Goal: Task Accomplishment & Management: Manage account settings

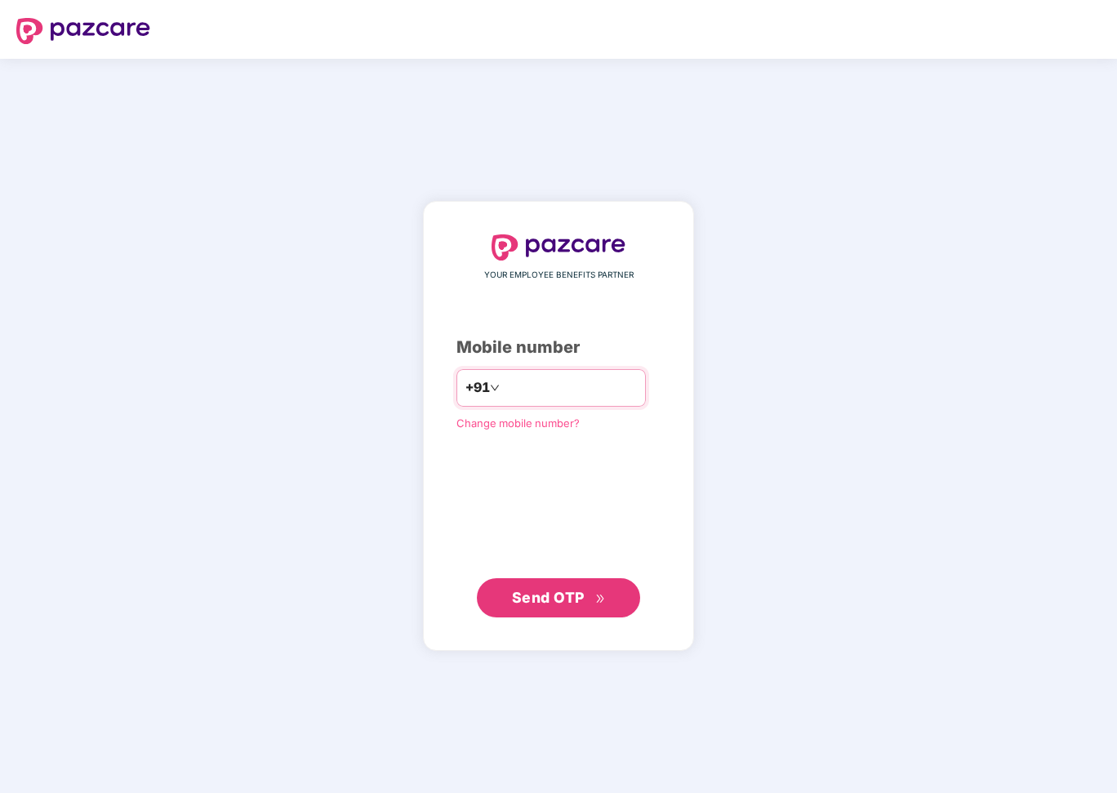
type input "**********"
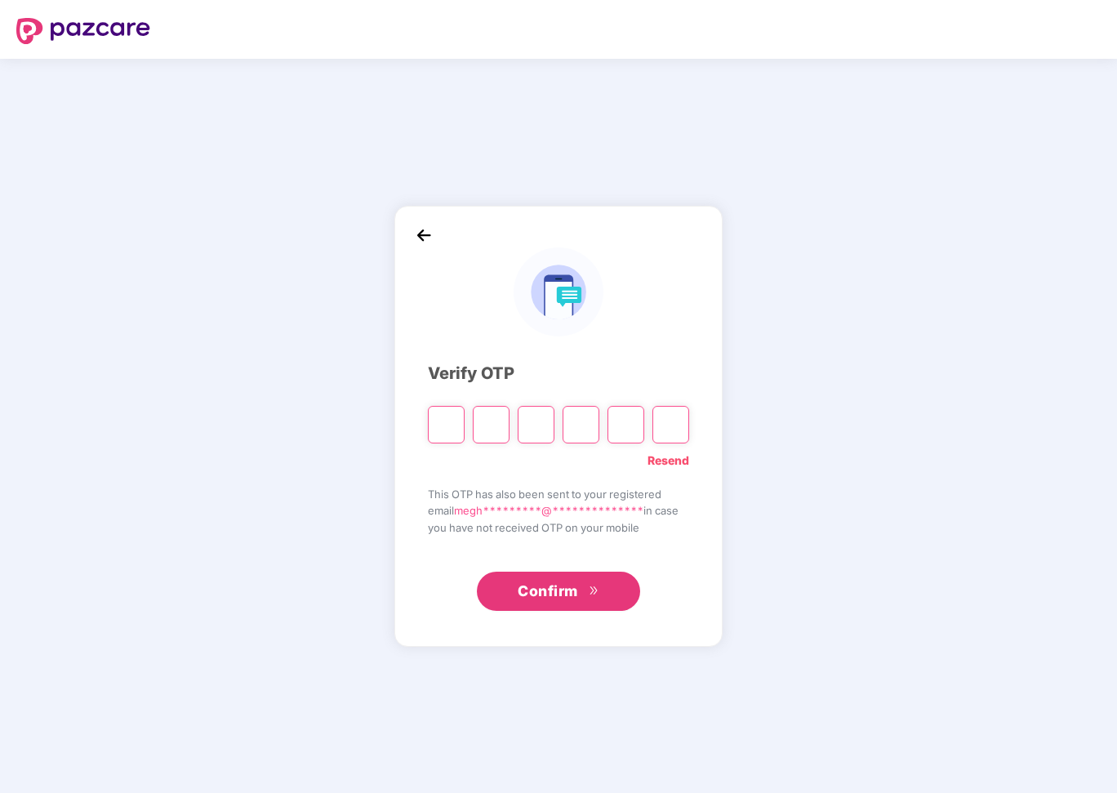
type input "*"
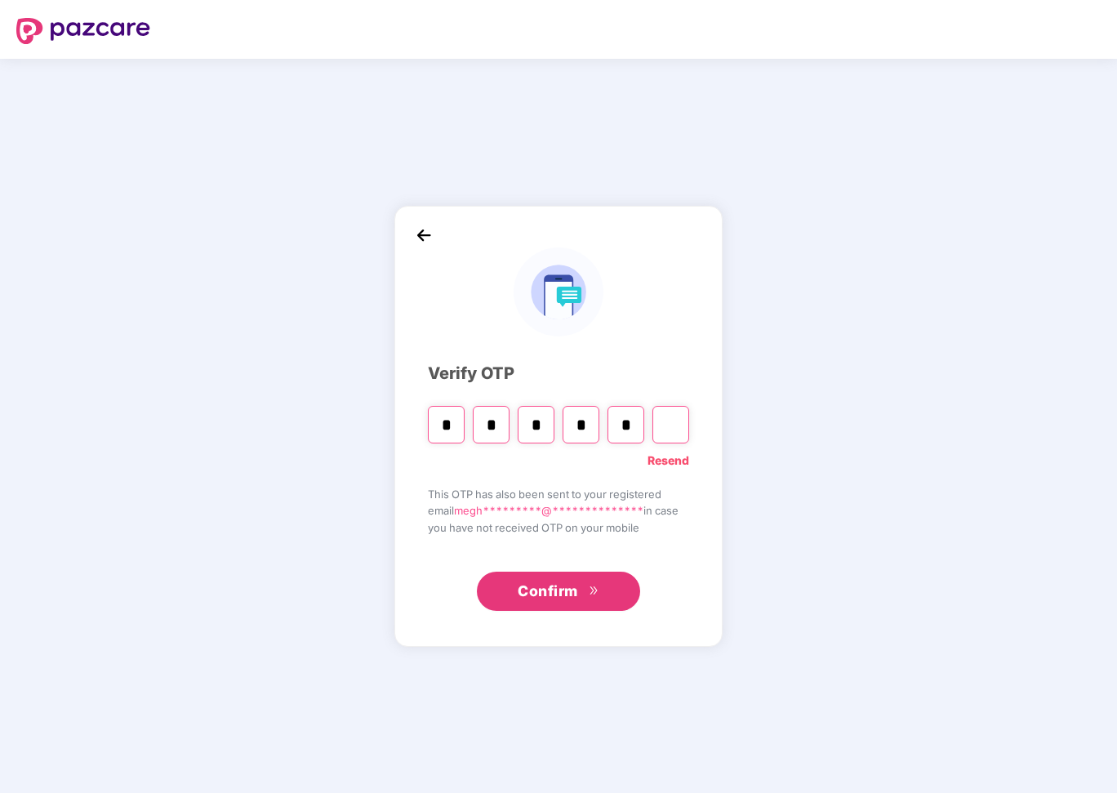
type input "*"
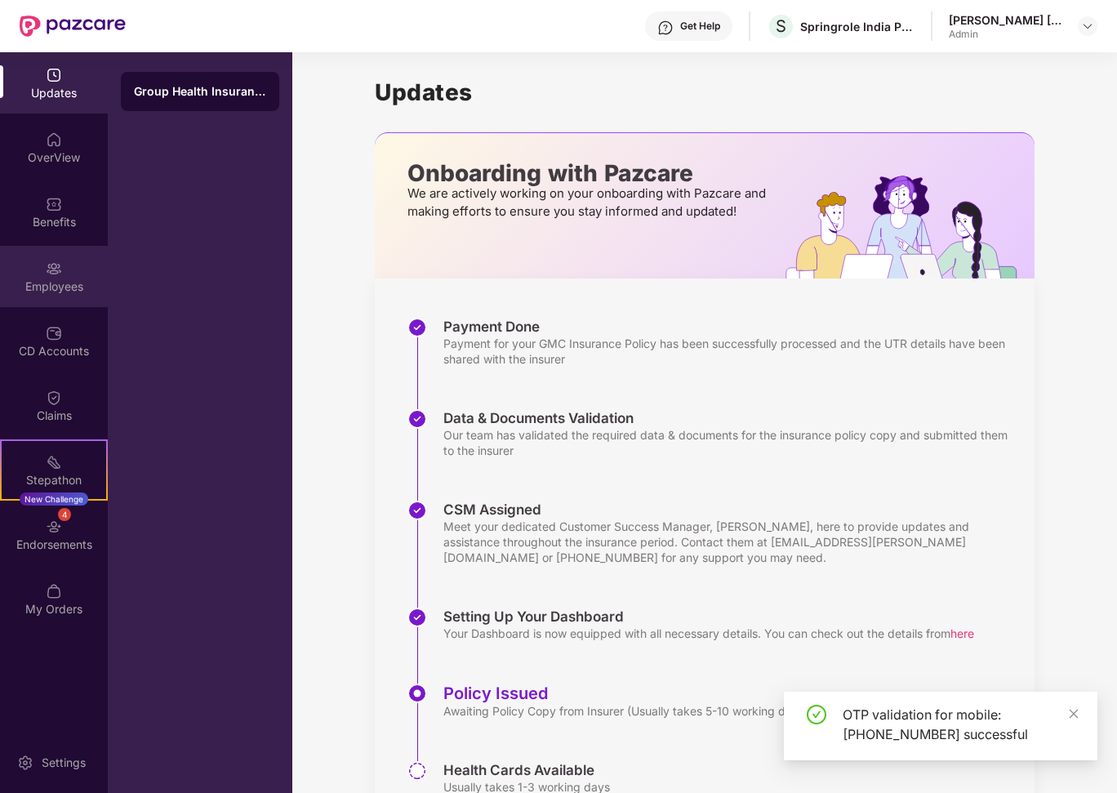
click at [77, 276] on div "Employees" at bounding box center [54, 276] width 108 height 61
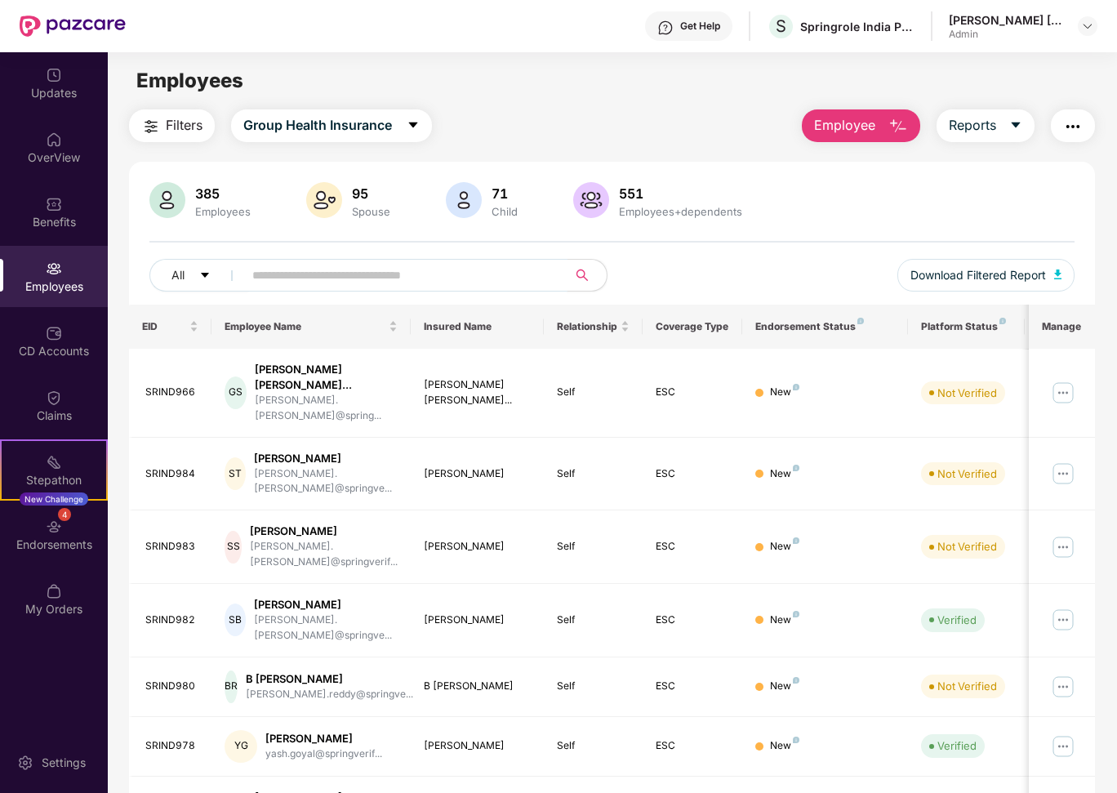
click at [273, 274] on input "text" at bounding box center [398, 275] width 293 height 24
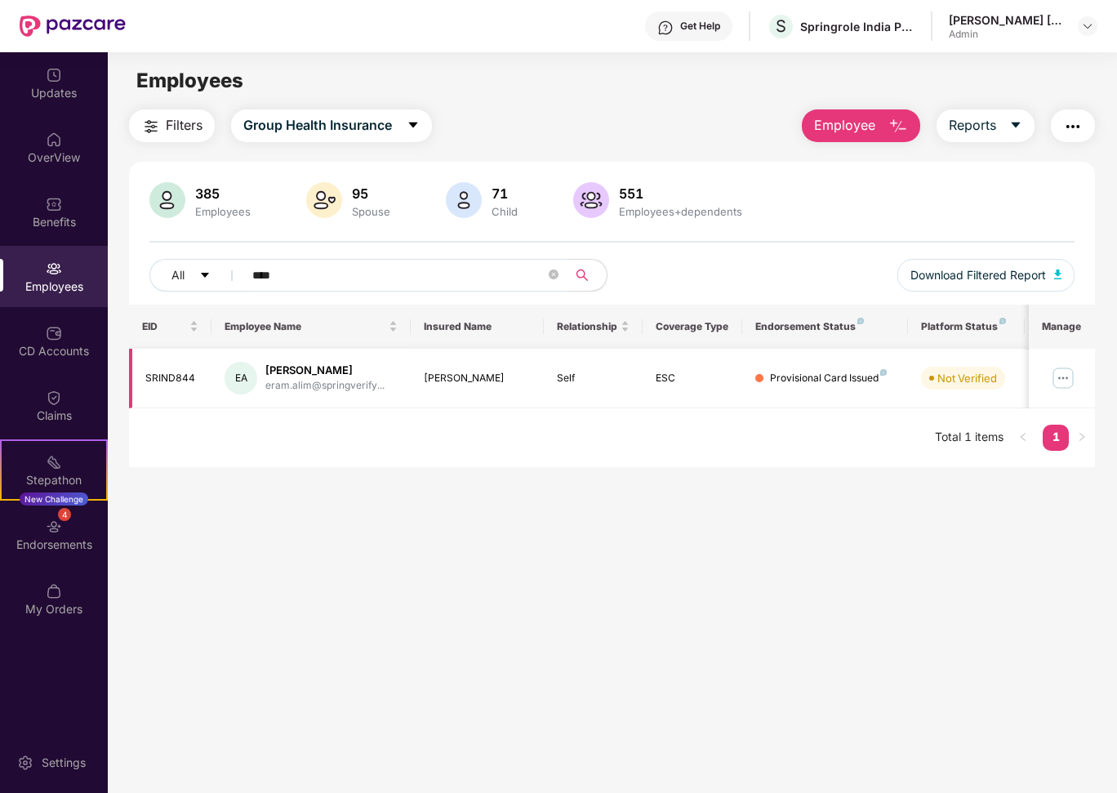
type input "****"
click at [1054, 375] on img at bounding box center [1063, 378] width 26 height 26
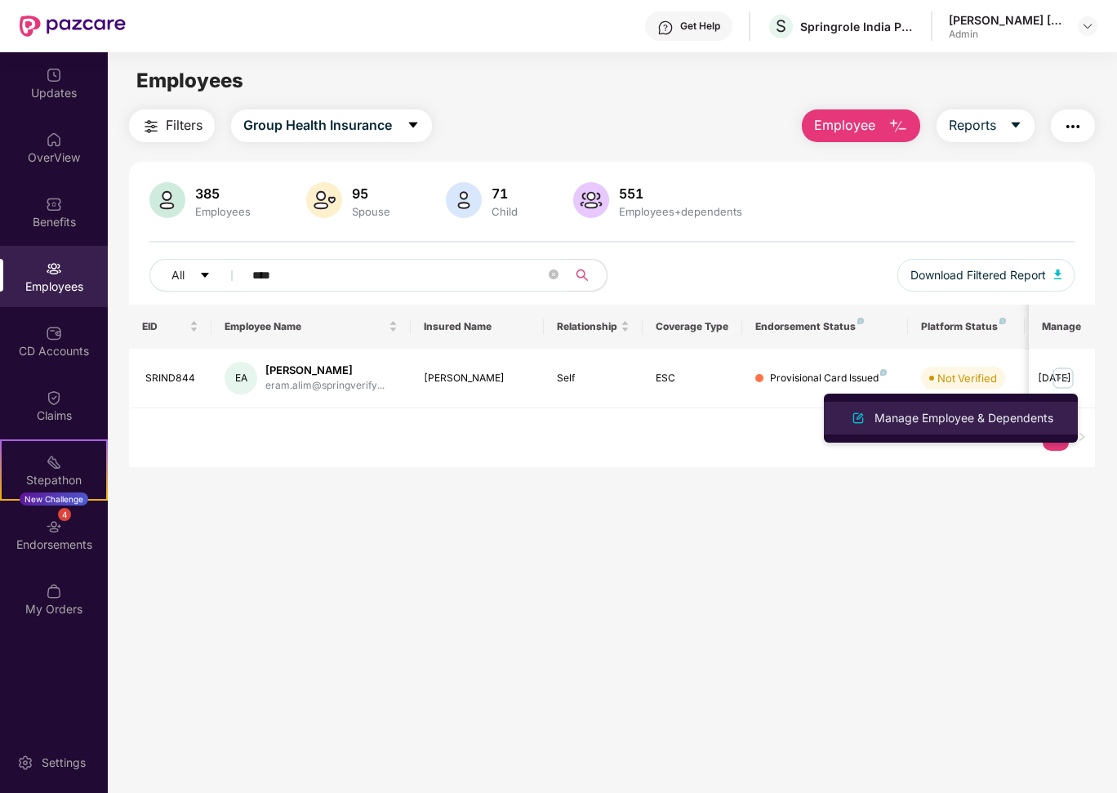
click at [974, 422] on div "Manage Employee & Dependents" at bounding box center [963, 418] width 185 height 18
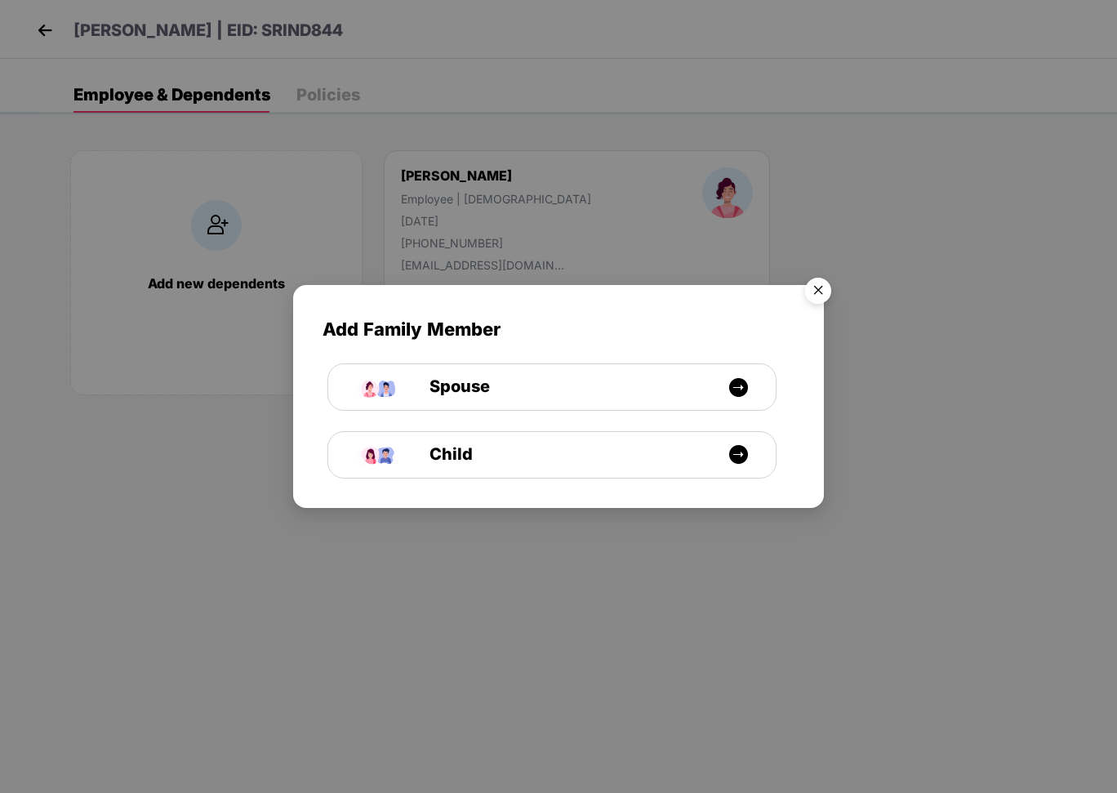
click at [820, 292] on img "Close" at bounding box center [818, 293] width 46 height 46
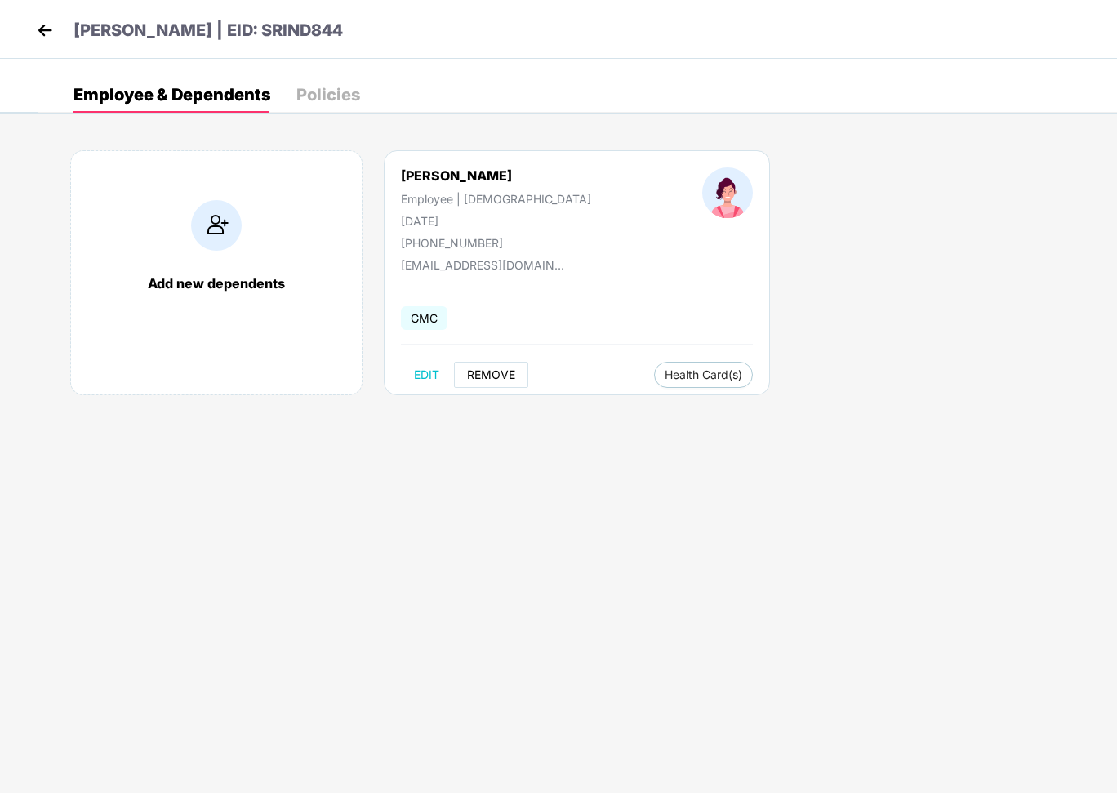
click at [475, 382] on button "REMOVE" at bounding box center [491, 375] width 74 height 26
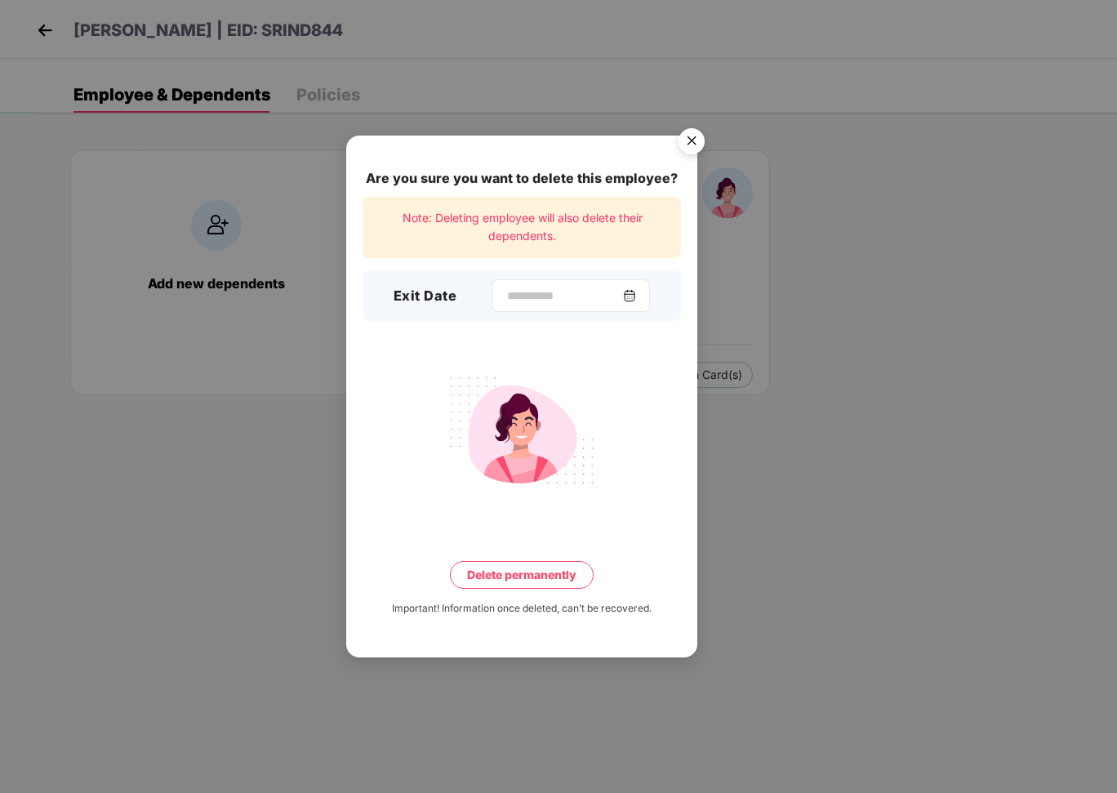
click at [553, 286] on div at bounding box center [571, 295] width 158 height 33
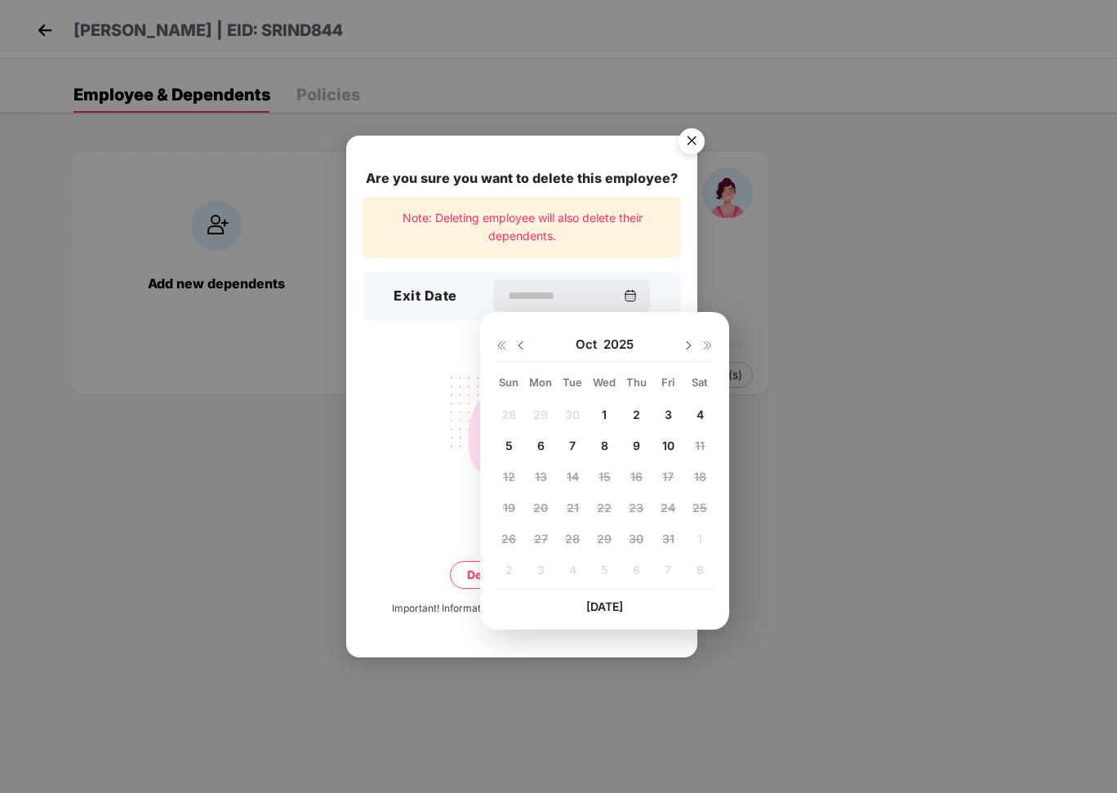
click at [665, 448] on span "10" at bounding box center [668, 446] width 12 height 14
type input "**********"
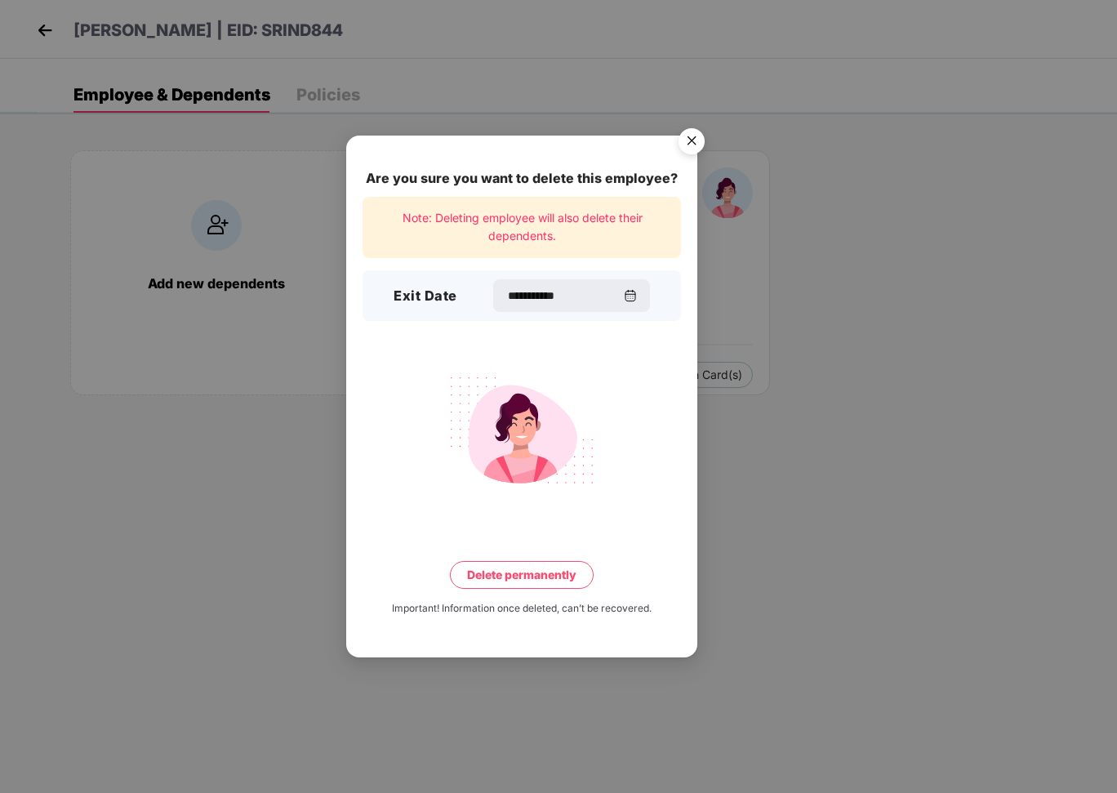
click at [553, 581] on button "Delete permanently" at bounding box center [522, 575] width 144 height 28
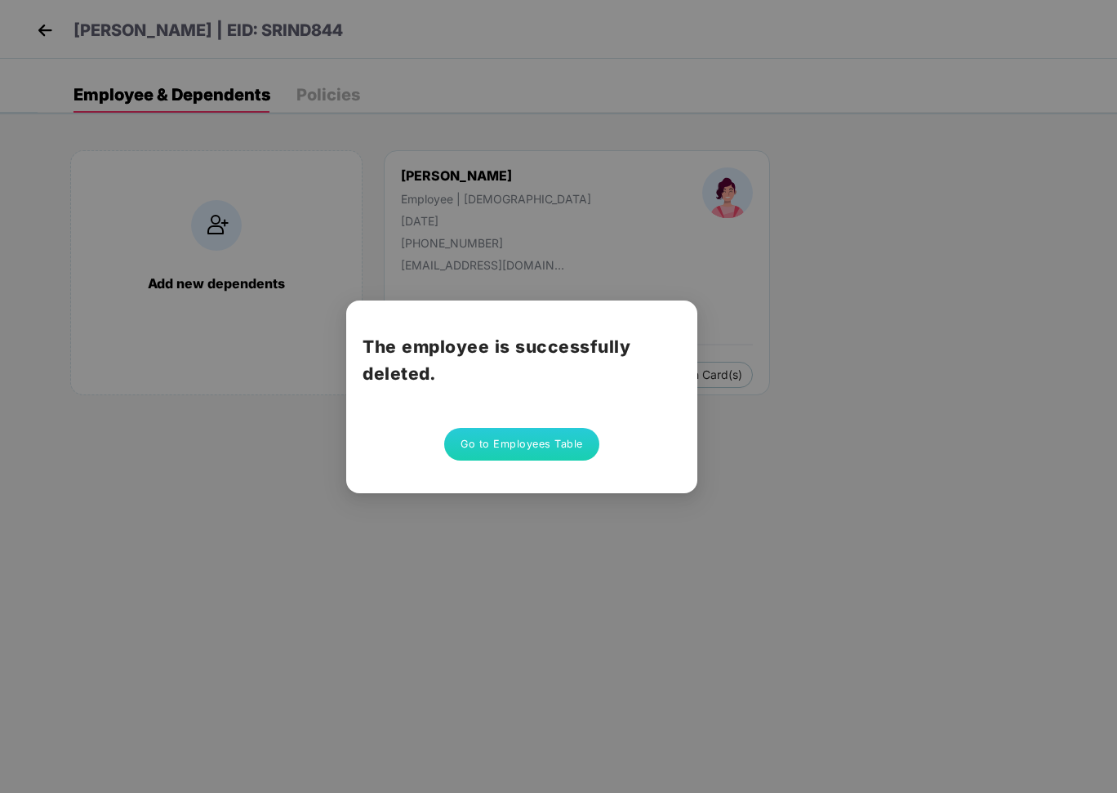
click at [528, 443] on button "Go to Employees Table" at bounding box center [521, 444] width 155 height 33
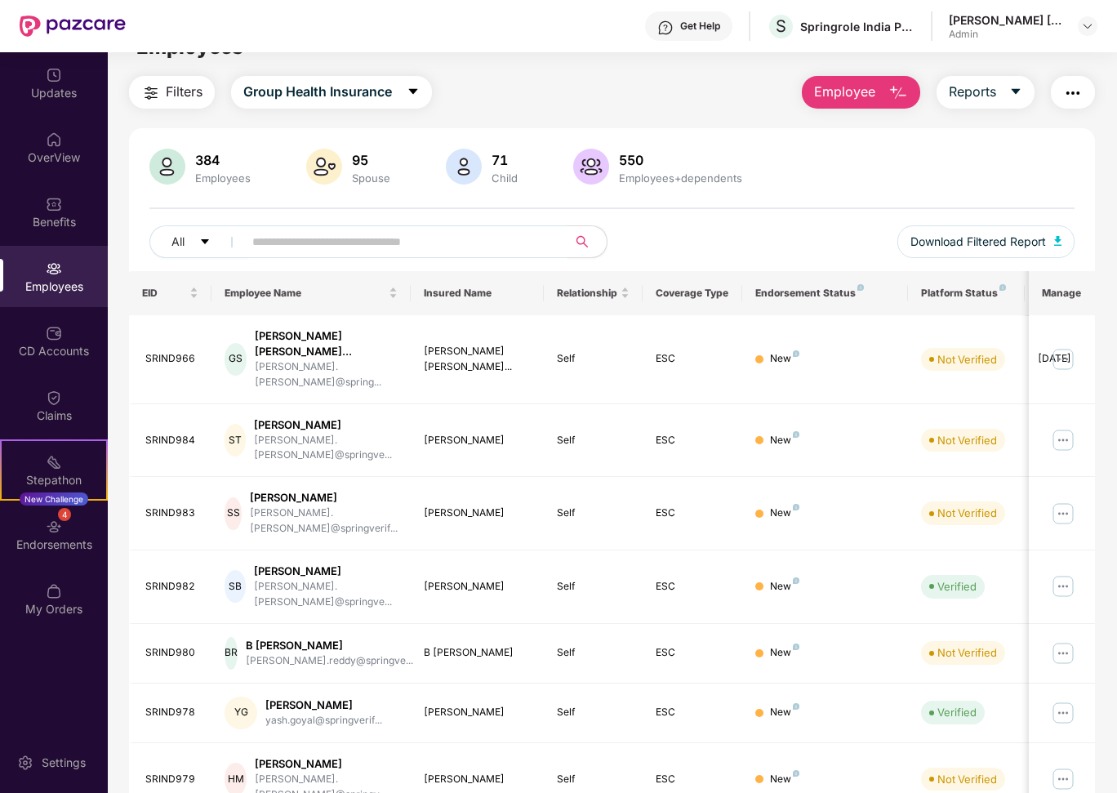
scroll to position [27, 0]
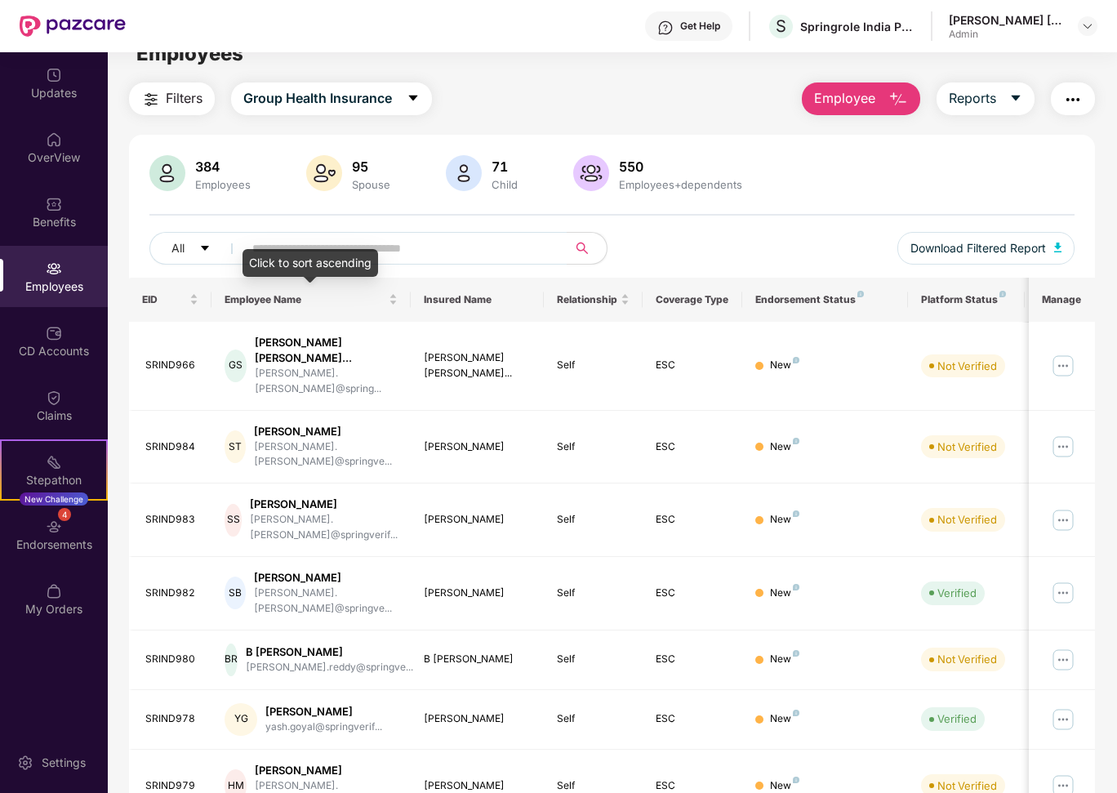
click at [318, 252] on div "Click to sort ascending" at bounding box center [311, 263] width 136 height 28
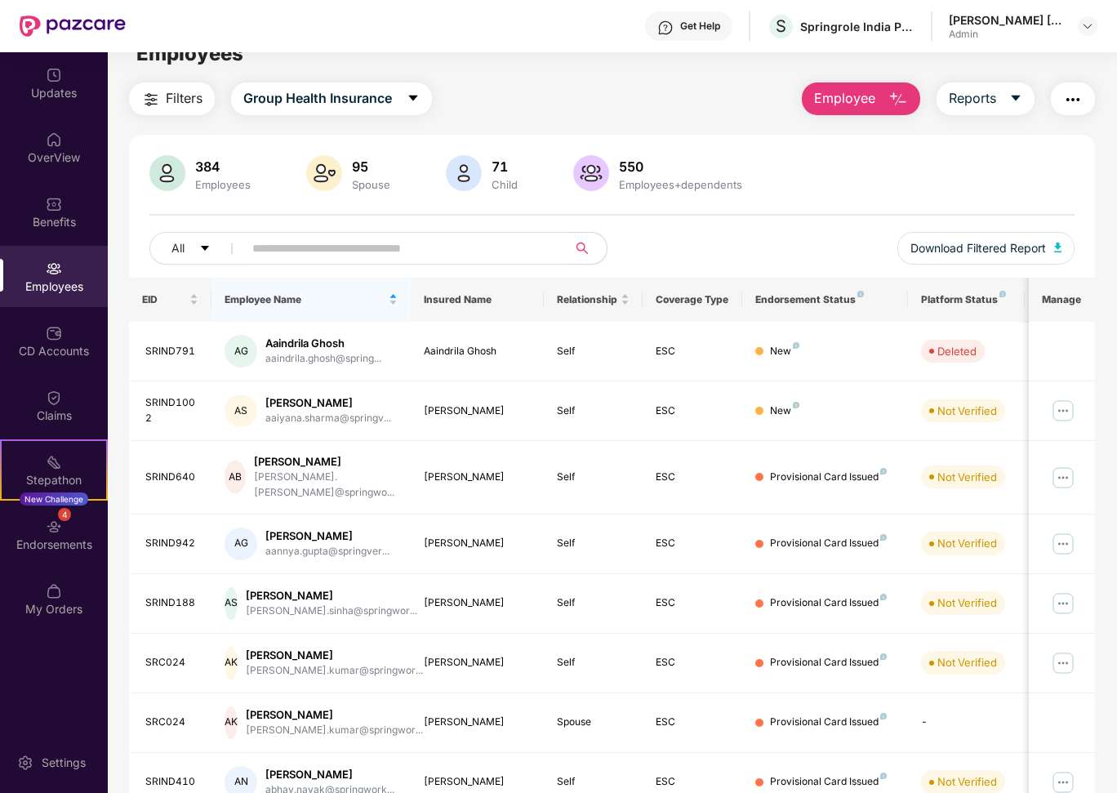
click at [278, 247] on input "text" at bounding box center [398, 248] width 293 height 24
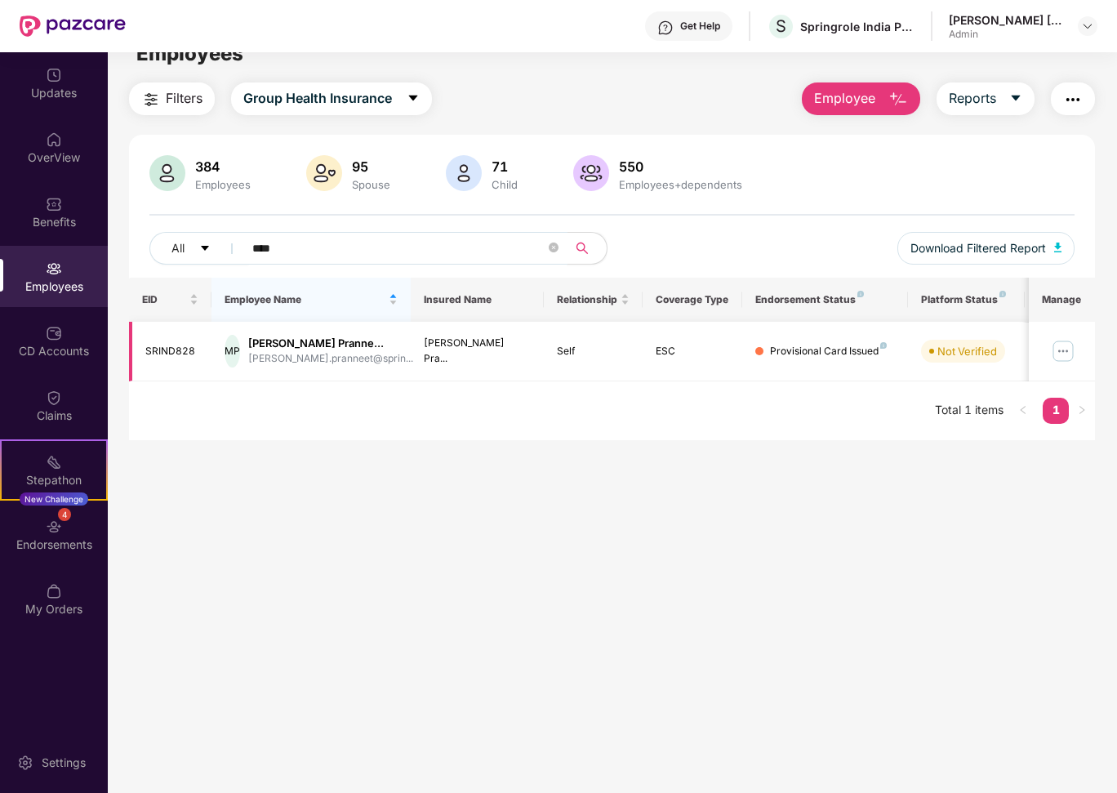
type input "****"
click at [1063, 350] on img at bounding box center [1063, 351] width 26 height 26
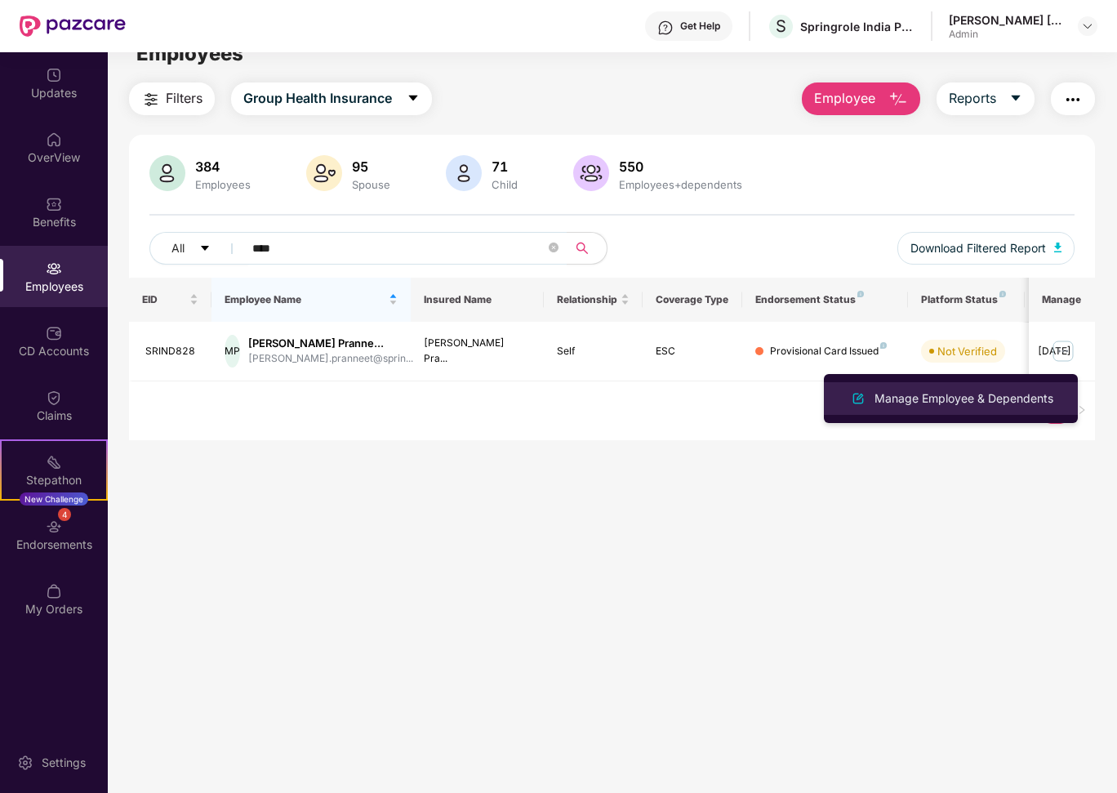
click at [946, 398] on div "Manage Employee & Dependents" at bounding box center [963, 399] width 185 height 18
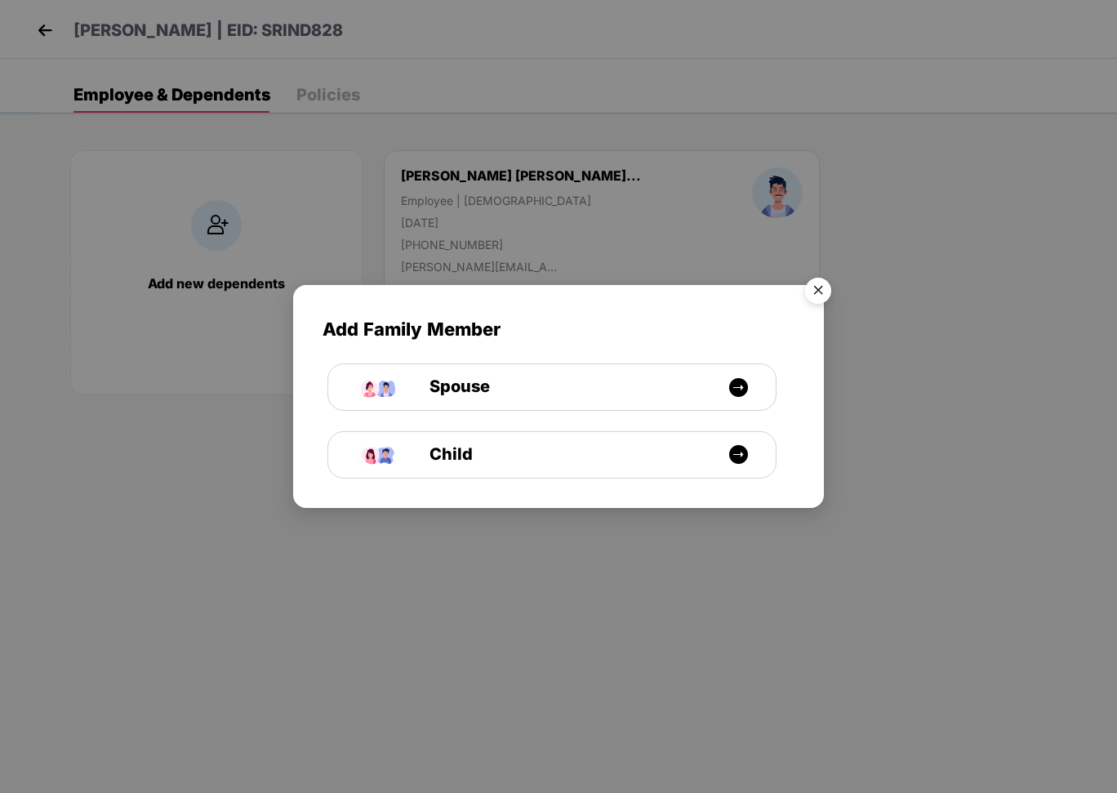
click at [821, 289] on img "Close" at bounding box center [818, 293] width 46 height 46
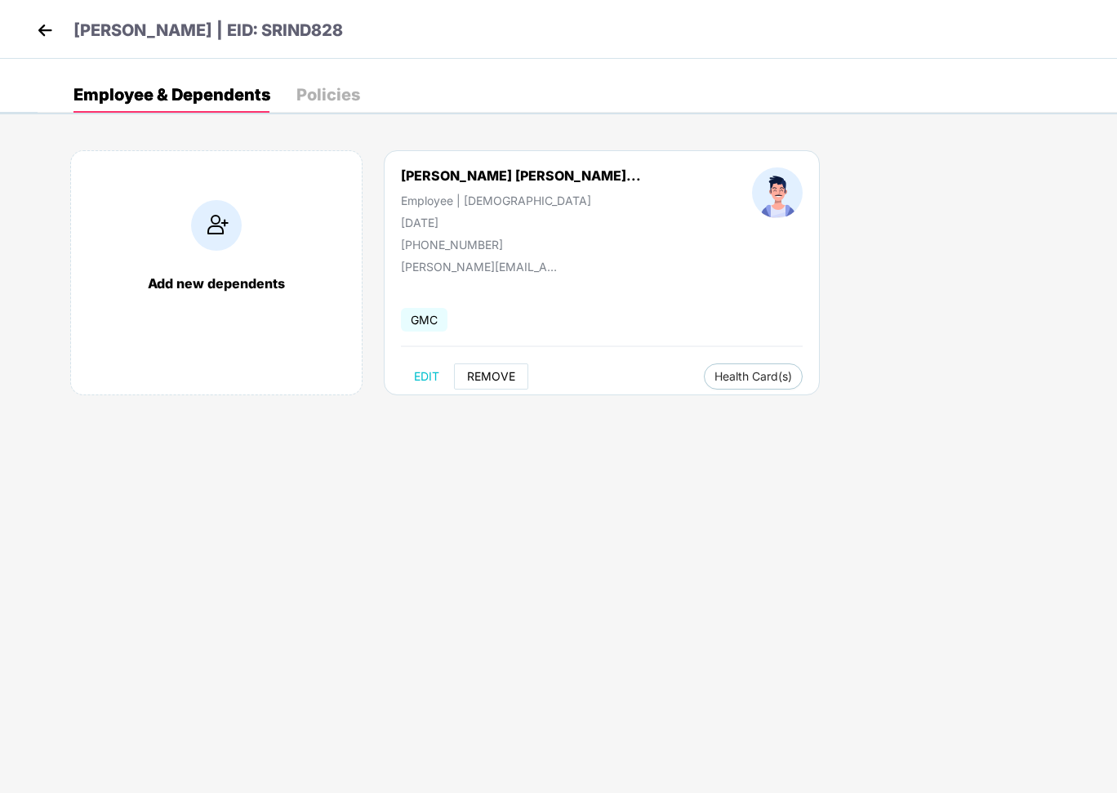
click at [477, 375] on span "REMOVE" at bounding box center [491, 376] width 48 height 13
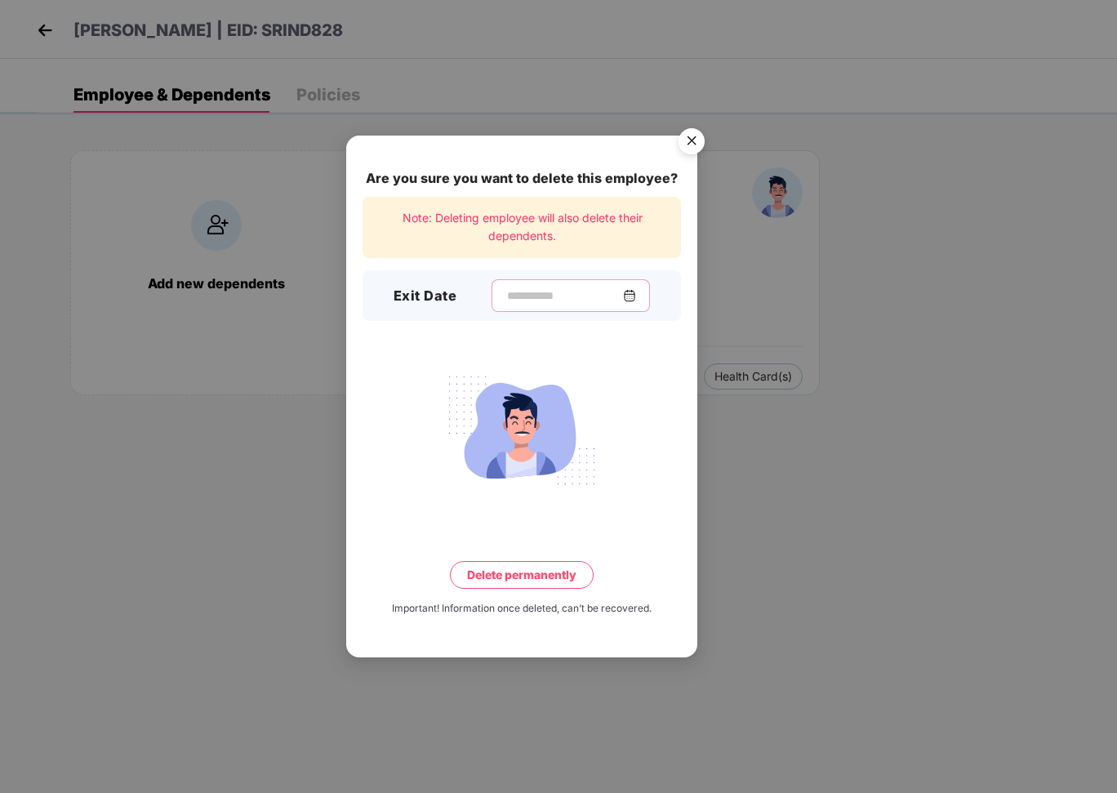
click at [553, 289] on input at bounding box center [565, 295] width 118 height 17
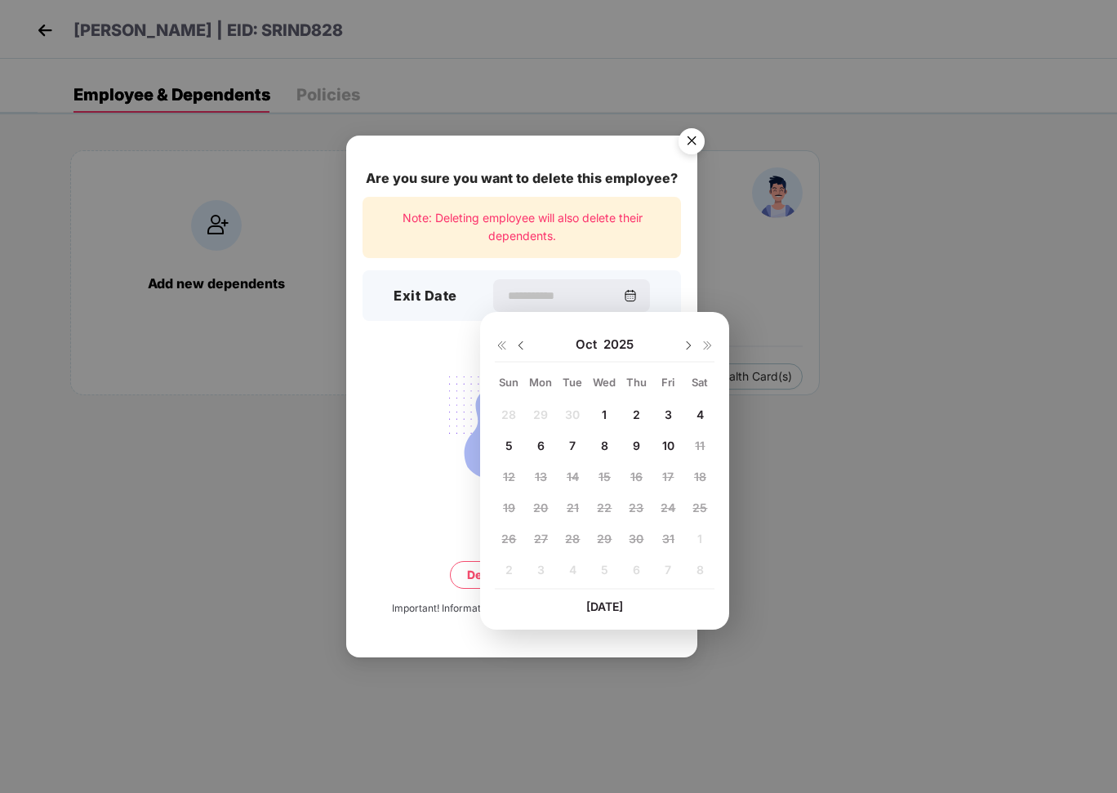
click at [673, 447] on span "10" at bounding box center [668, 446] width 12 height 14
type input "**********"
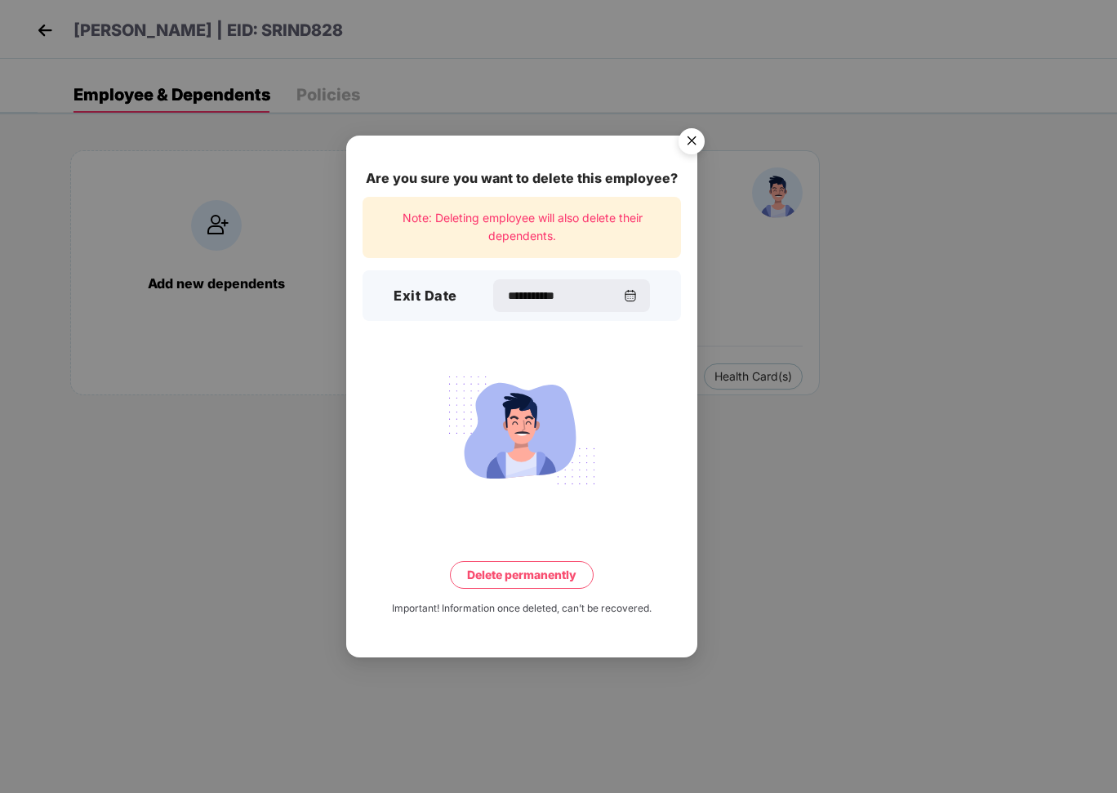
click at [522, 581] on button "Delete permanently" at bounding box center [522, 575] width 144 height 28
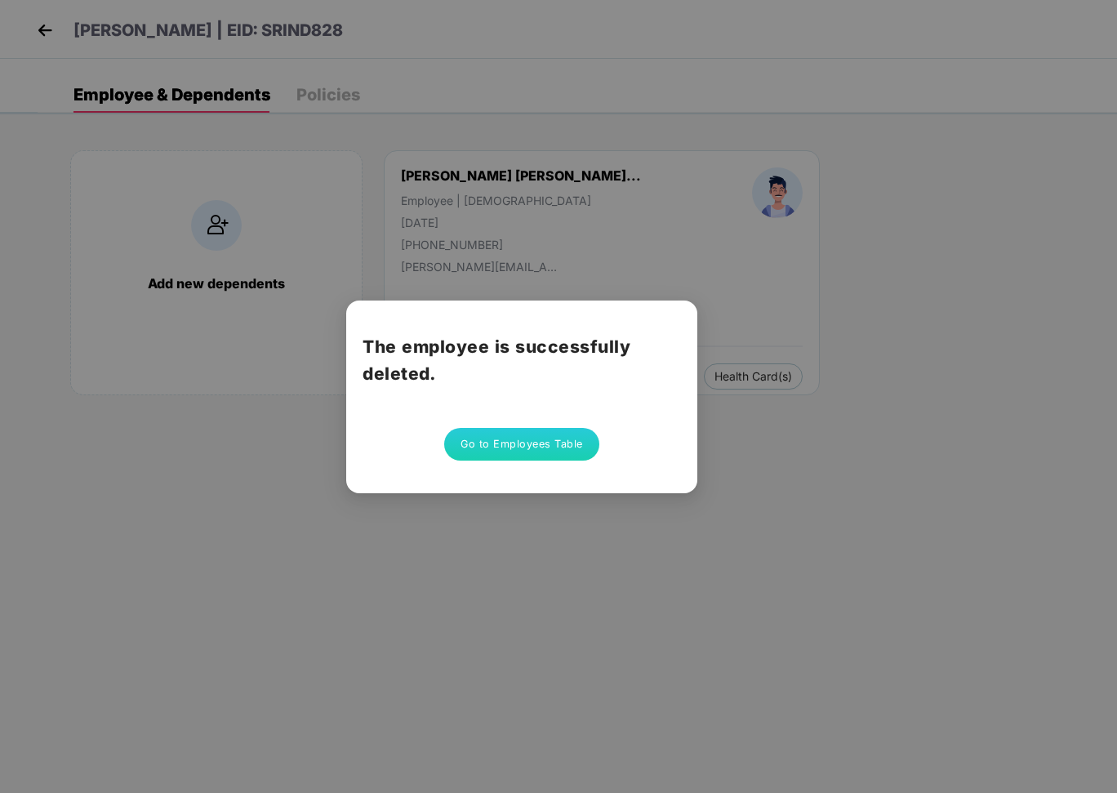
click at [542, 452] on button "Go to Employees Table" at bounding box center [521, 444] width 155 height 33
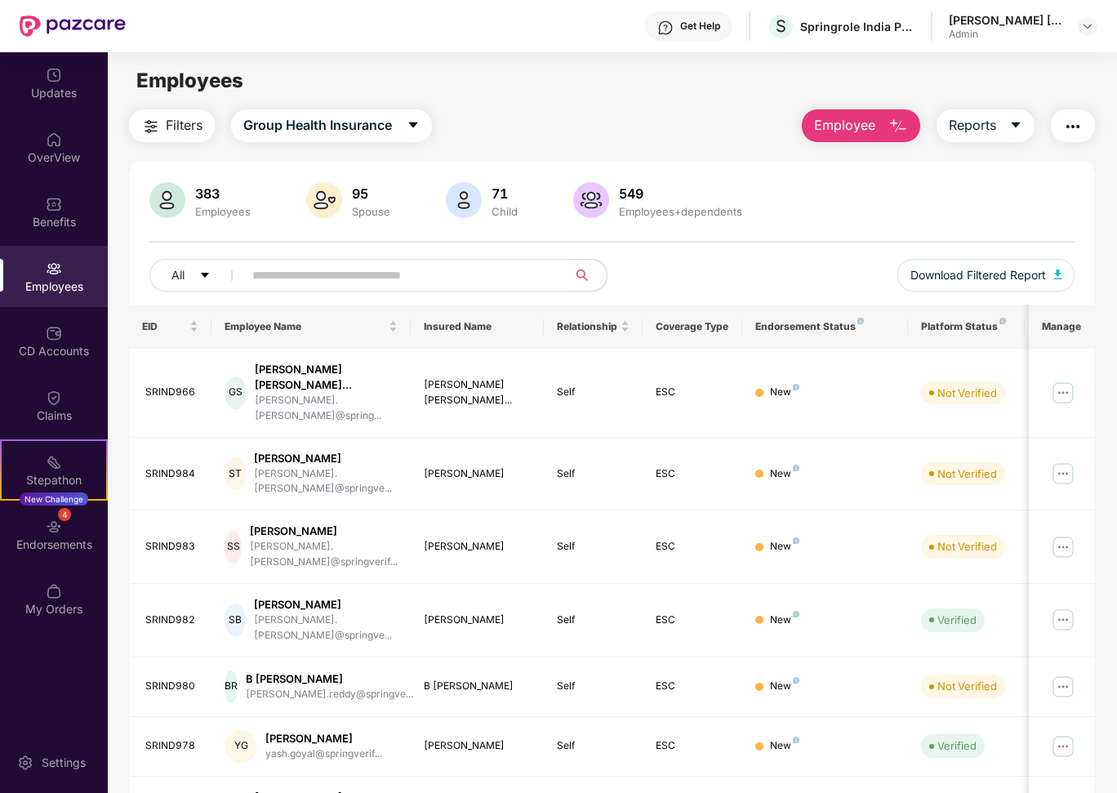
click at [387, 279] on input "text" at bounding box center [398, 275] width 293 height 24
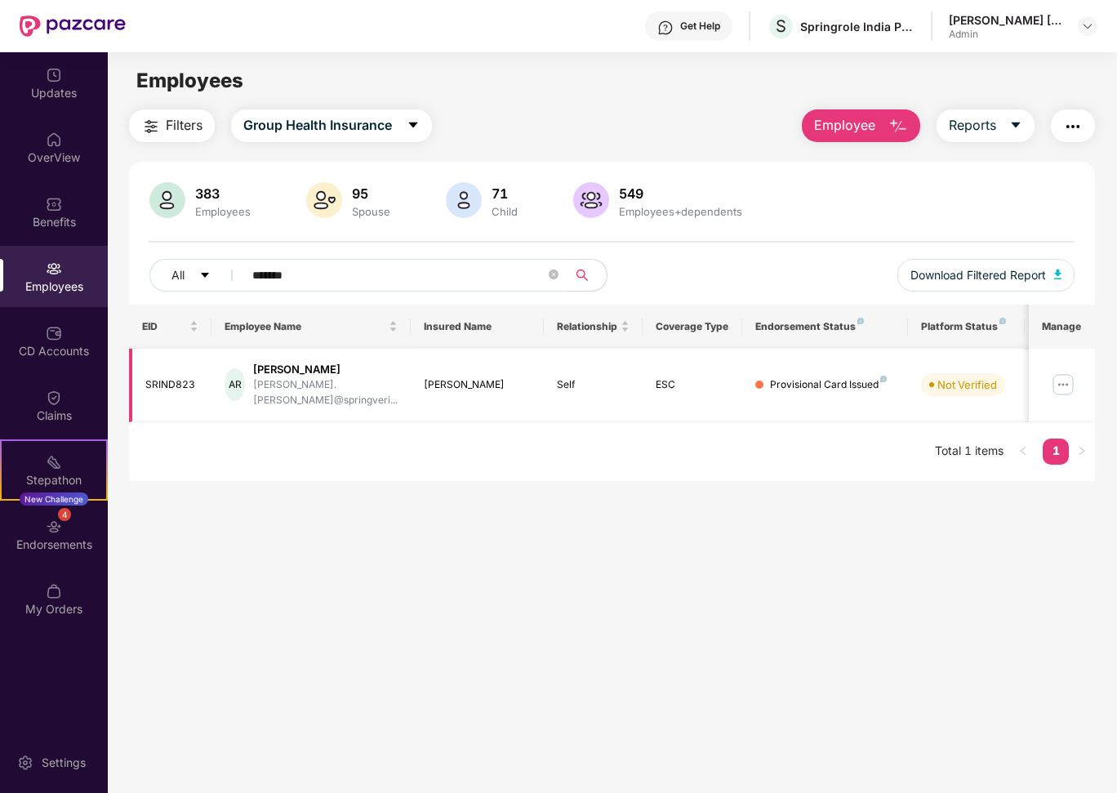
type input "*******"
click at [1066, 372] on img at bounding box center [1063, 385] width 26 height 26
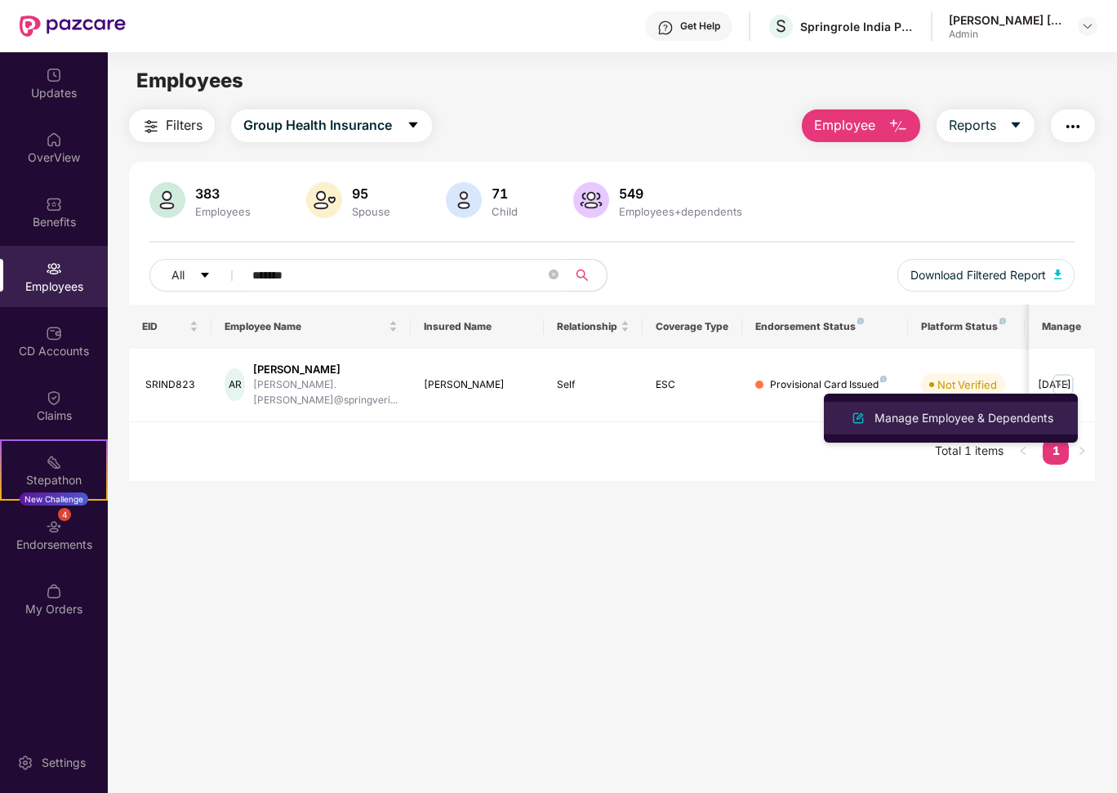
click at [961, 413] on div "Manage Employee & Dependents" at bounding box center [963, 418] width 185 height 18
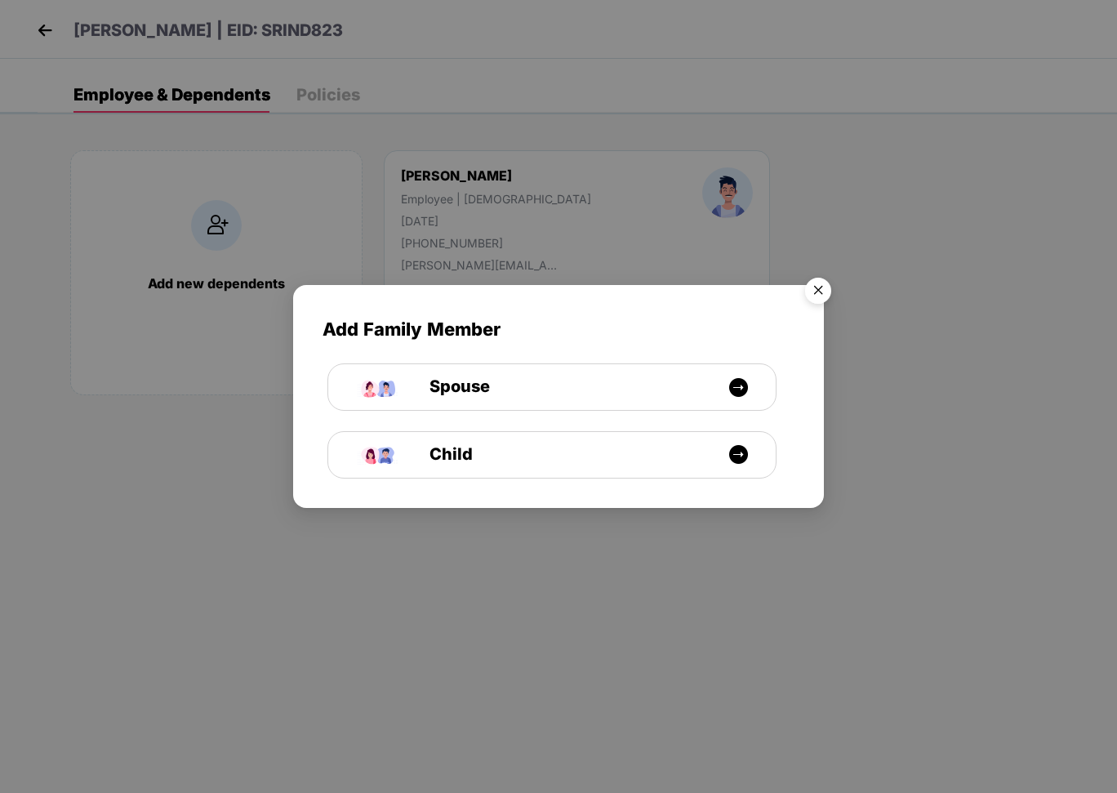
click at [816, 289] on img "Close" at bounding box center [818, 293] width 46 height 46
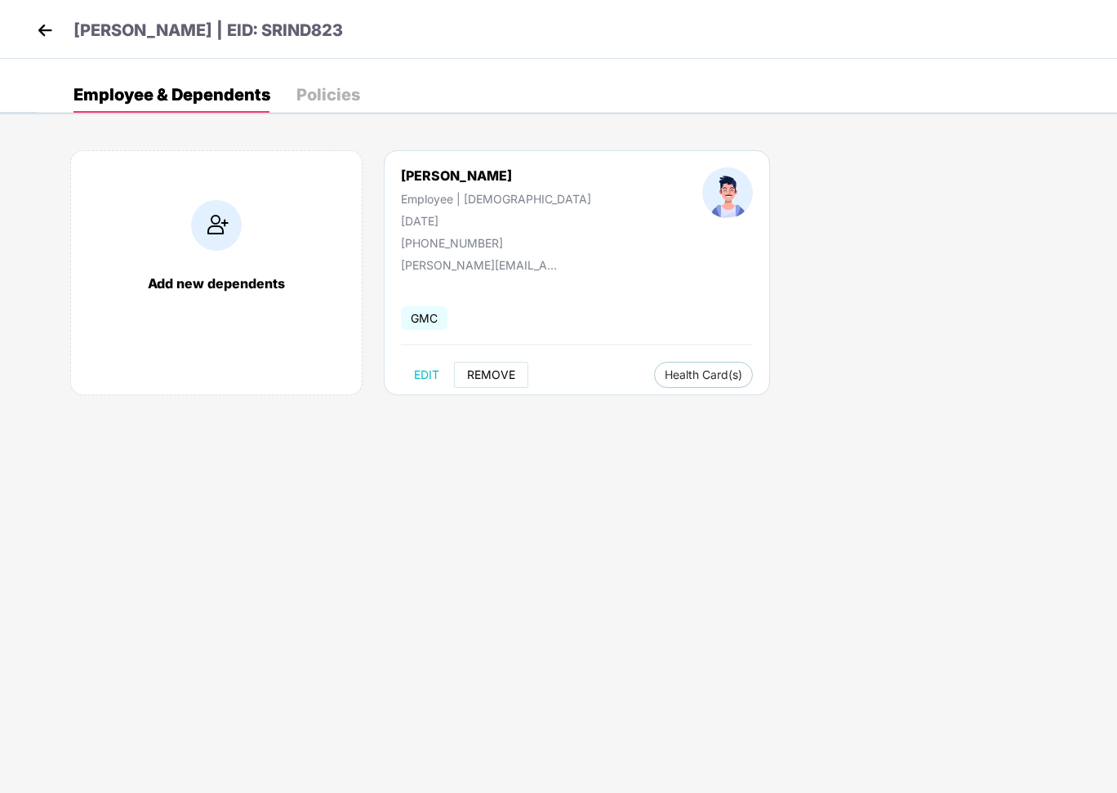
click at [508, 374] on span "REMOVE" at bounding box center [491, 374] width 48 height 13
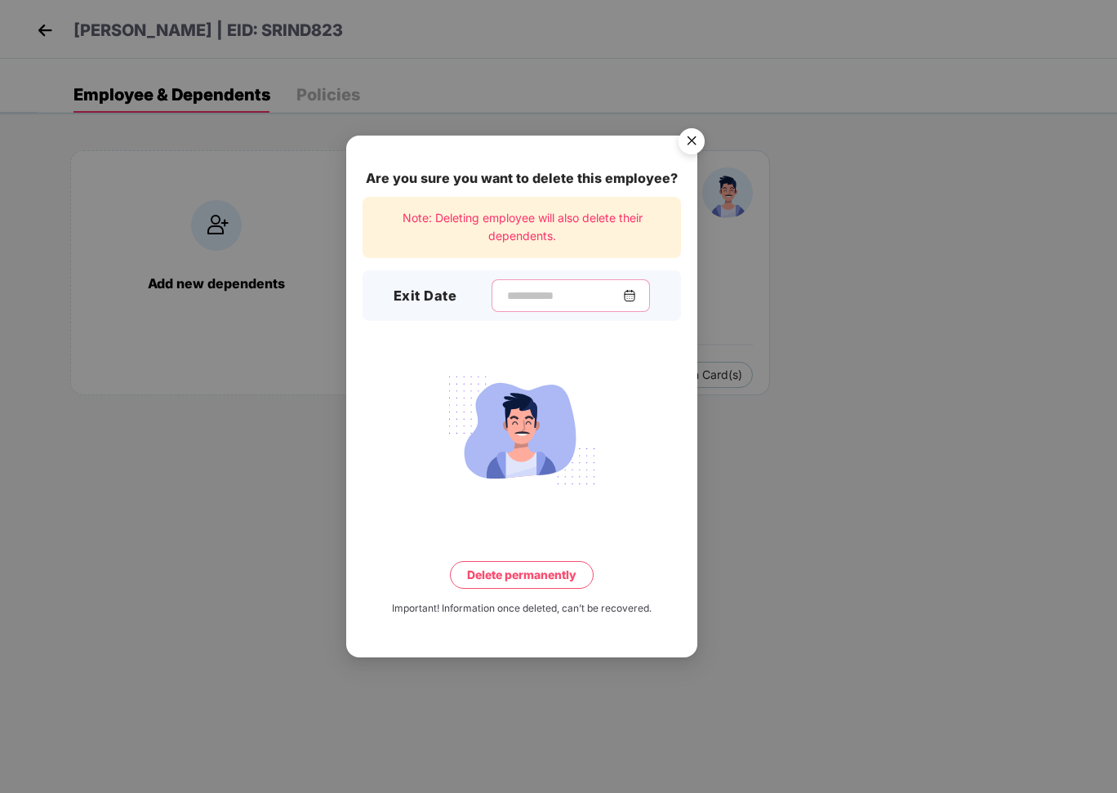
click at [562, 299] on input at bounding box center [565, 295] width 118 height 17
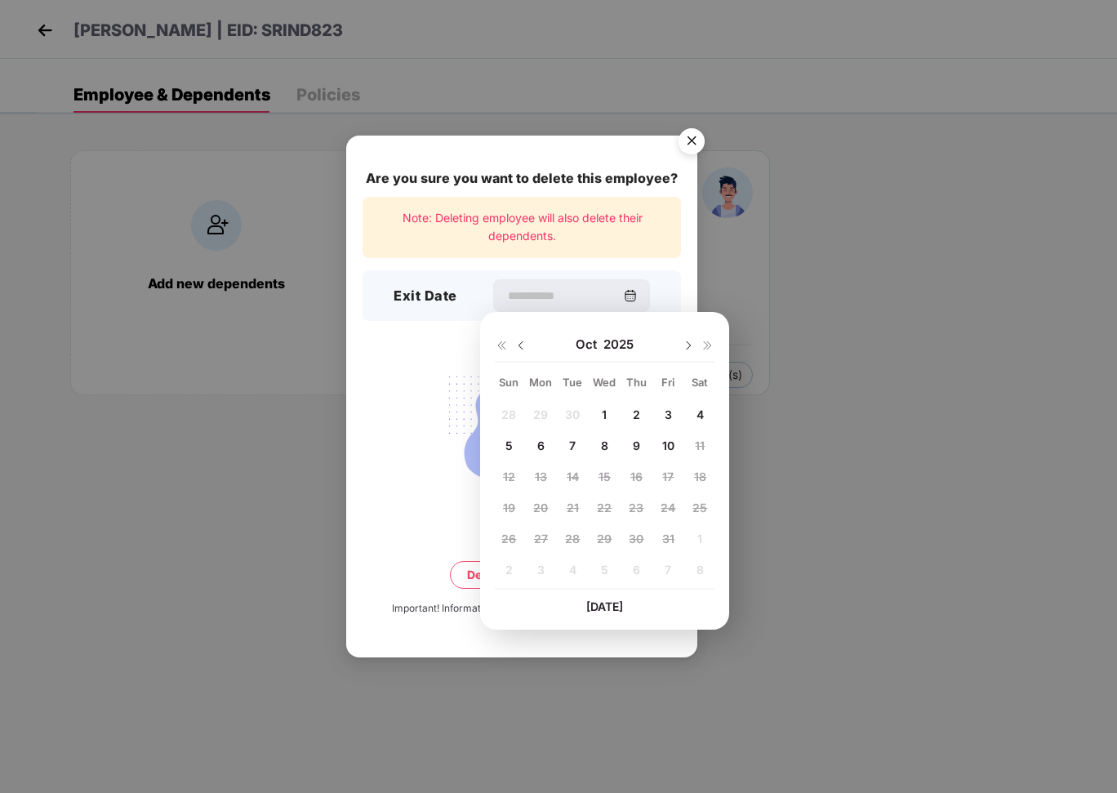
click at [667, 445] on span "10" at bounding box center [668, 446] width 12 height 14
type input "**********"
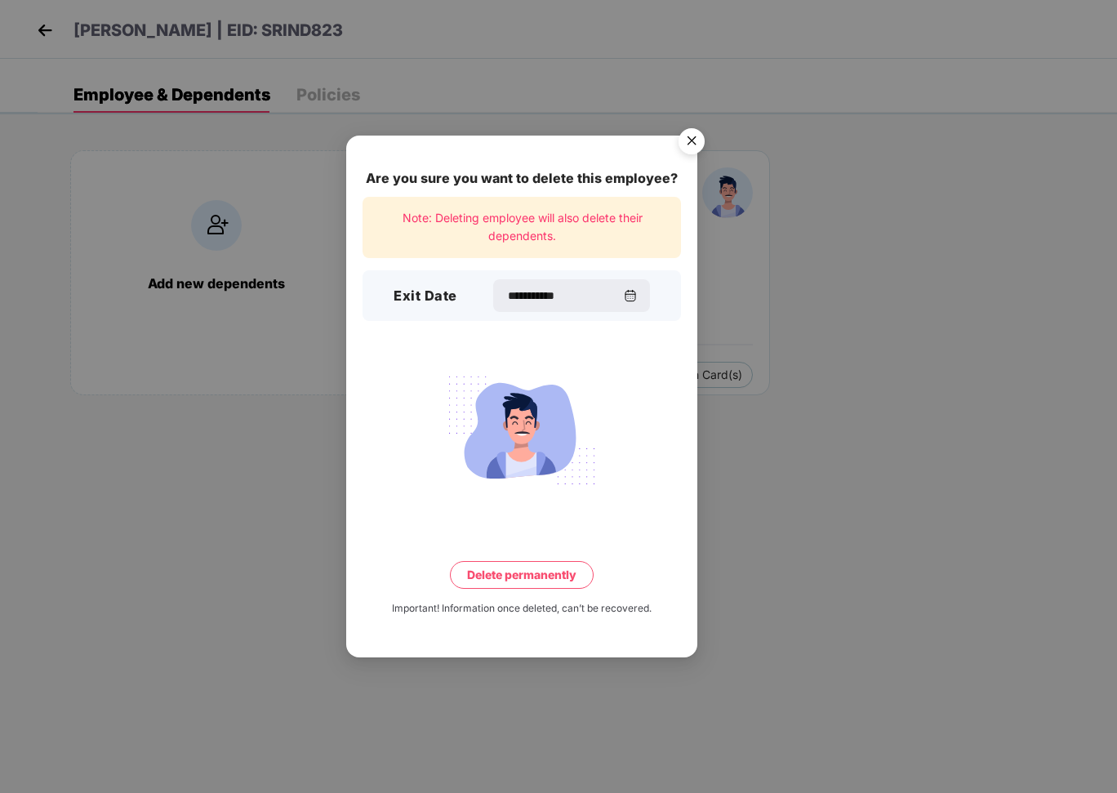
click at [559, 581] on button "Delete permanently" at bounding box center [522, 575] width 144 height 28
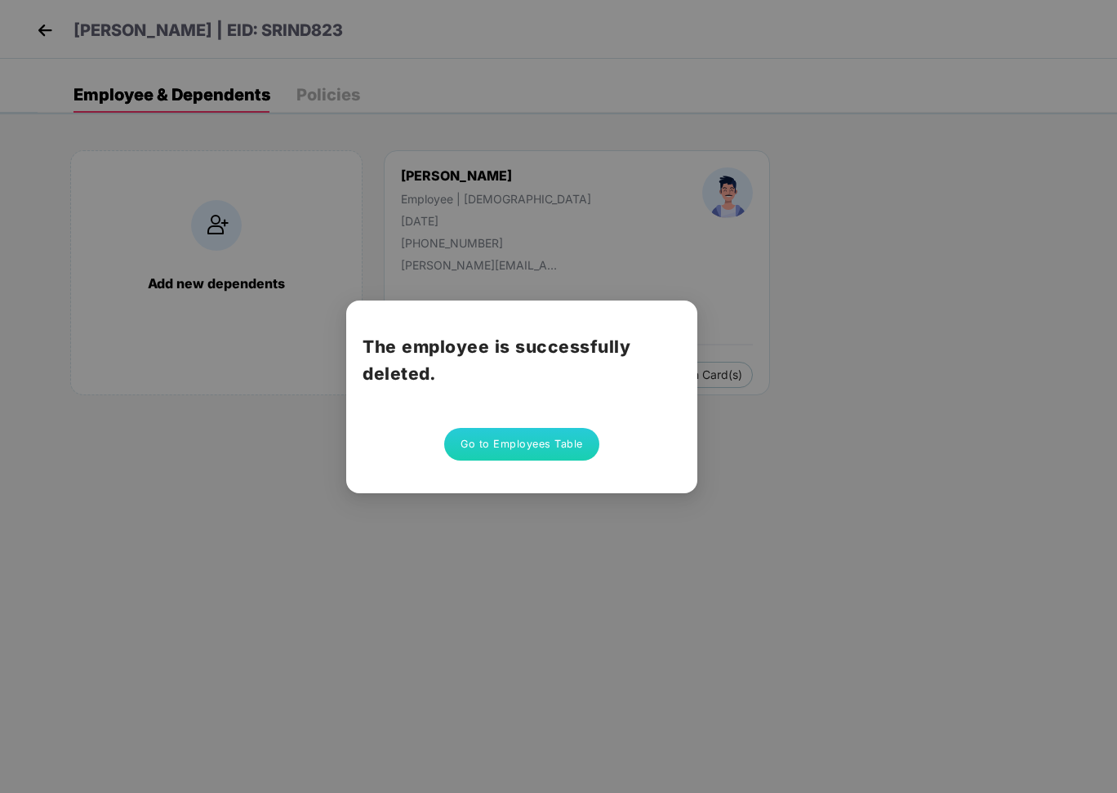
click at [498, 452] on button "Go to Employees Table" at bounding box center [521, 444] width 155 height 33
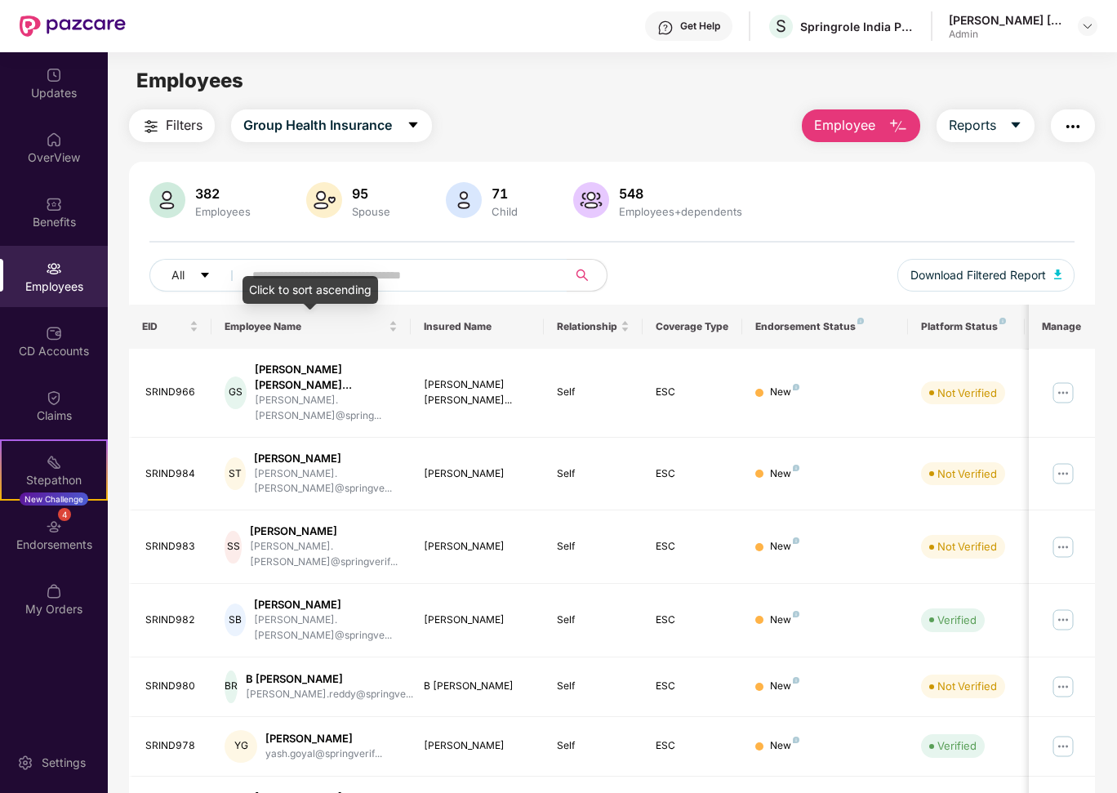
click at [283, 279] on div "Click to sort ascending" at bounding box center [311, 290] width 136 height 28
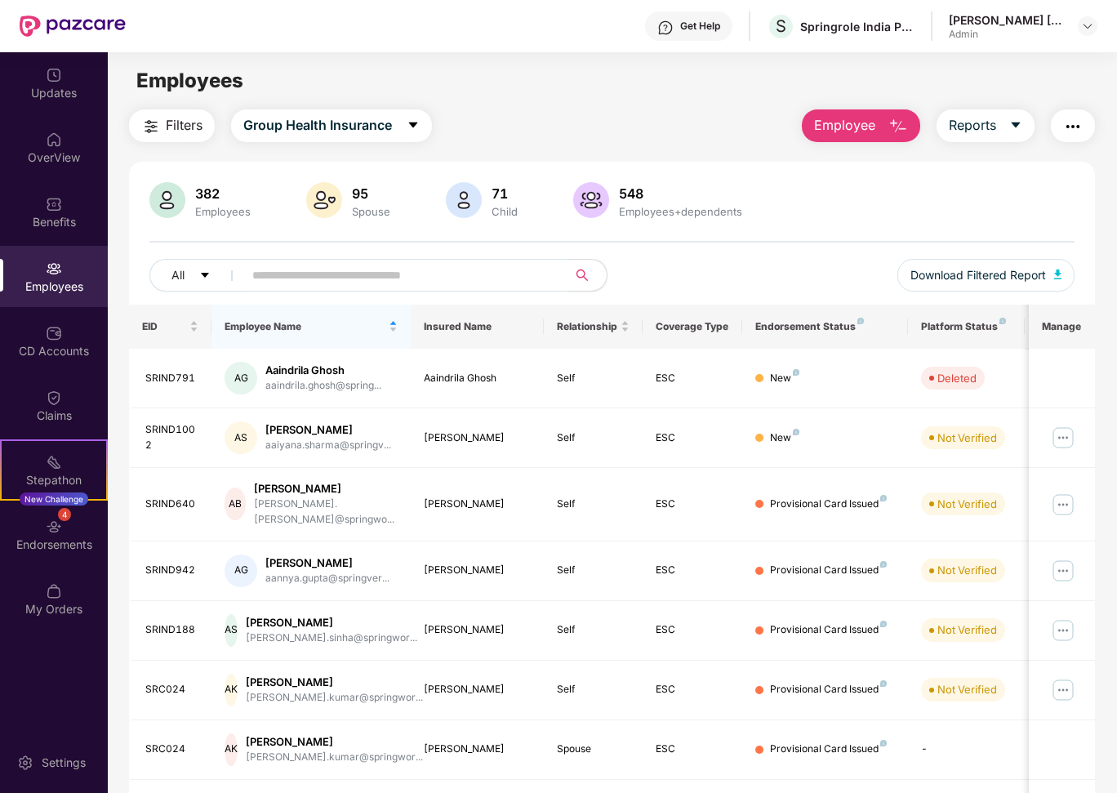
click at [353, 278] on input "text" at bounding box center [398, 275] width 293 height 24
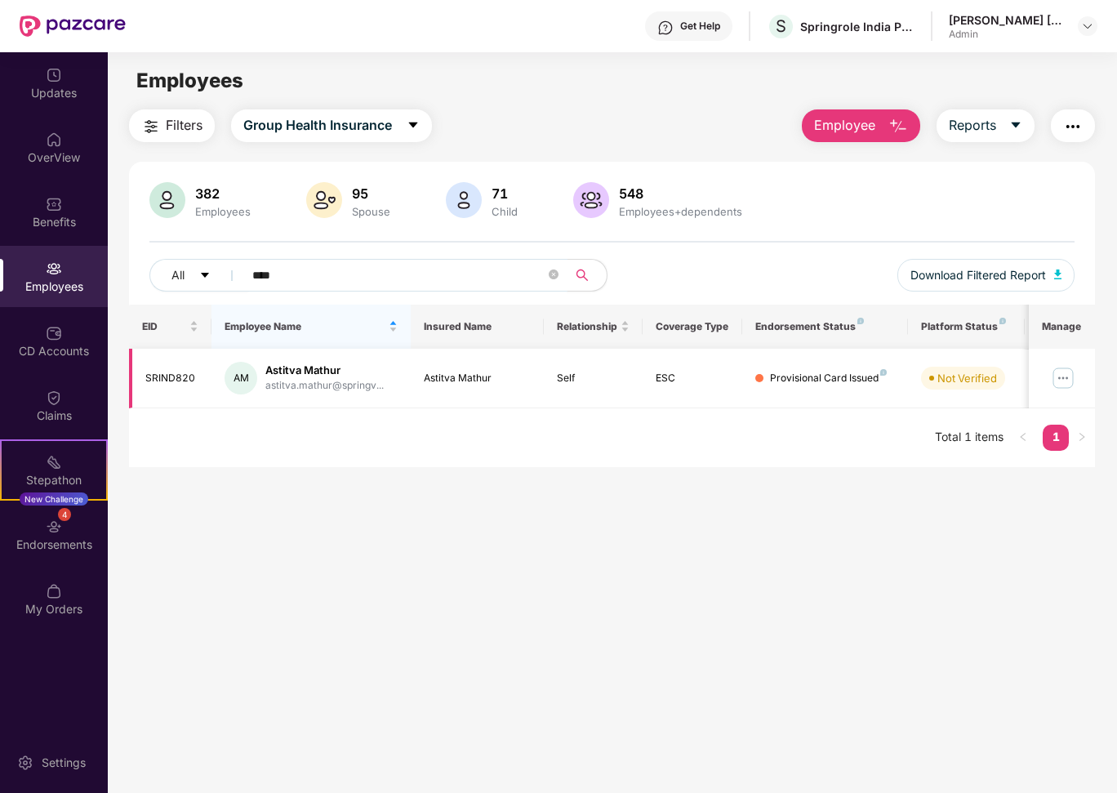
type input "****"
click at [1064, 370] on img at bounding box center [1063, 378] width 26 height 26
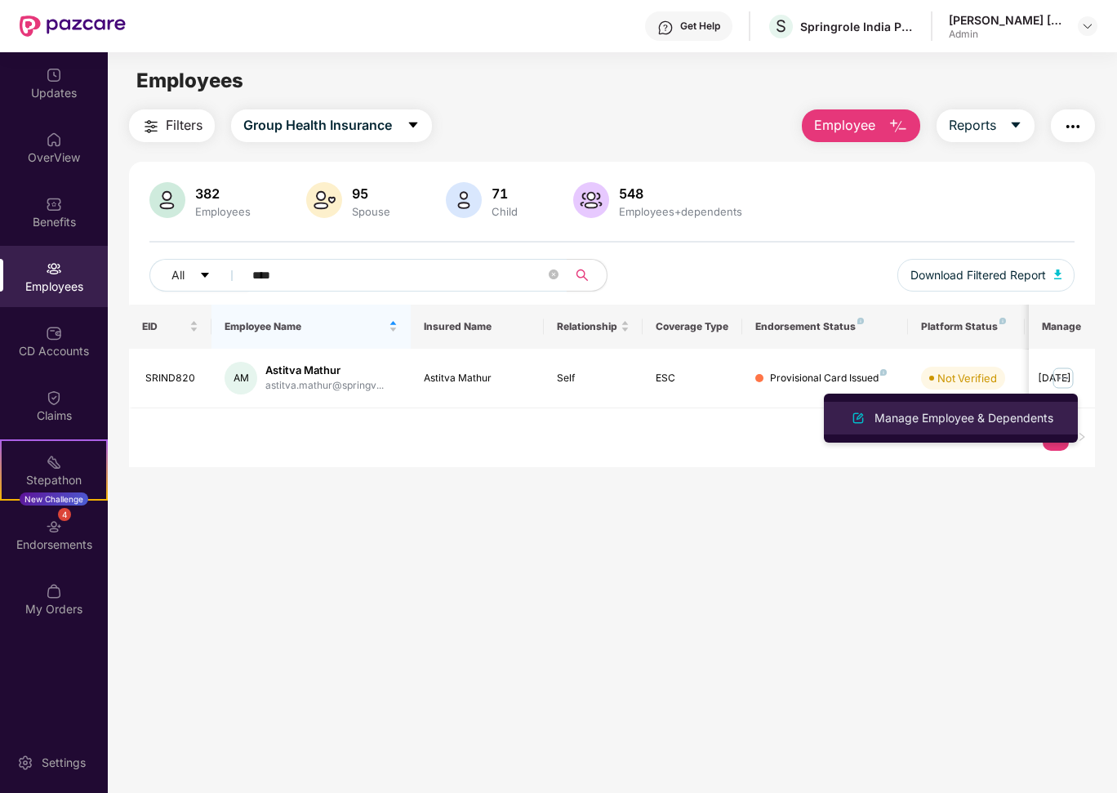
click at [942, 416] on div "Manage Employee & Dependents" at bounding box center [963, 418] width 185 height 18
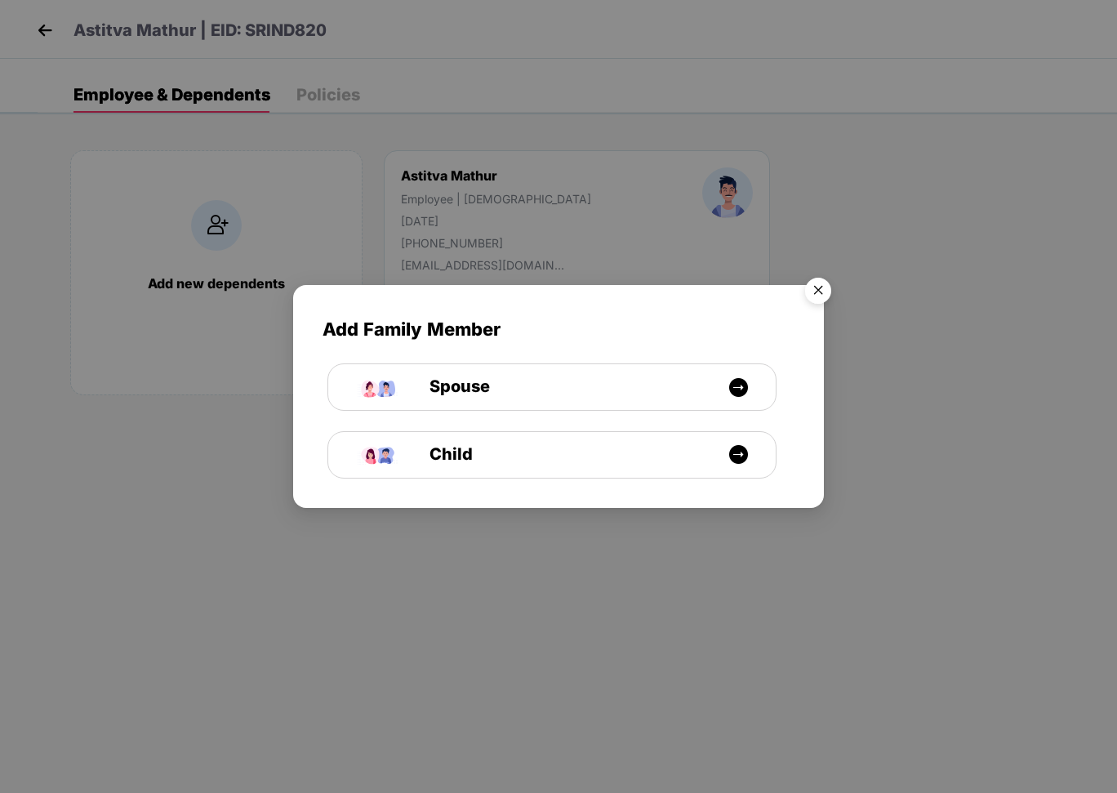
click at [814, 296] on img "Close" at bounding box center [818, 293] width 46 height 46
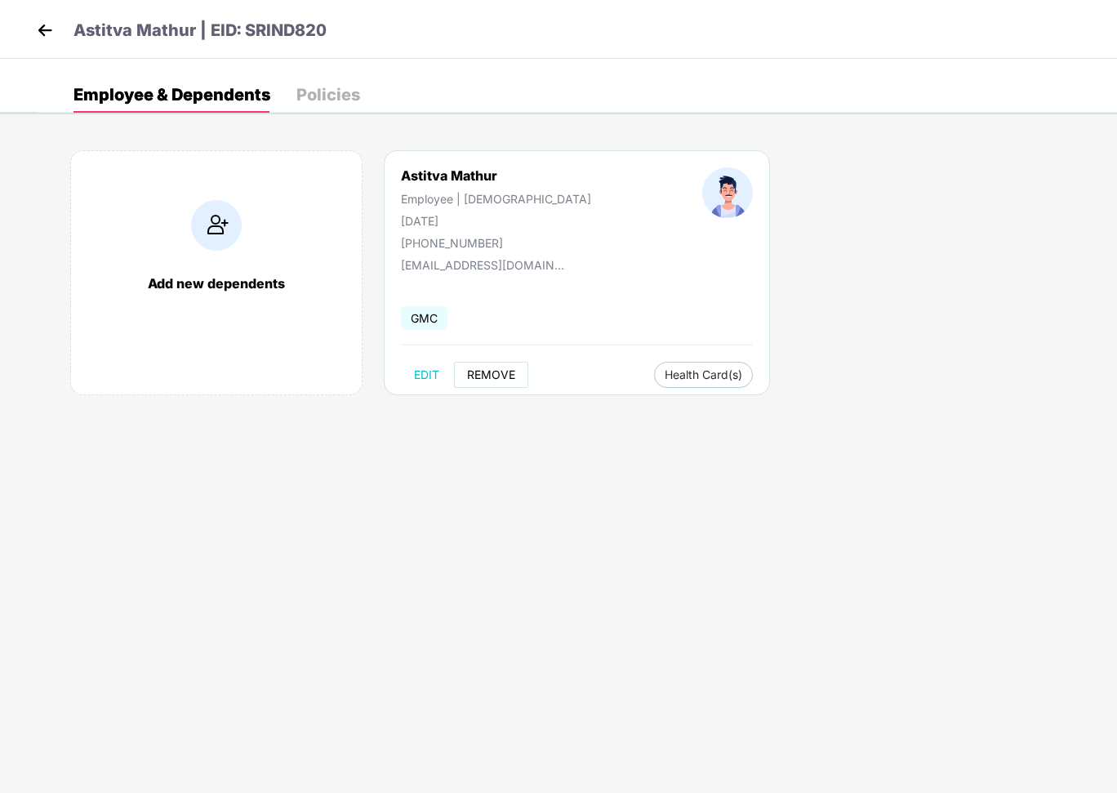
click at [510, 363] on button "REMOVE" at bounding box center [491, 375] width 74 height 26
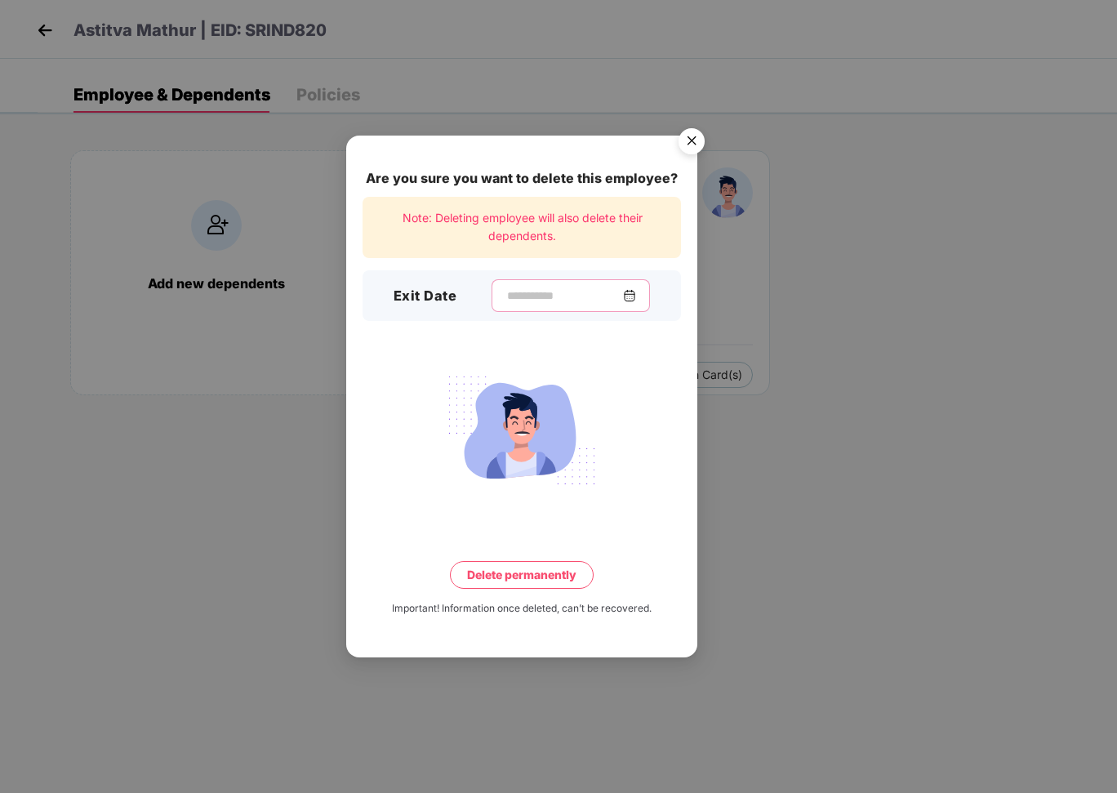
click at [536, 301] on input at bounding box center [565, 295] width 118 height 17
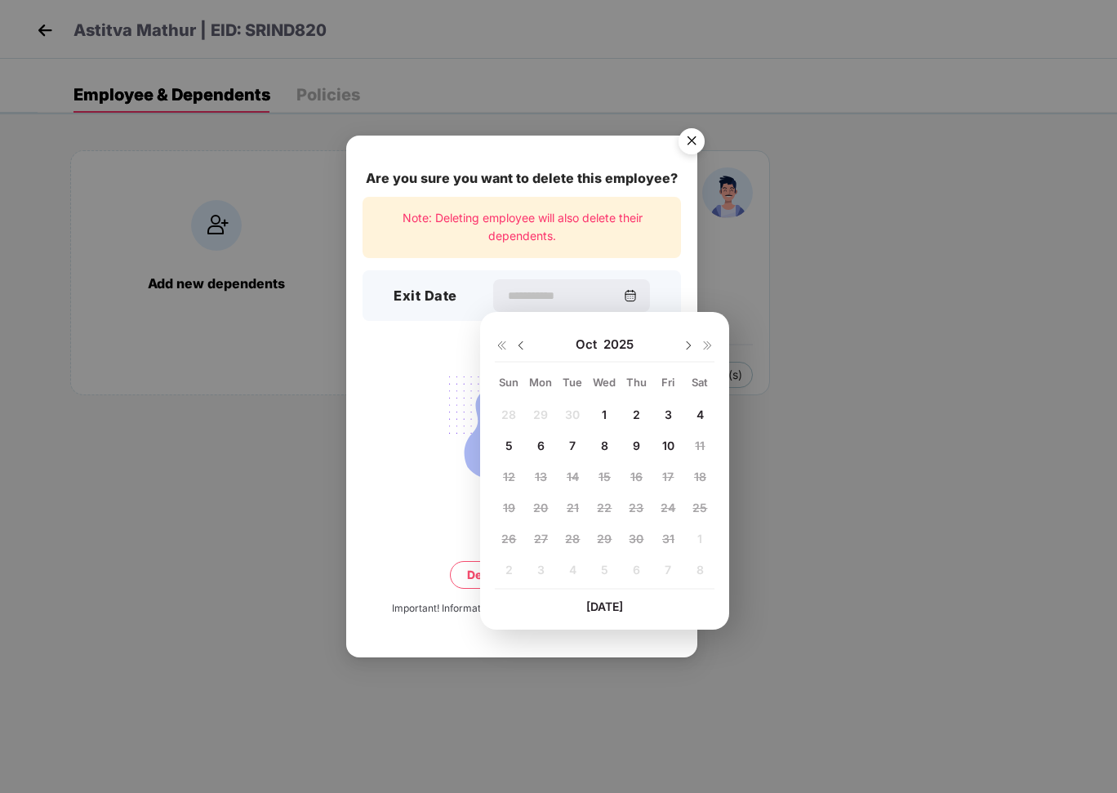
click at [666, 443] on span "10" at bounding box center [668, 446] width 12 height 14
type input "**********"
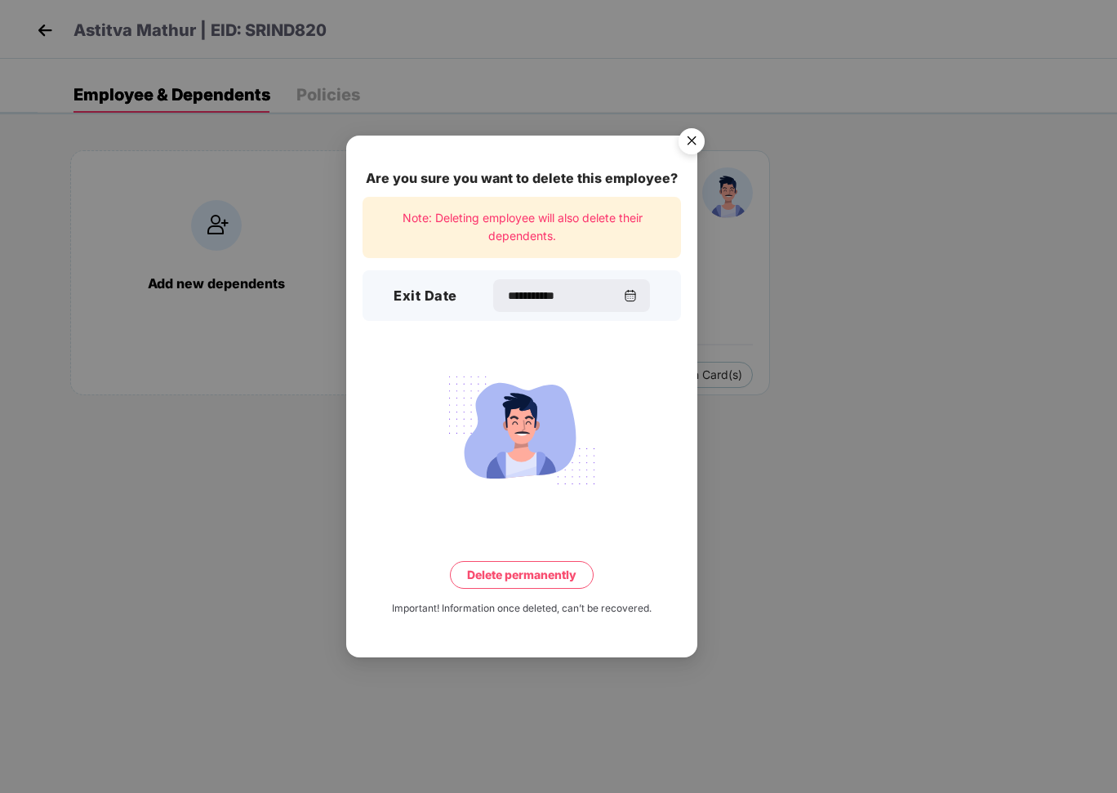
click at [538, 586] on button "Delete permanently" at bounding box center [522, 575] width 144 height 28
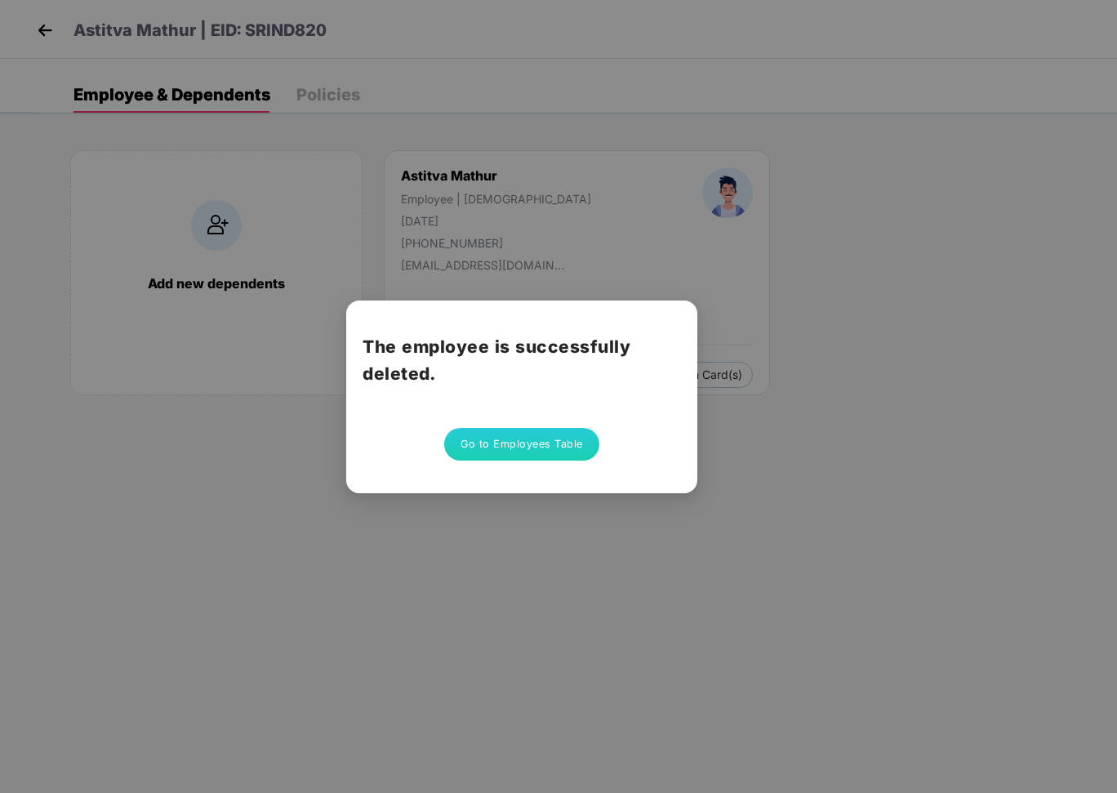
click at [524, 438] on button "Go to Employees Table" at bounding box center [521, 444] width 155 height 33
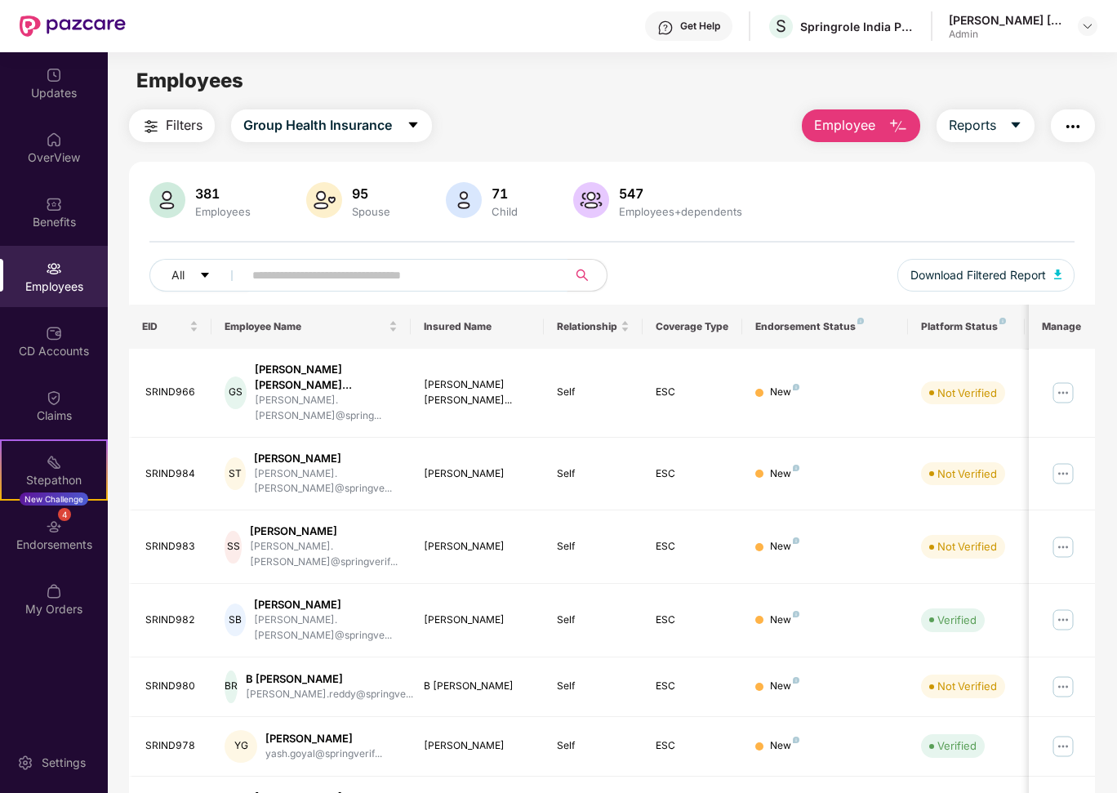
click at [329, 274] on input "text" at bounding box center [398, 275] width 293 height 24
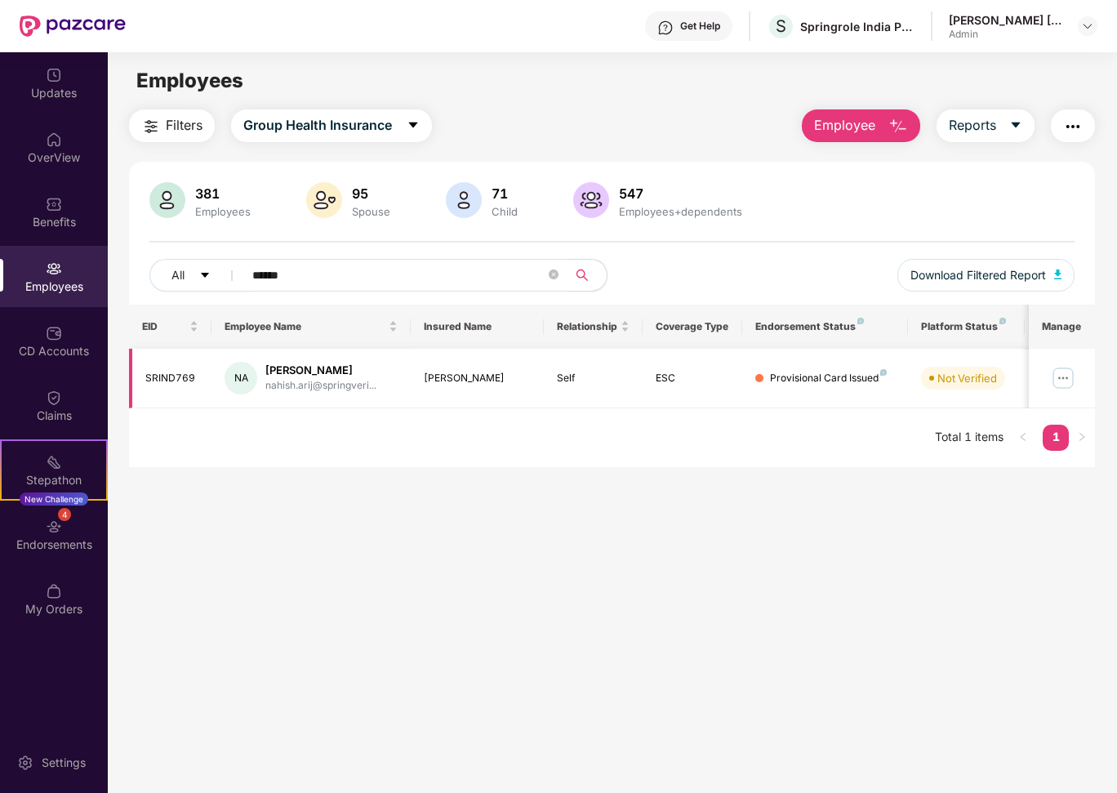
type input "******"
click at [1073, 379] on img at bounding box center [1063, 378] width 26 height 26
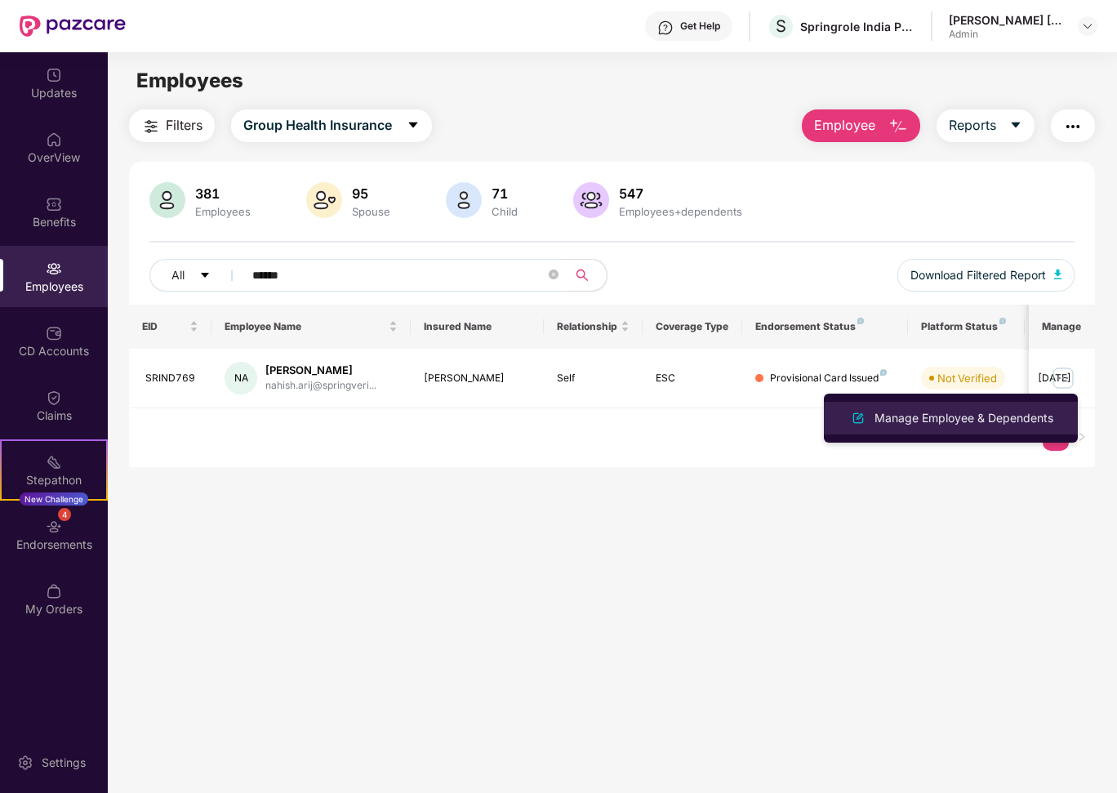
click at [974, 412] on div "Manage Employee & Dependents" at bounding box center [963, 418] width 185 height 18
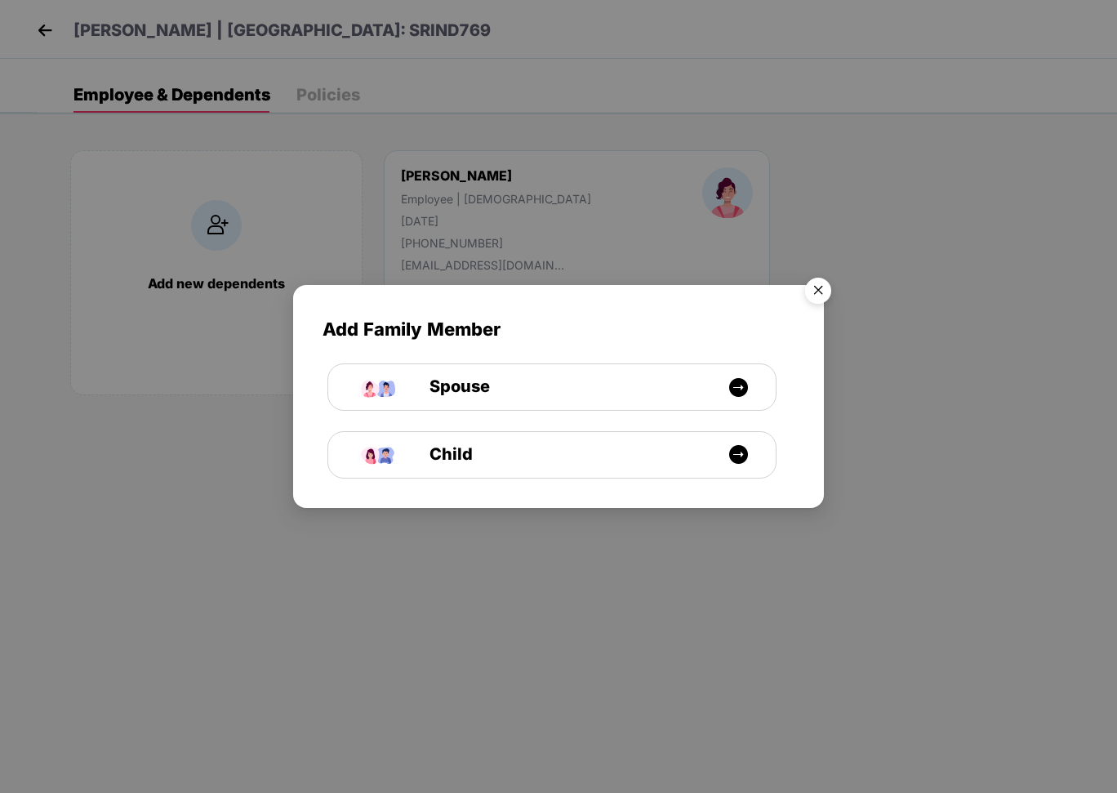
click at [817, 287] on img "Close" at bounding box center [818, 293] width 46 height 46
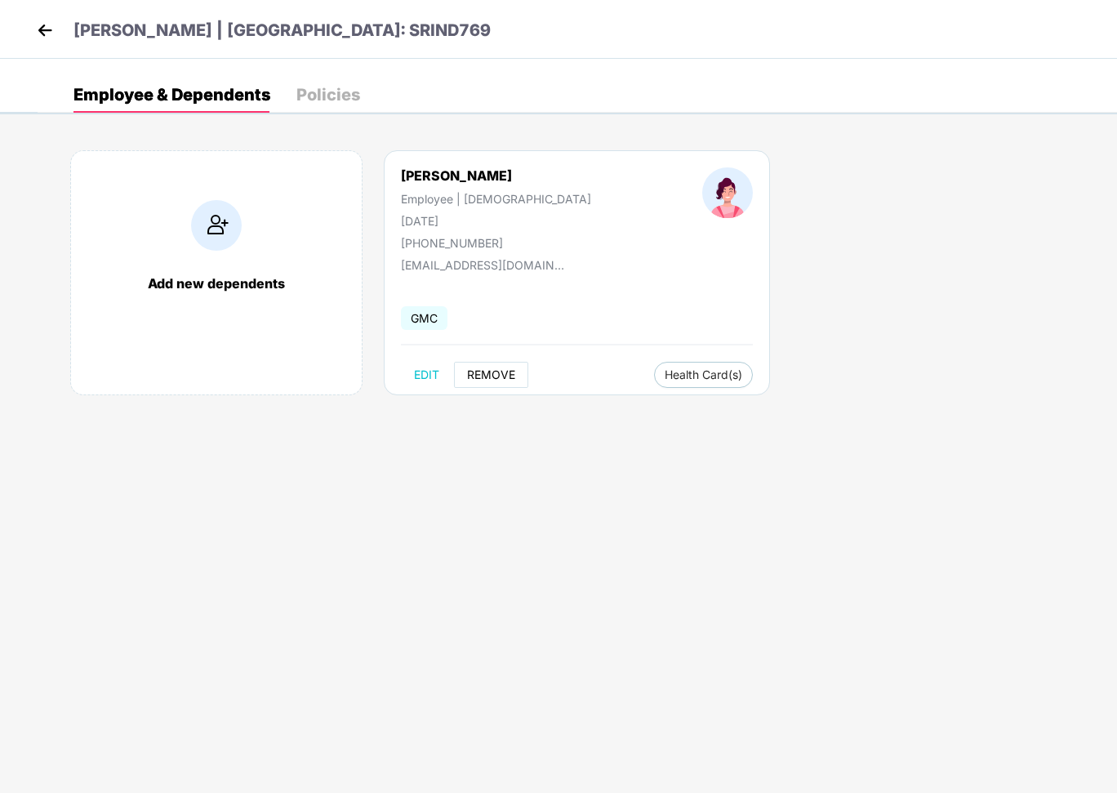
click at [488, 371] on span "REMOVE" at bounding box center [491, 374] width 48 height 13
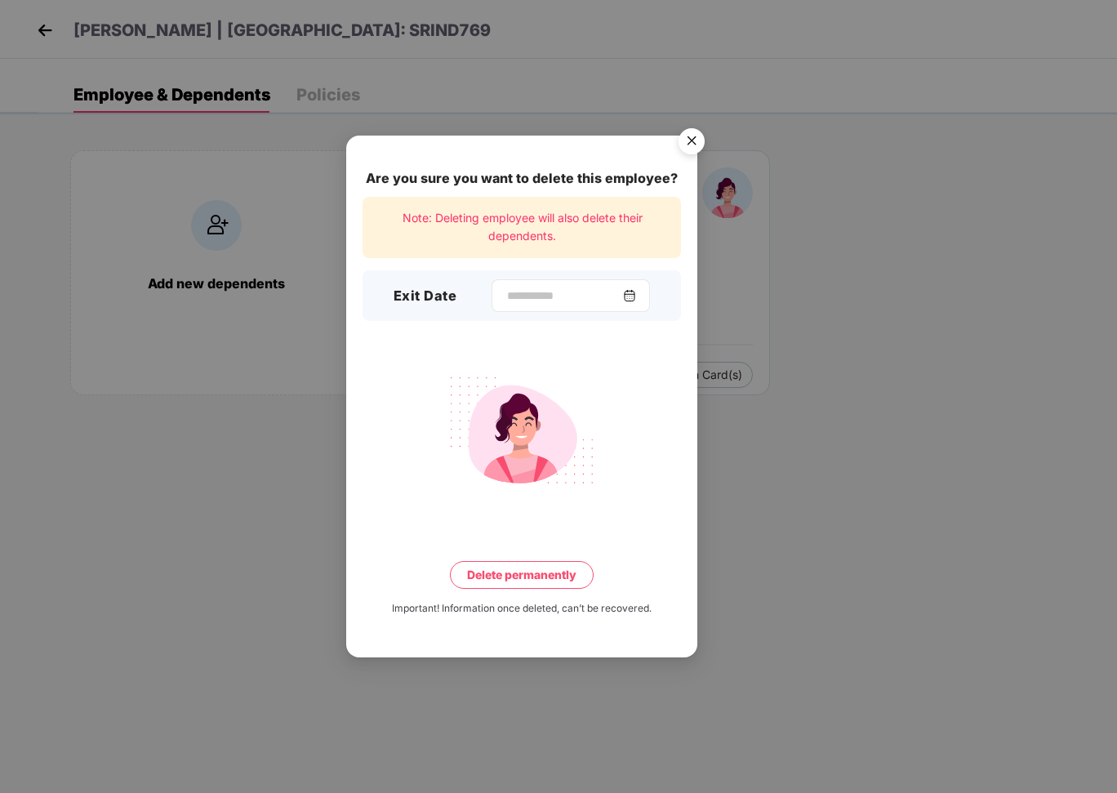
click at [560, 305] on div at bounding box center [571, 295] width 158 height 33
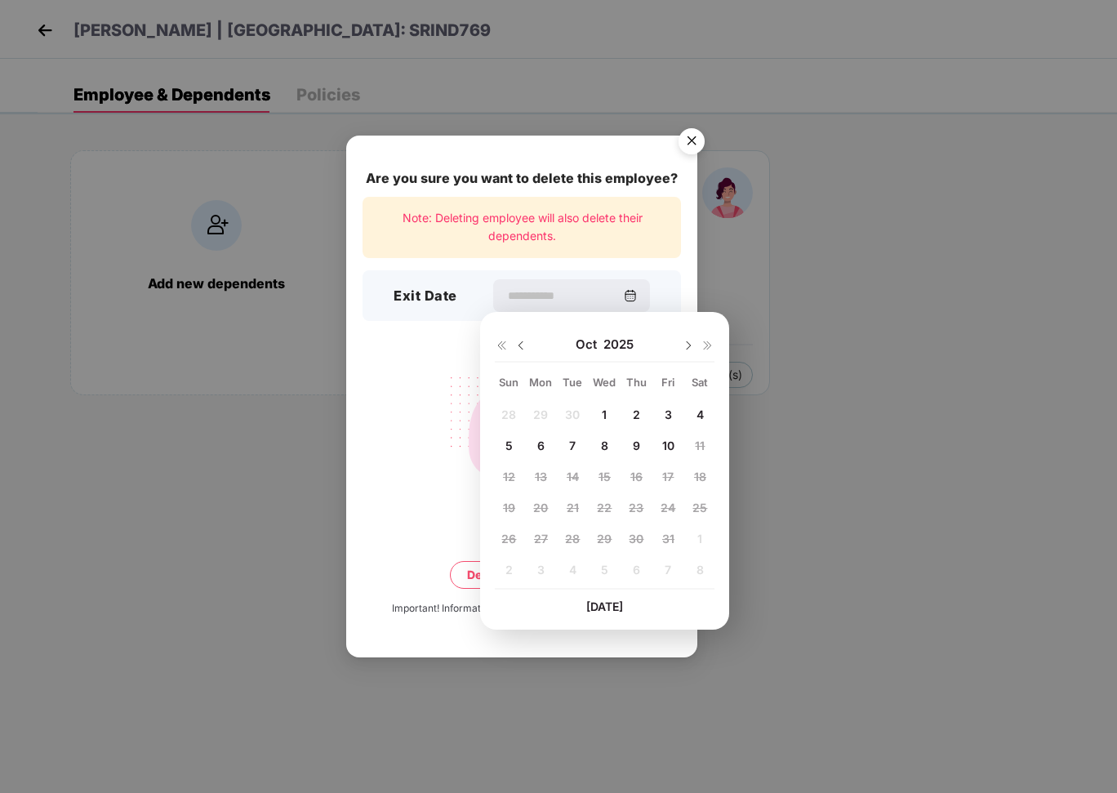
click at [666, 443] on span "10" at bounding box center [668, 446] width 12 height 14
type input "**********"
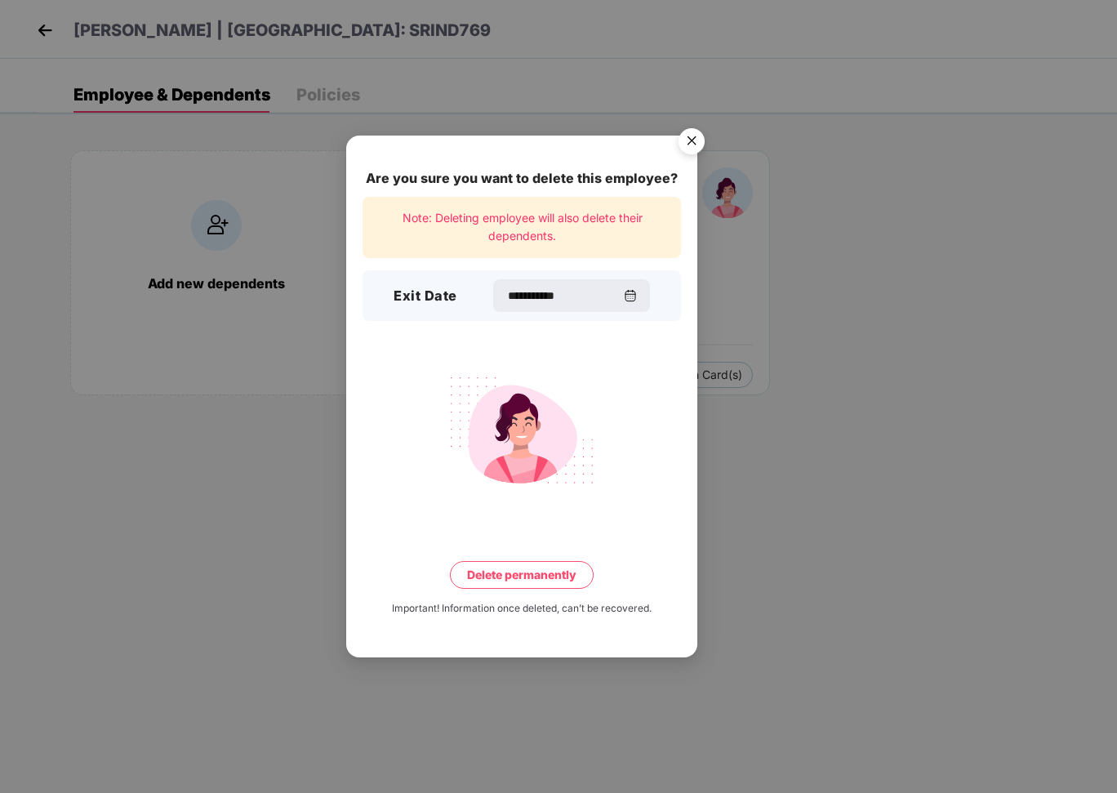
click at [551, 581] on button "Delete permanently" at bounding box center [522, 575] width 144 height 28
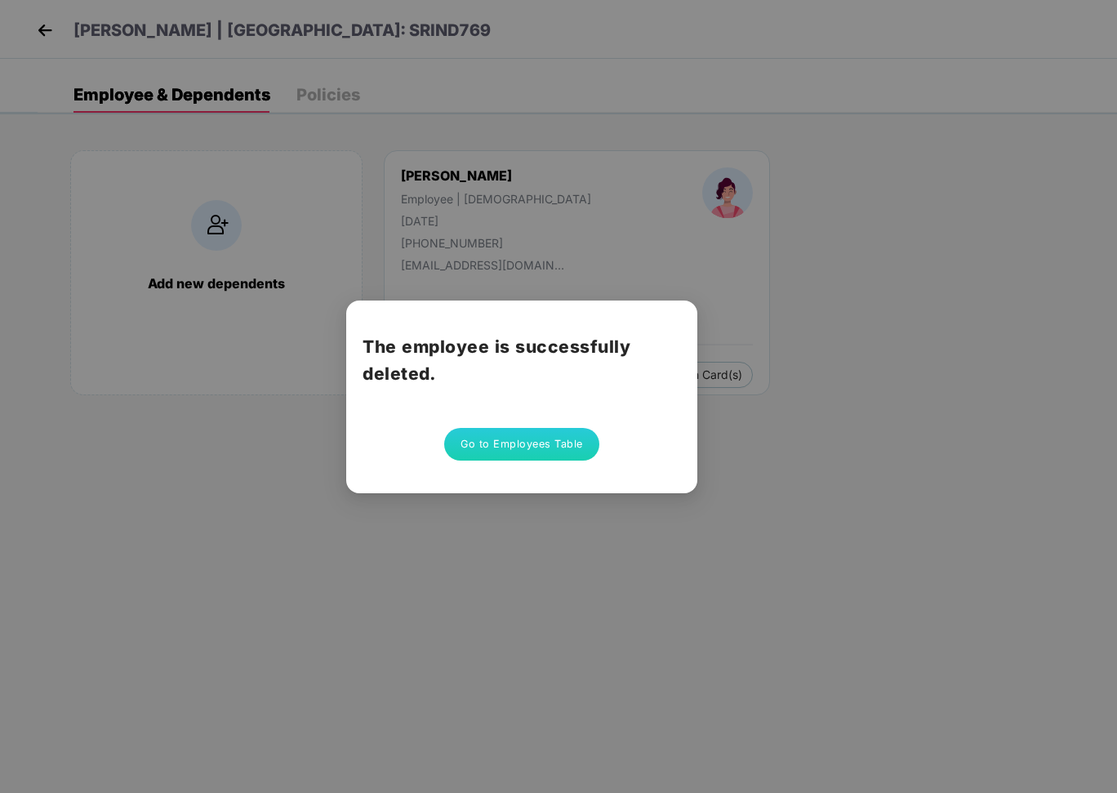
click at [476, 452] on button "Go to Employees Table" at bounding box center [521, 444] width 155 height 33
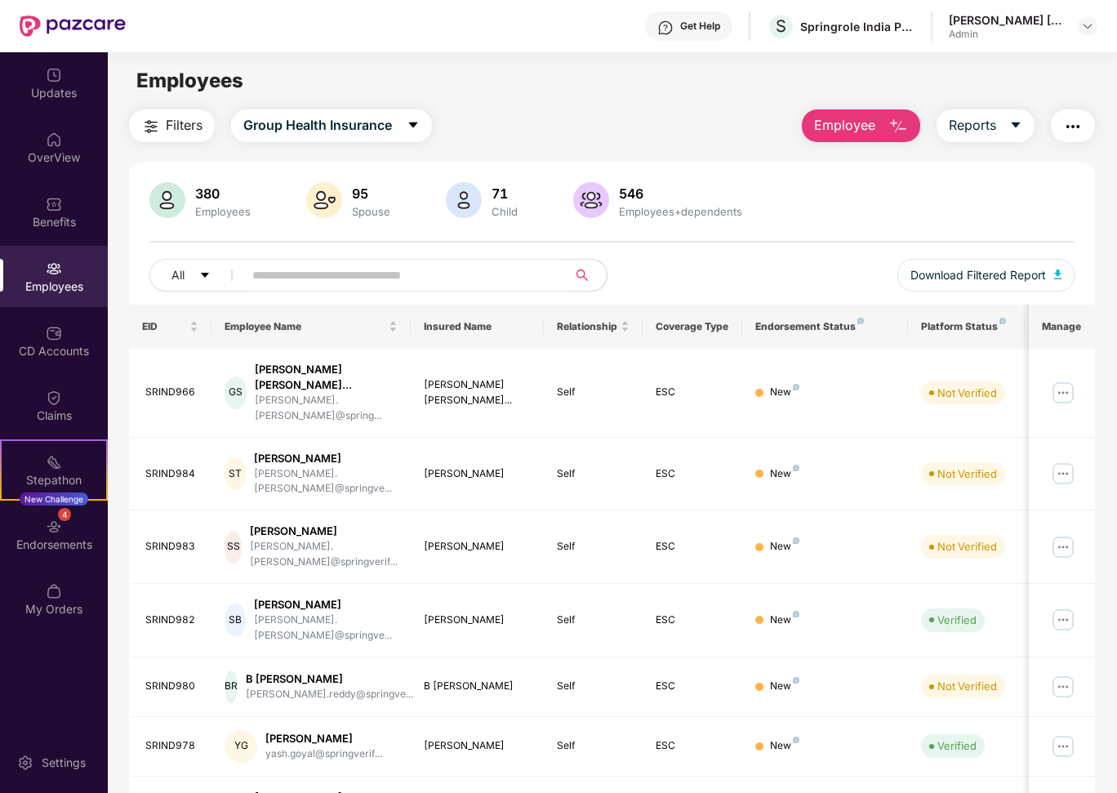
click at [290, 275] on input "text" at bounding box center [398, 275] width 293 height 24
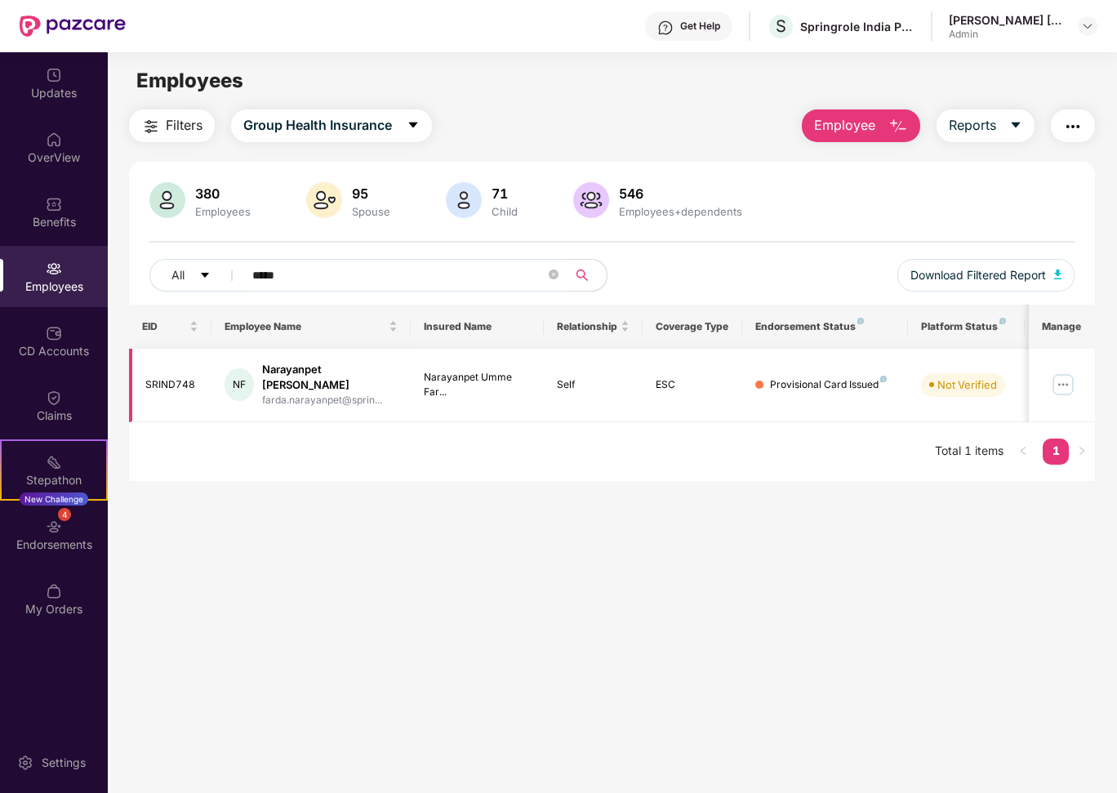
type input "*****"
click at [1073, 376] on img at bounding box center [1063, 385] width 26 height 26
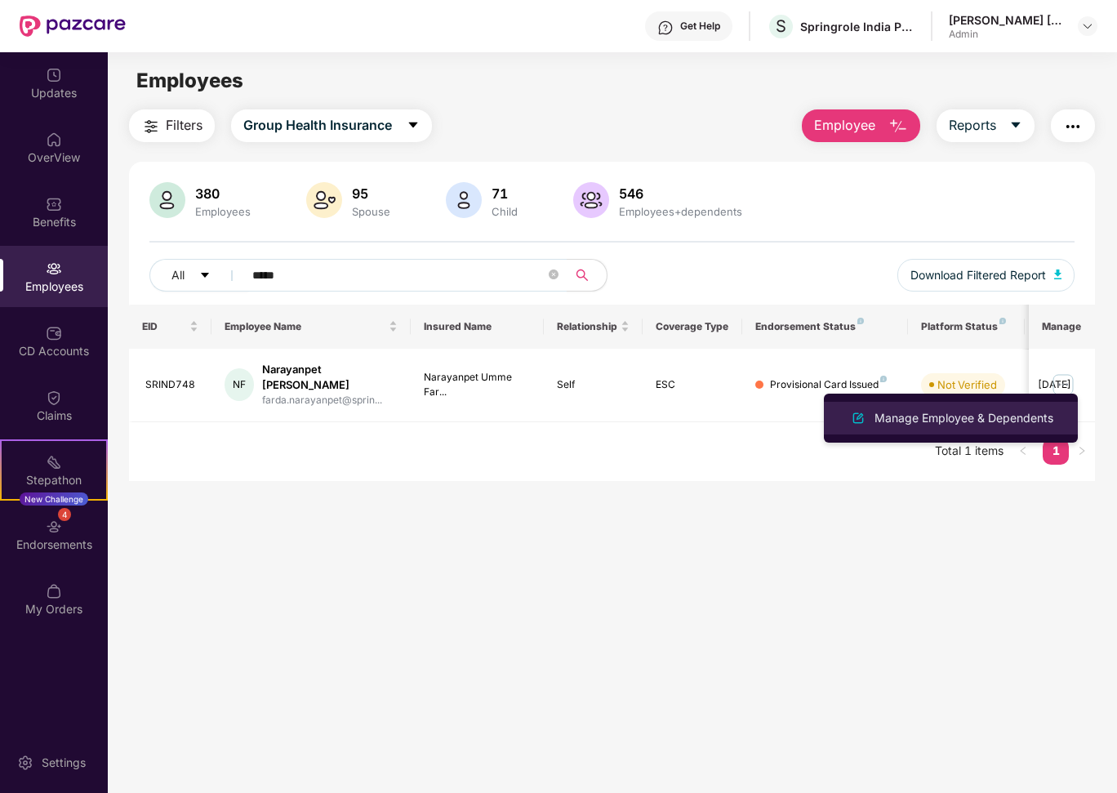
click at [1012, 411] on div "Manage Employee & Dependents" at bounding box center [963, 418] width 185 height 18
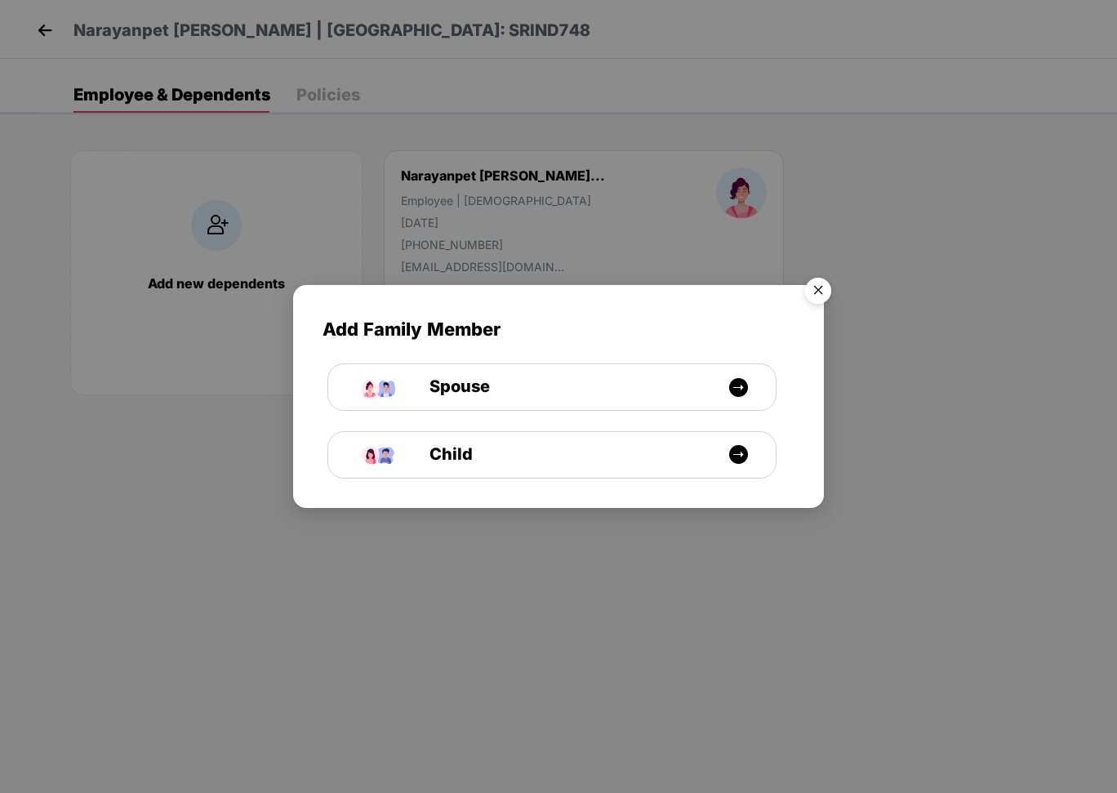
click at [808, 292] on img "Close" at bounding box center [818, 293] width 46 height 46
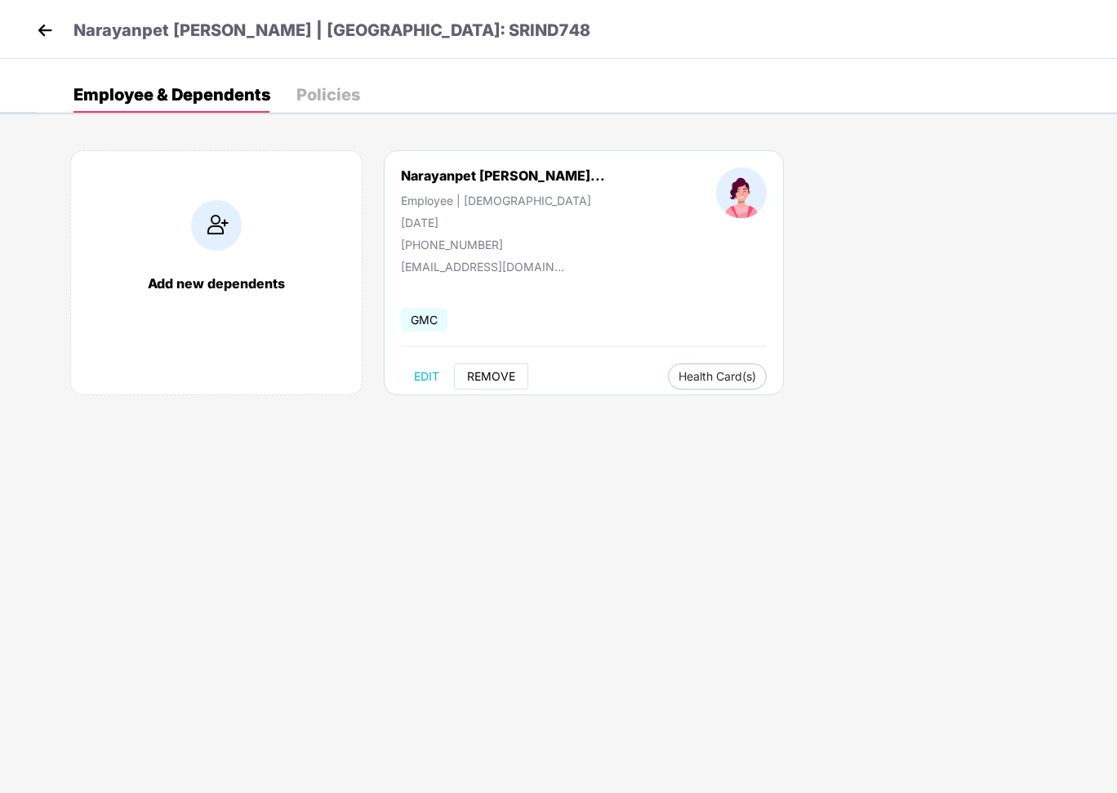
click at [494, 371] on span "REMOVE" at bounding box center [491, 376] width 48 height 13
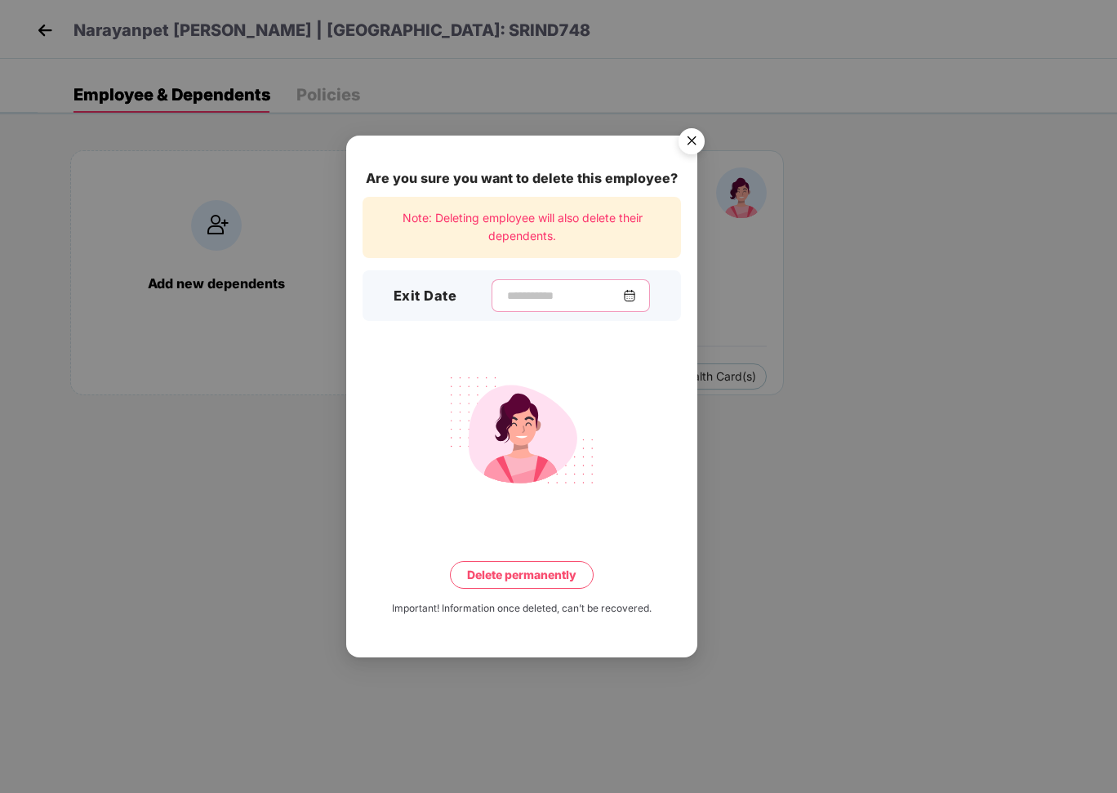
click at [514, 293] on input at bounding box center [565, 295] width 118 height 17
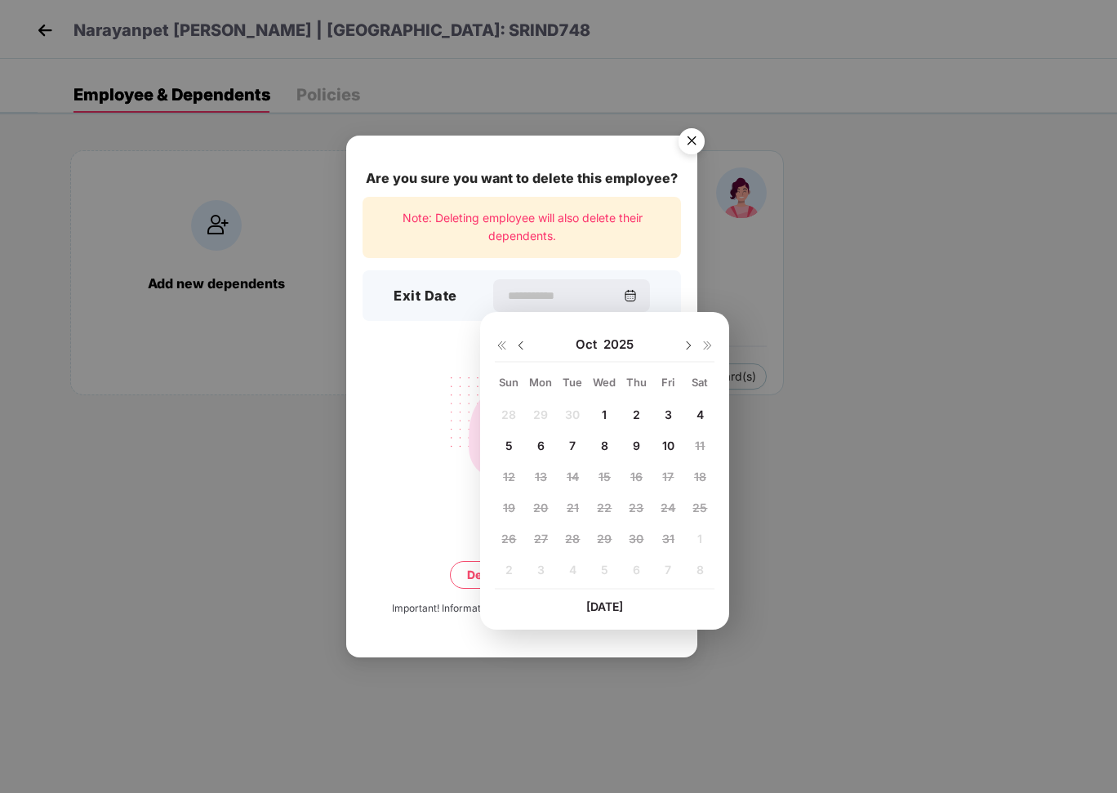
click at [661, 445] on div "10" at bounding box center [668, 445] width 24 height 24
type input "**********"
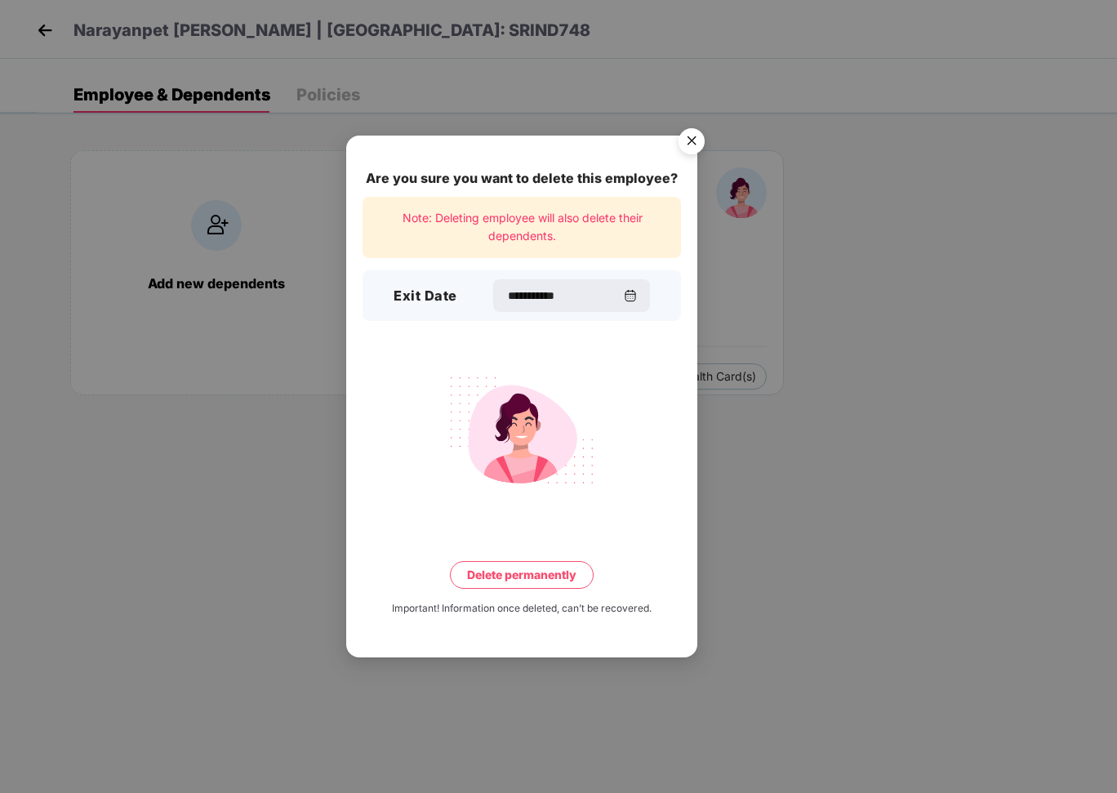
click at [512, 578] on button "Delete permanently" at bounding box center [522, 575] width 144 height 28
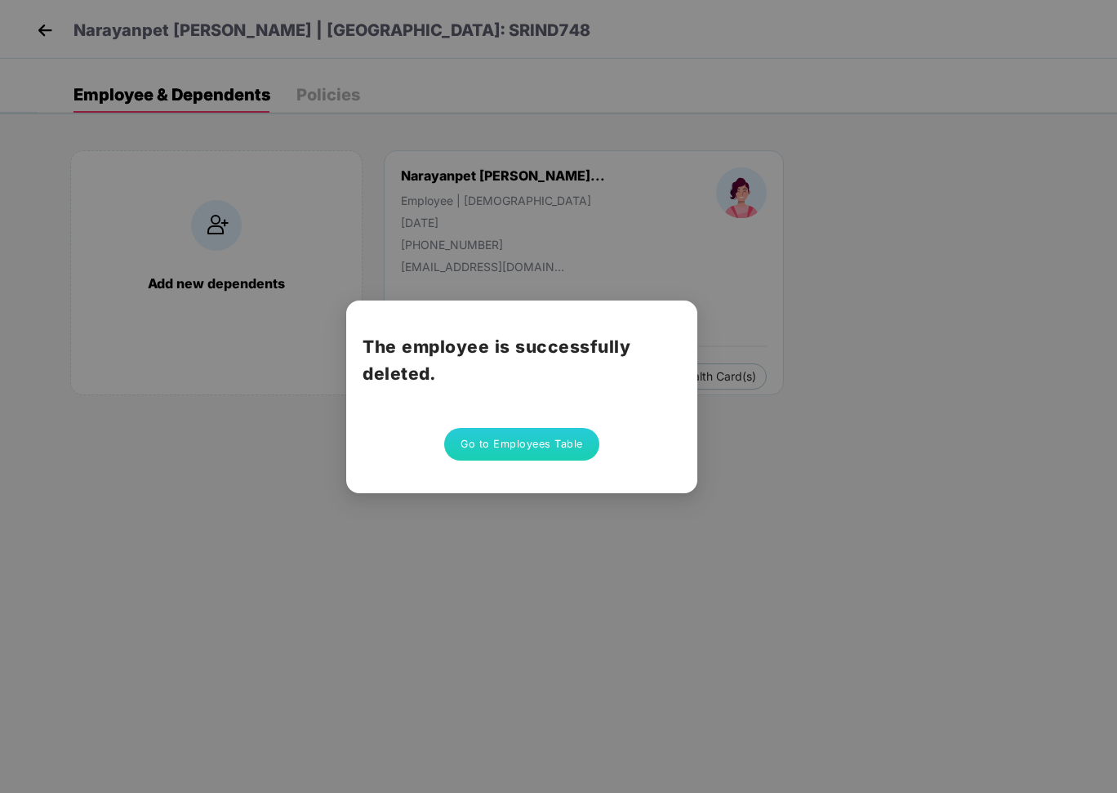
click at [514, 436] on button "Go to Employees Table" at bounding box center [521, 444] width 155 height 33
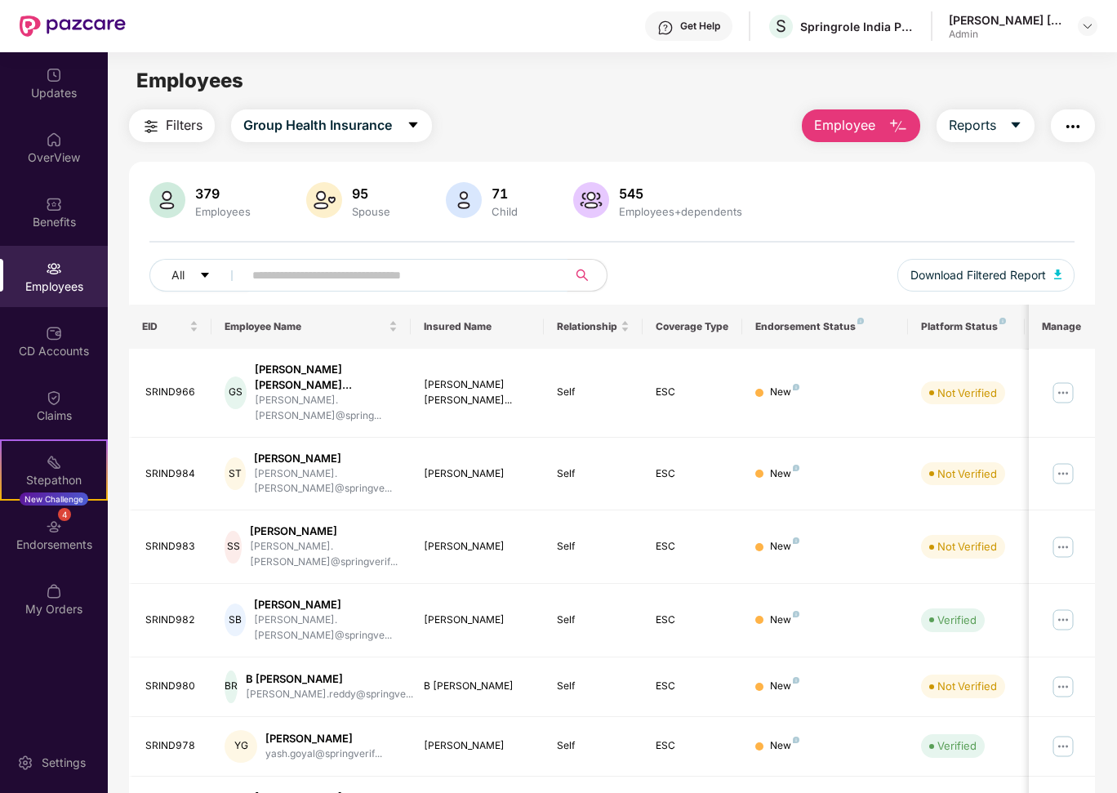
click at [280, 283] on input "text" at bounding box center [398, 275] width 293 height 24
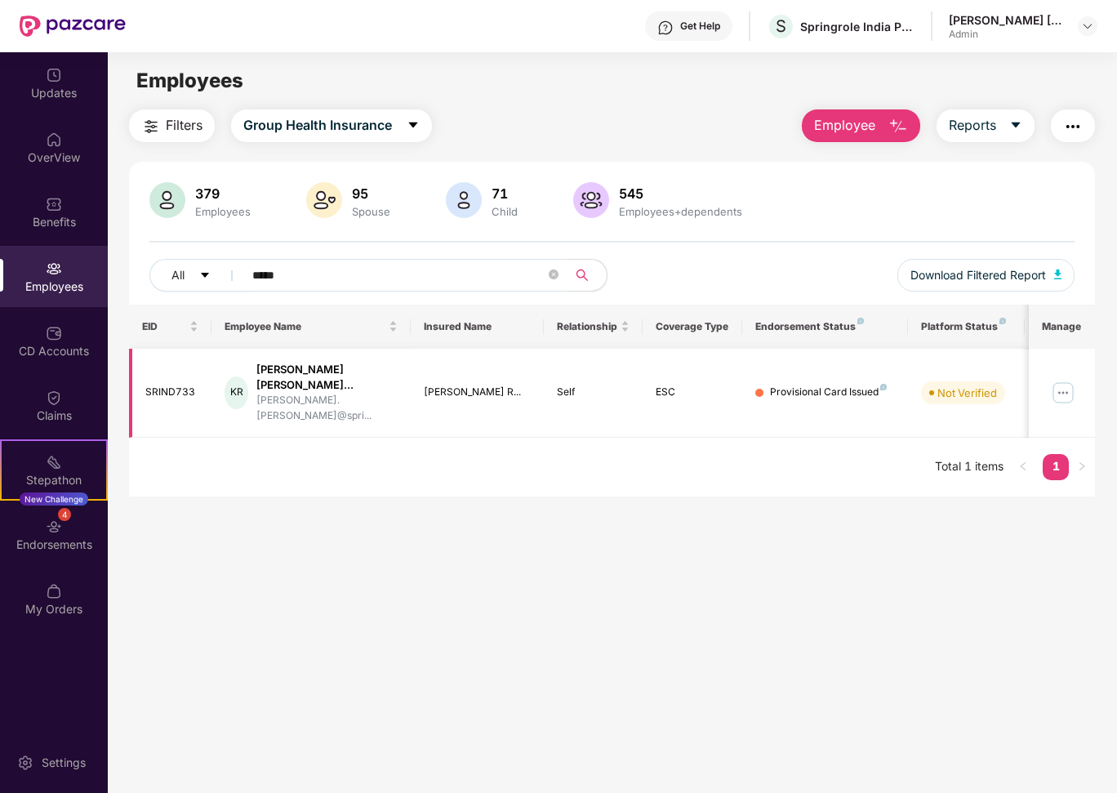
type input "*****"
click at [1070, 380] on img at bounding box center [1063, 393] width 26 height 26
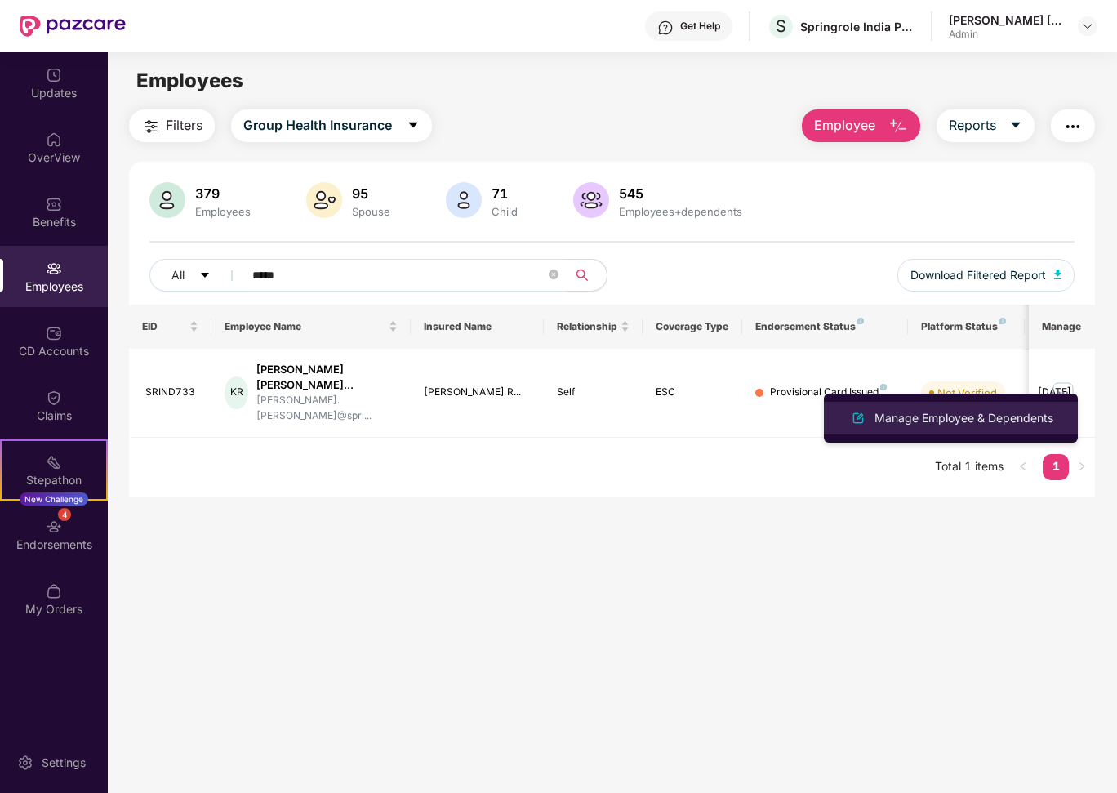
click at [967, 424] on div "Manage Employee & Dependents" at bounding box center [963, 418] width 185 height 18
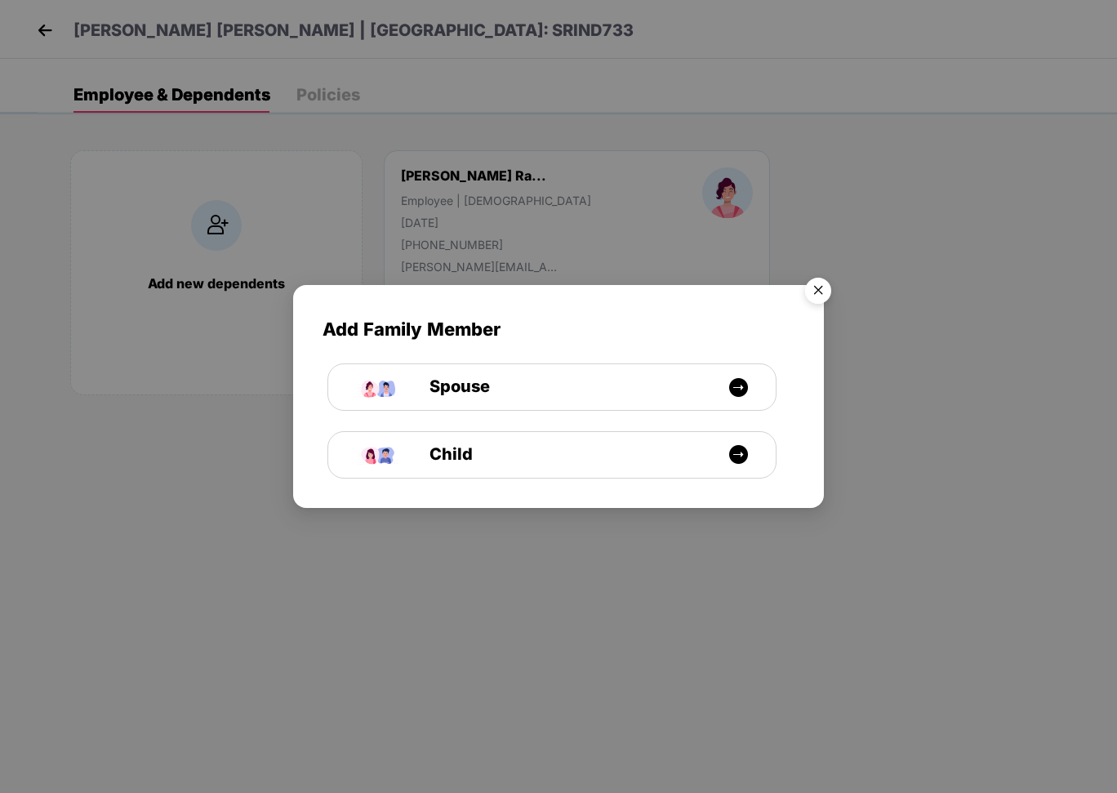
click at [823, 288] on img "Close" at bounding box center [818, 293] width 46 height 46
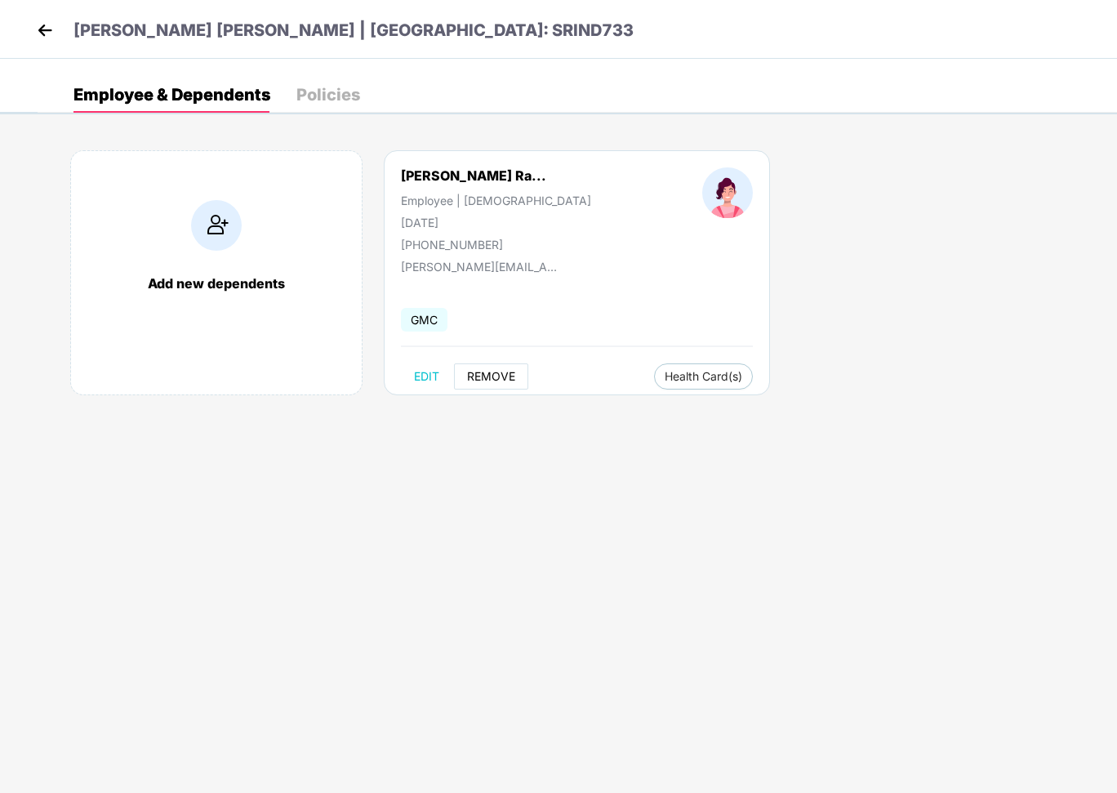
click at [508, 379] on span "REMOVE" at bounding box center [491, 376] width 48 height 13
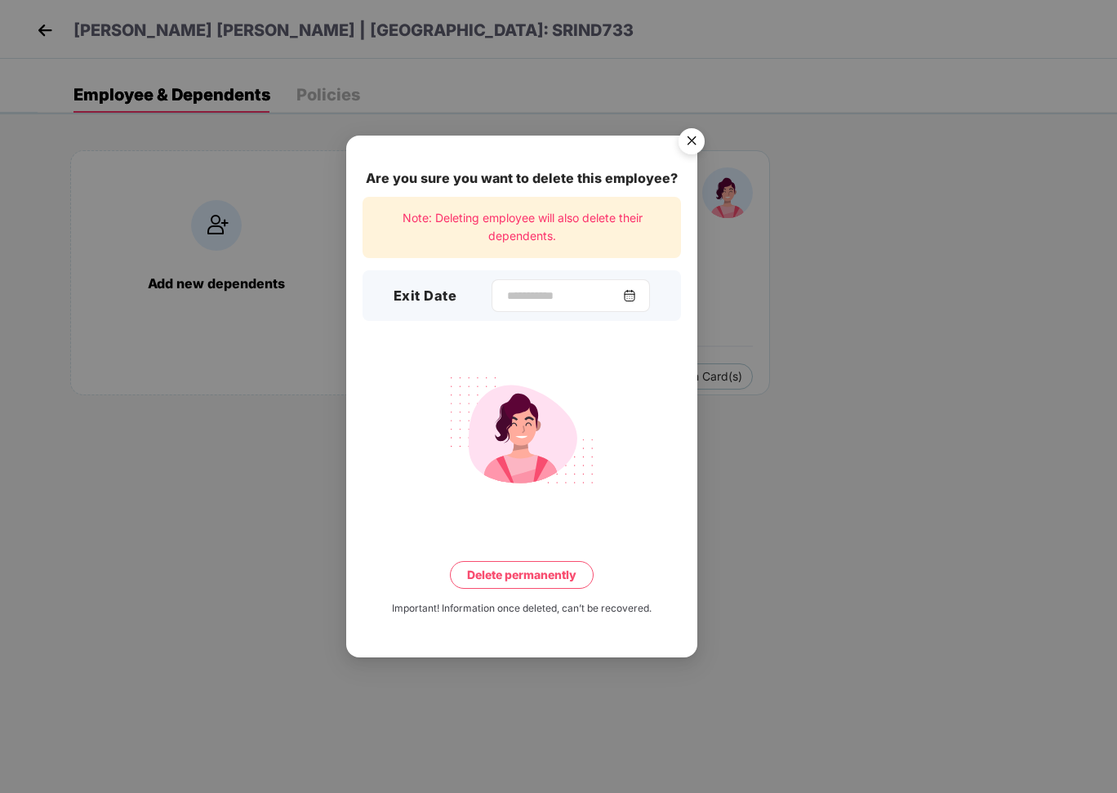
click at [552, 307] on div at bounding box center [571, 295] width 158 height 33
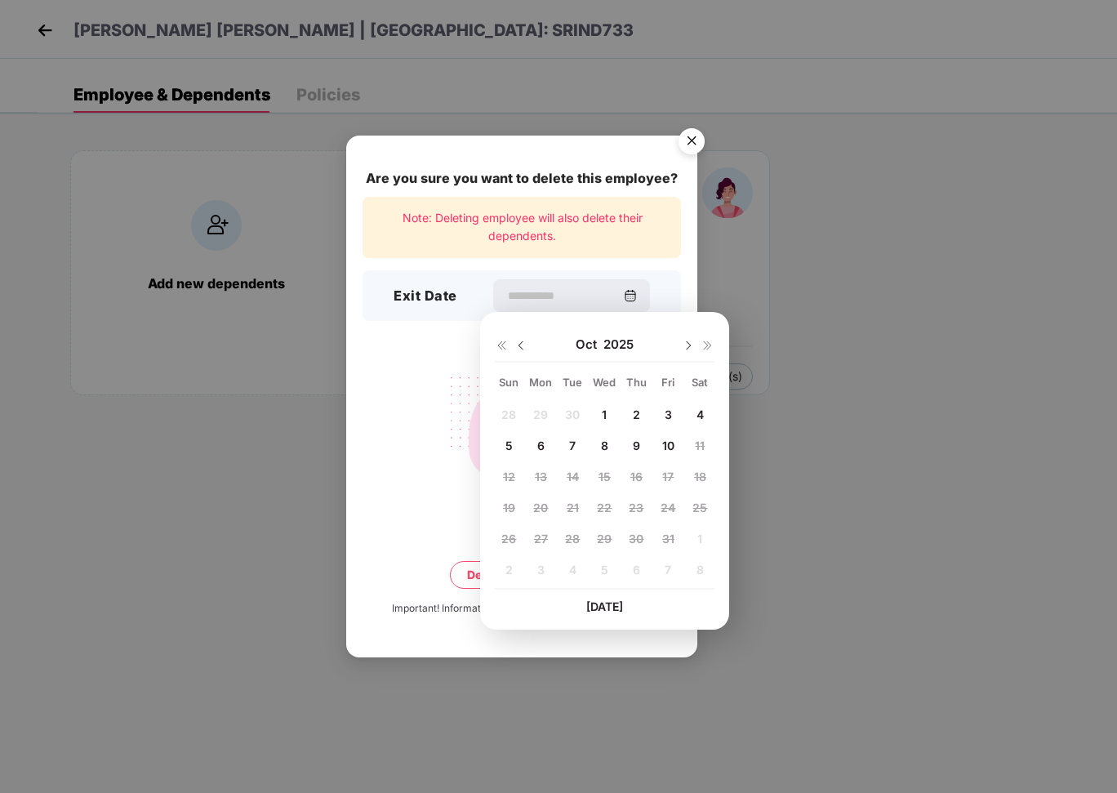
click at [665, 444] on span "10" at bounding box center [668, 446] width 12 height 14
type input "**********"
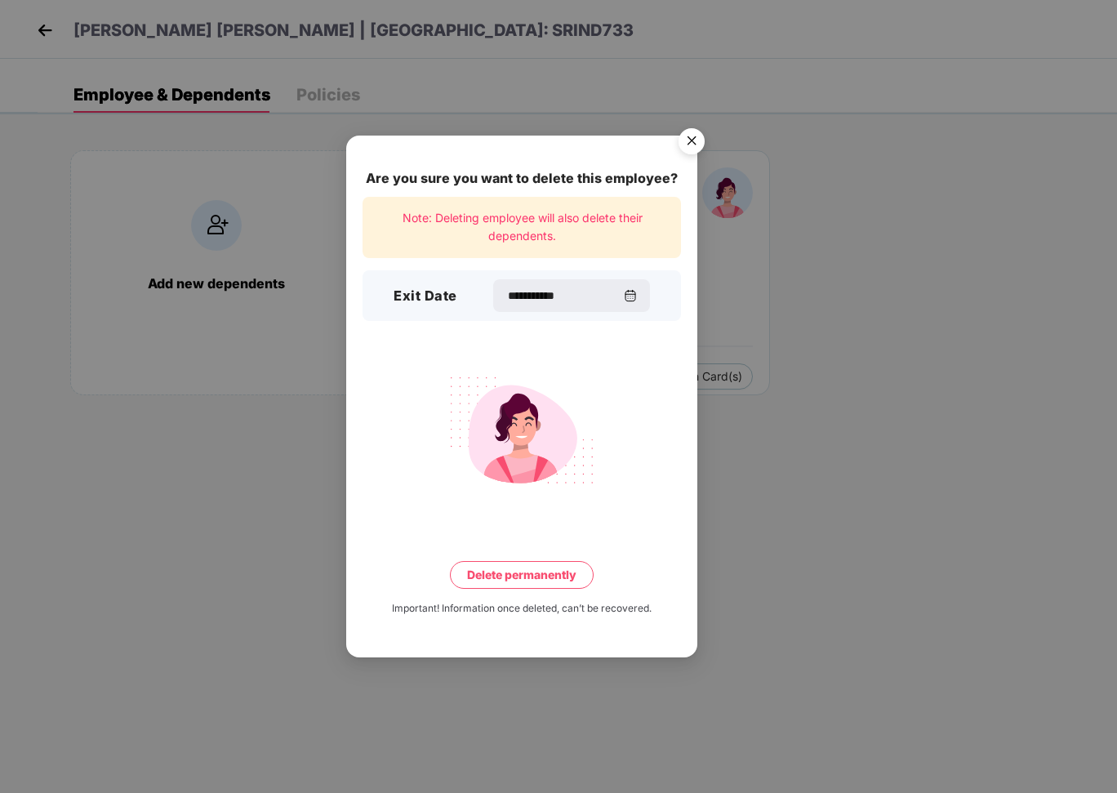
click at [546, 574] on button "Delete permanently" at bounding box center [522, 575] width 144 height 28
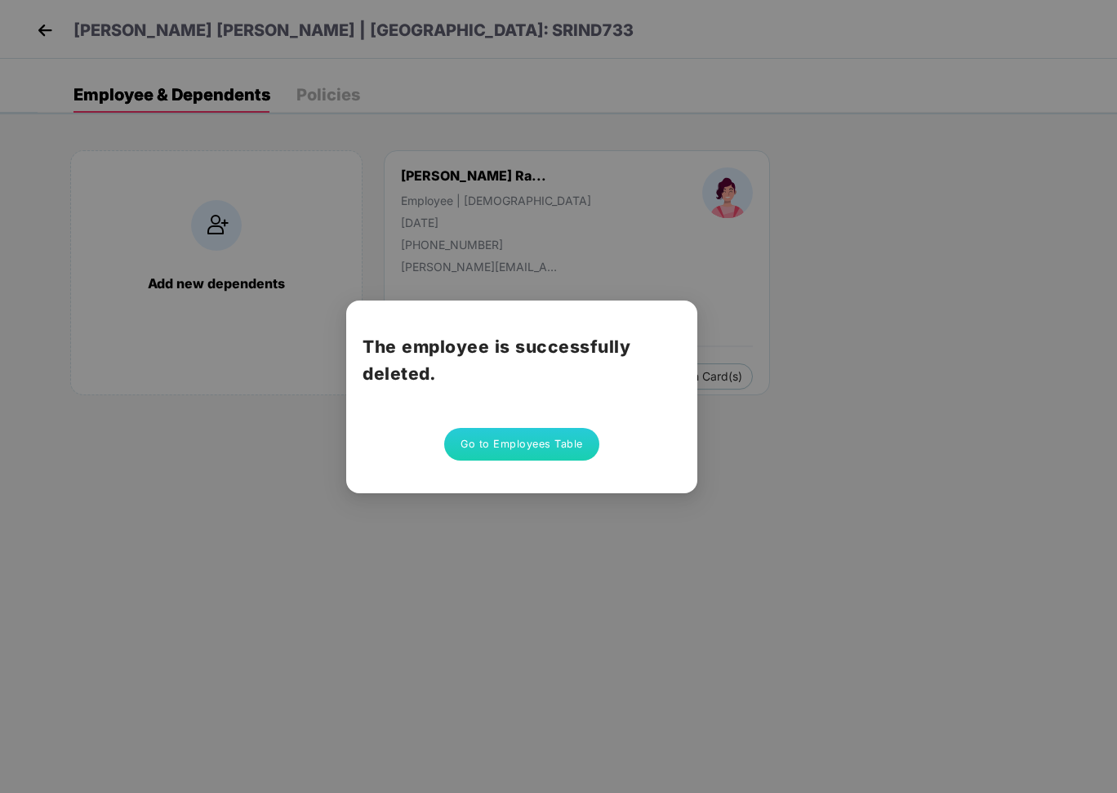
click at [513, 436] on button "Go to Employees Table" at bounding box center [521, 444] width 155 height 33
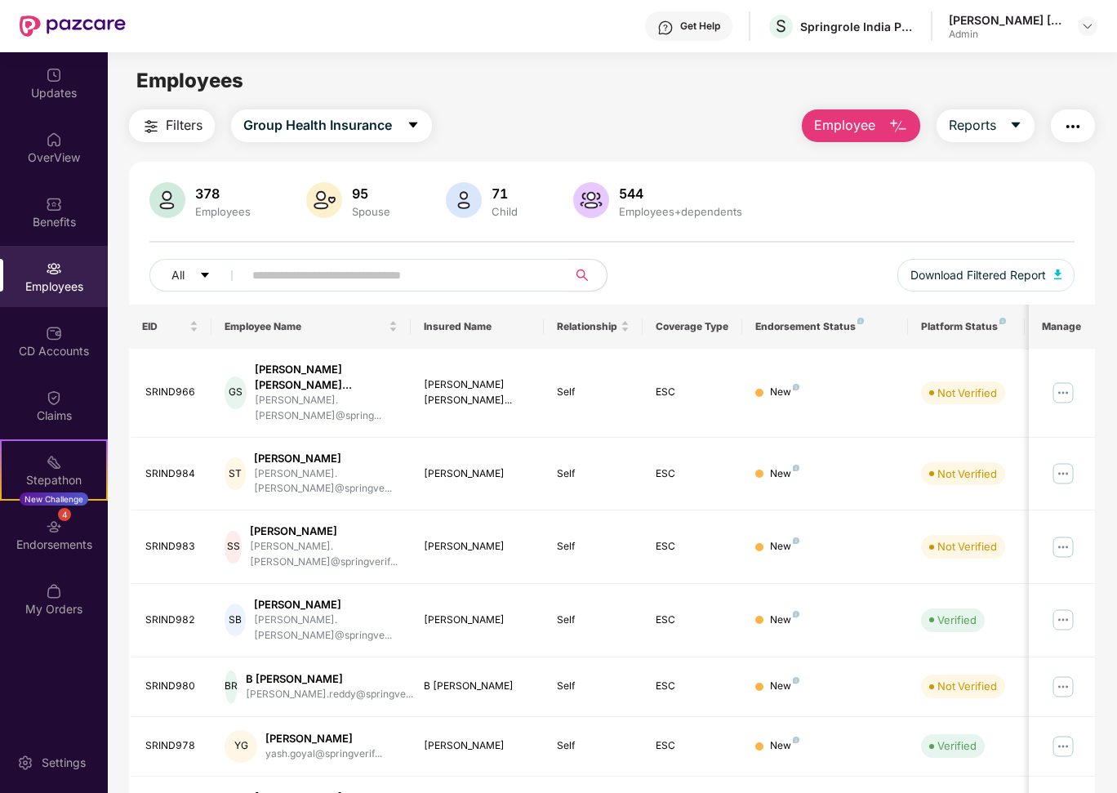
click at [327, 281] on input "text" at bounding box center [398, 275] width 293 height 24
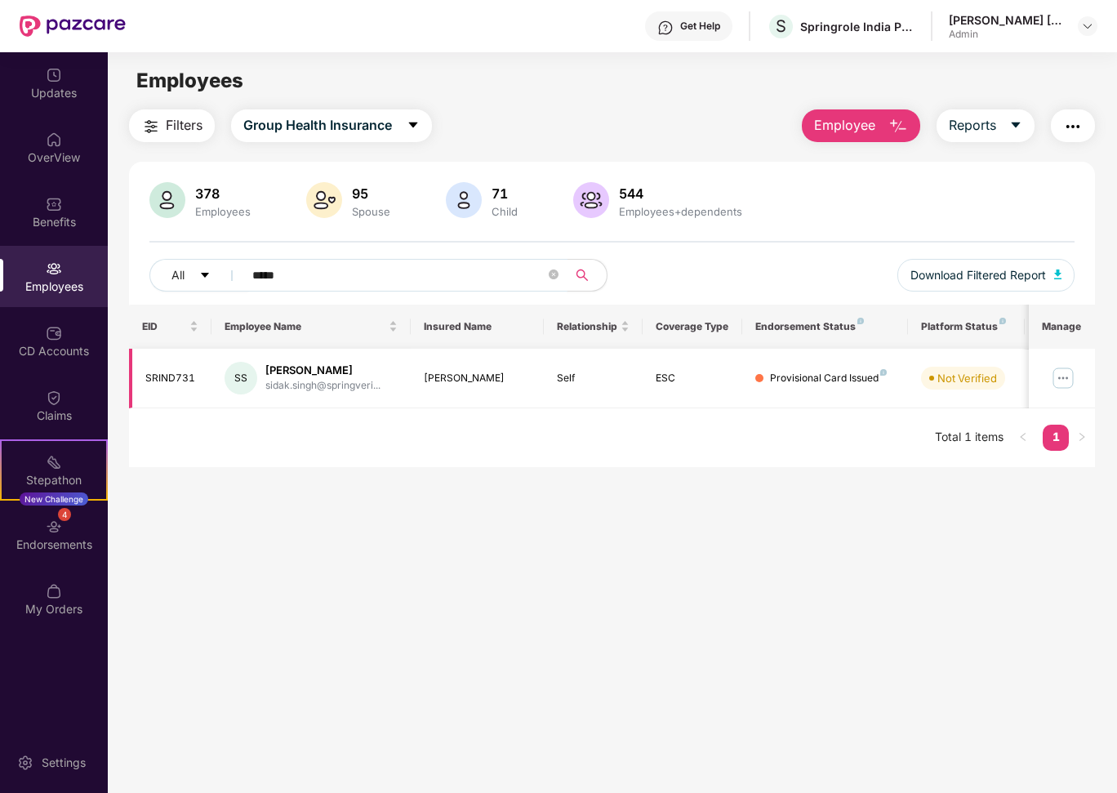
type input "*****"
click at [1061, 378] on img at bounding box center [1063, 378] width 26 height 26
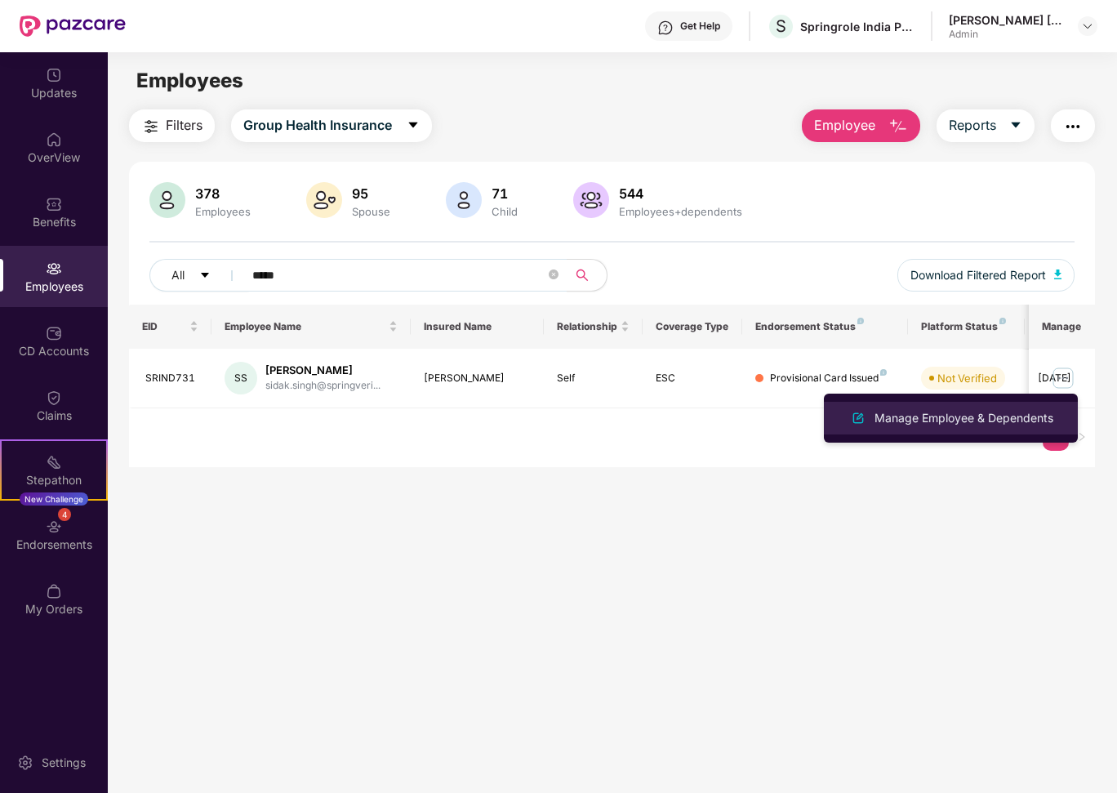
click at [959, 421] on div "Manage Employee & Dependents" at bounding box center [963, 418] width 185 height 18
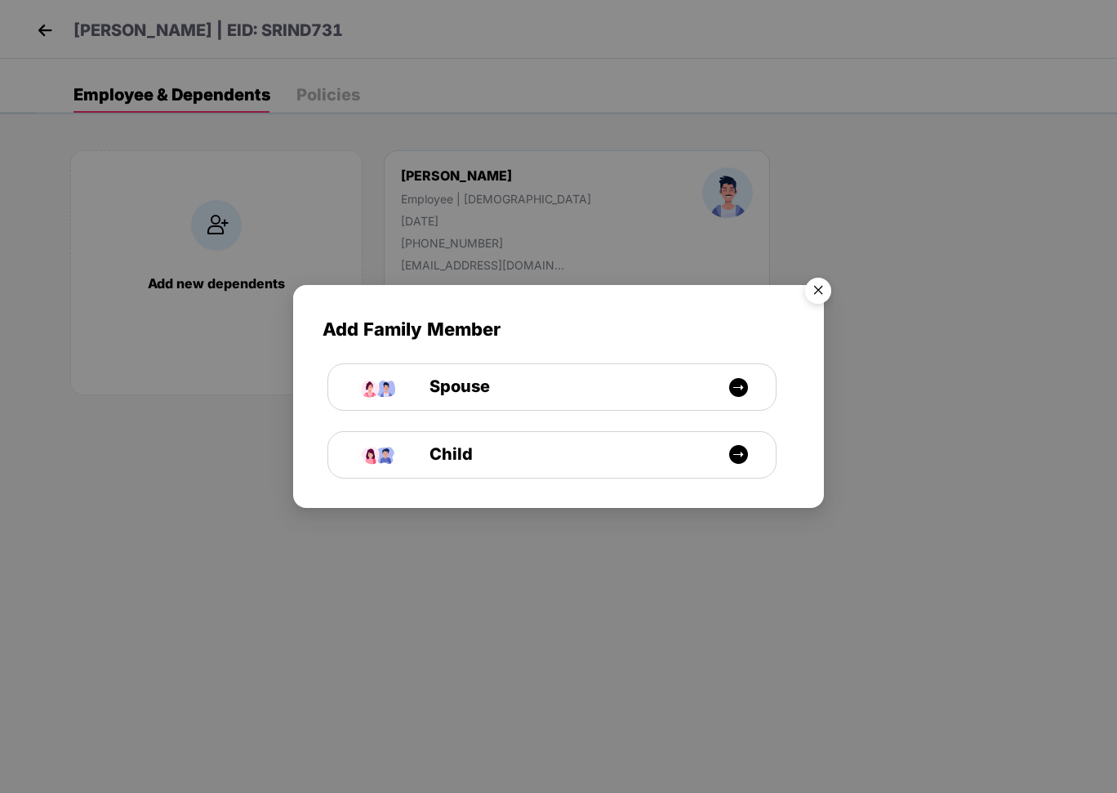
click at [812, 299] on img "Close" at bounding box center [818, 293] width 46 height 46
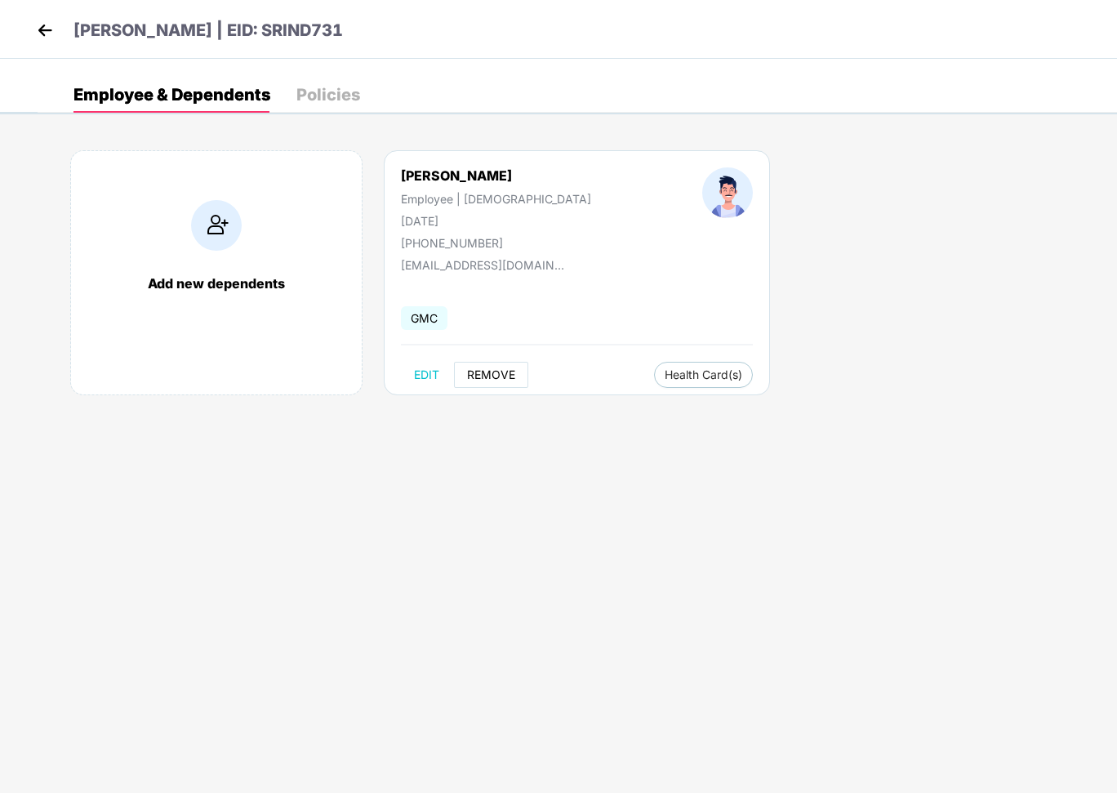
click at [482, 376] on span "REMOVE" at bounding box center [491, 374] width 48 height 13
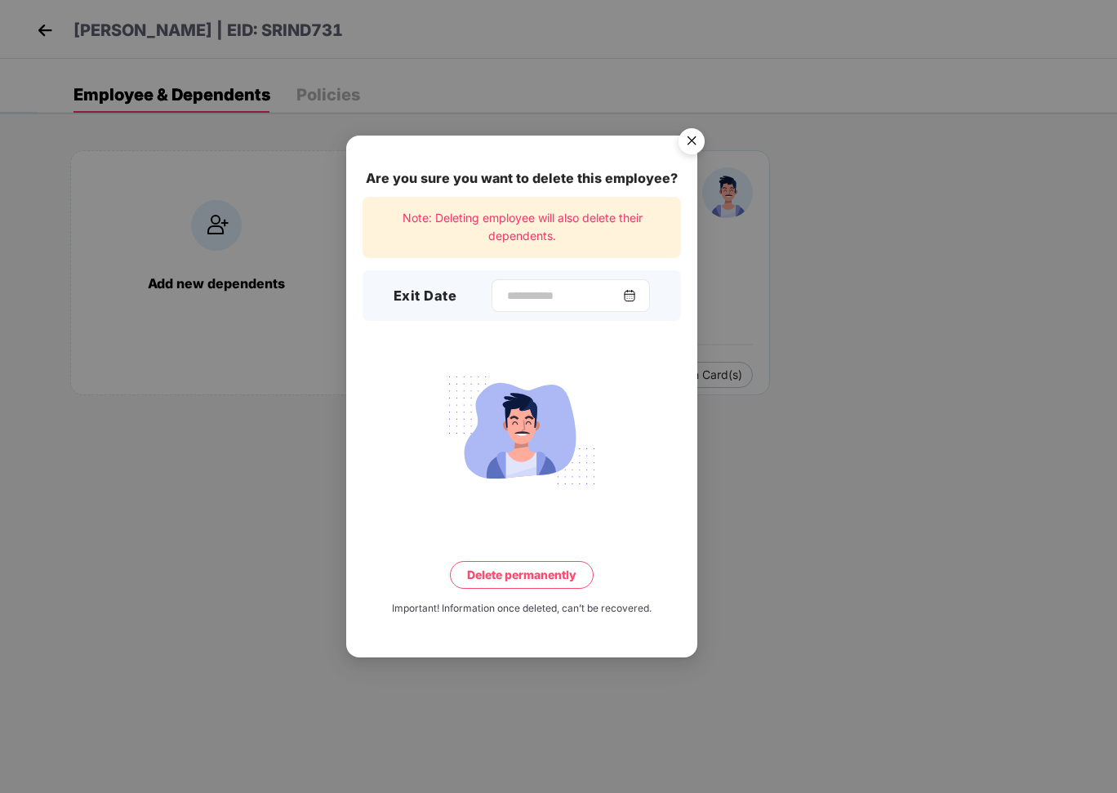
click at [570, 312] on div "Exit Date" at bounding box center [522, 295] width 318 height 51
click at [563, 300] on input at bounding box center [565, 295] width 118 height 17
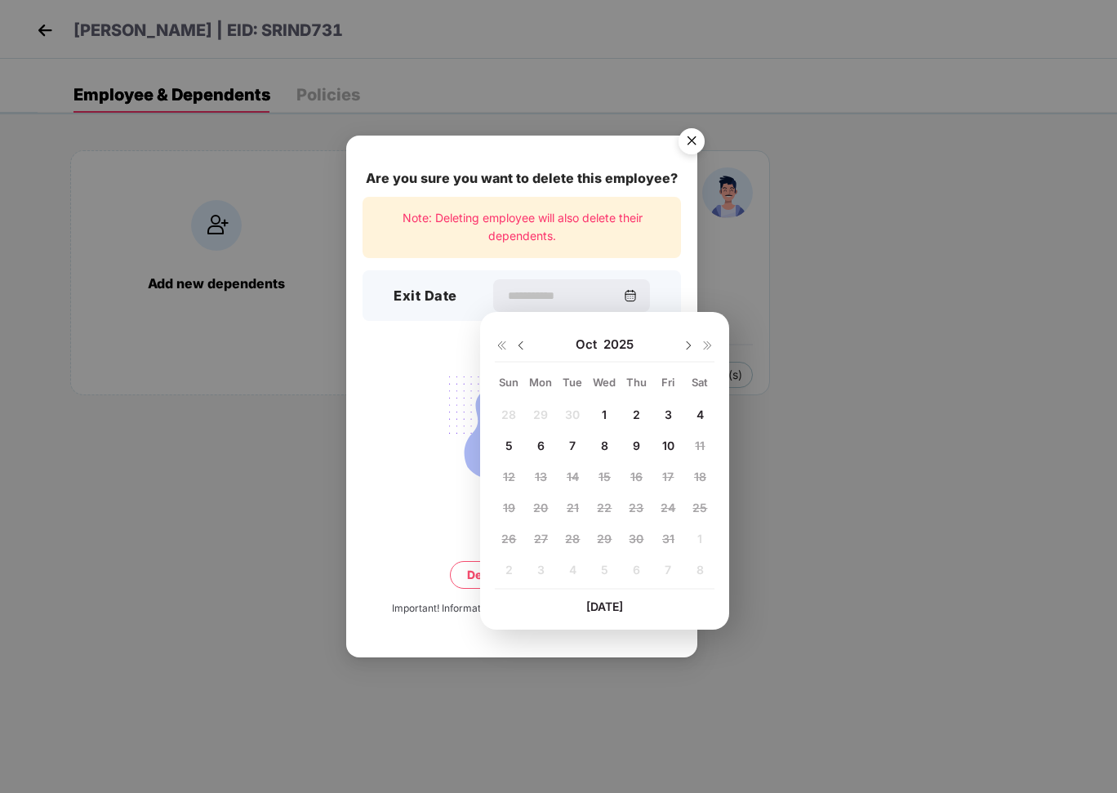
click at [664, 444] on span "10" at bounding box center [668, 446] width 12 height 14
type input "**********"
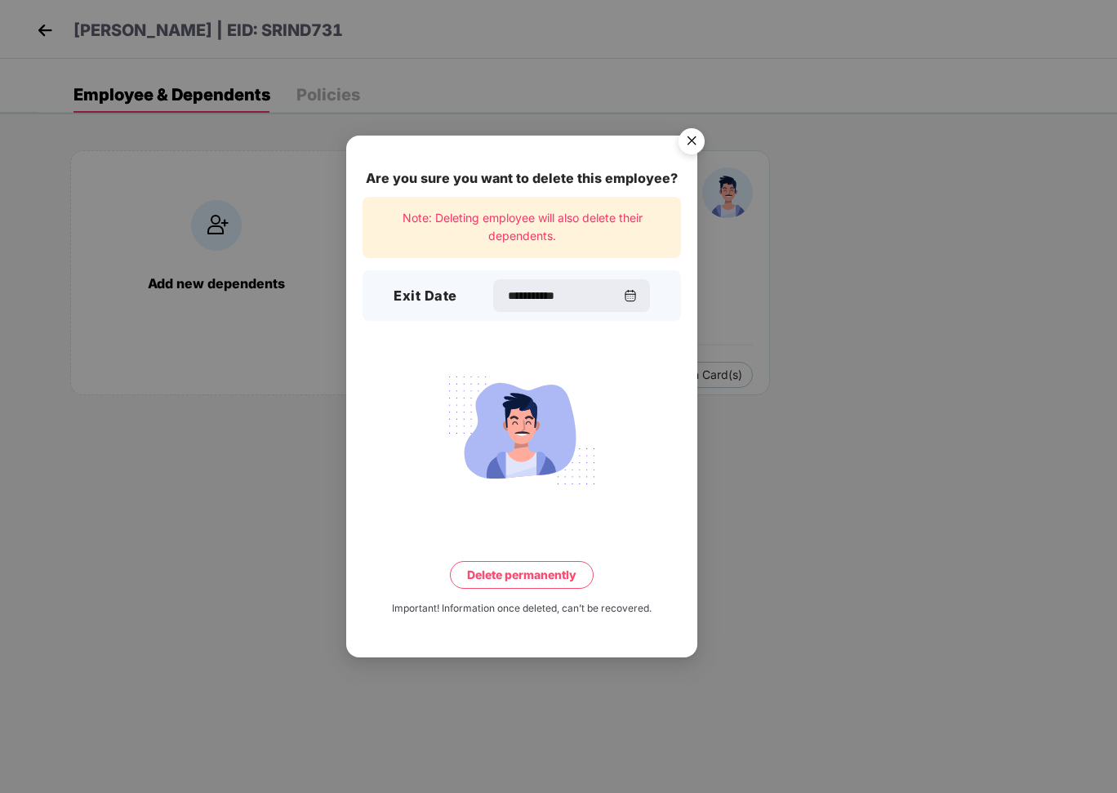
click at [494, 578] on button "Delete permanently" at bounding box center [522, 575] width 144 height 28
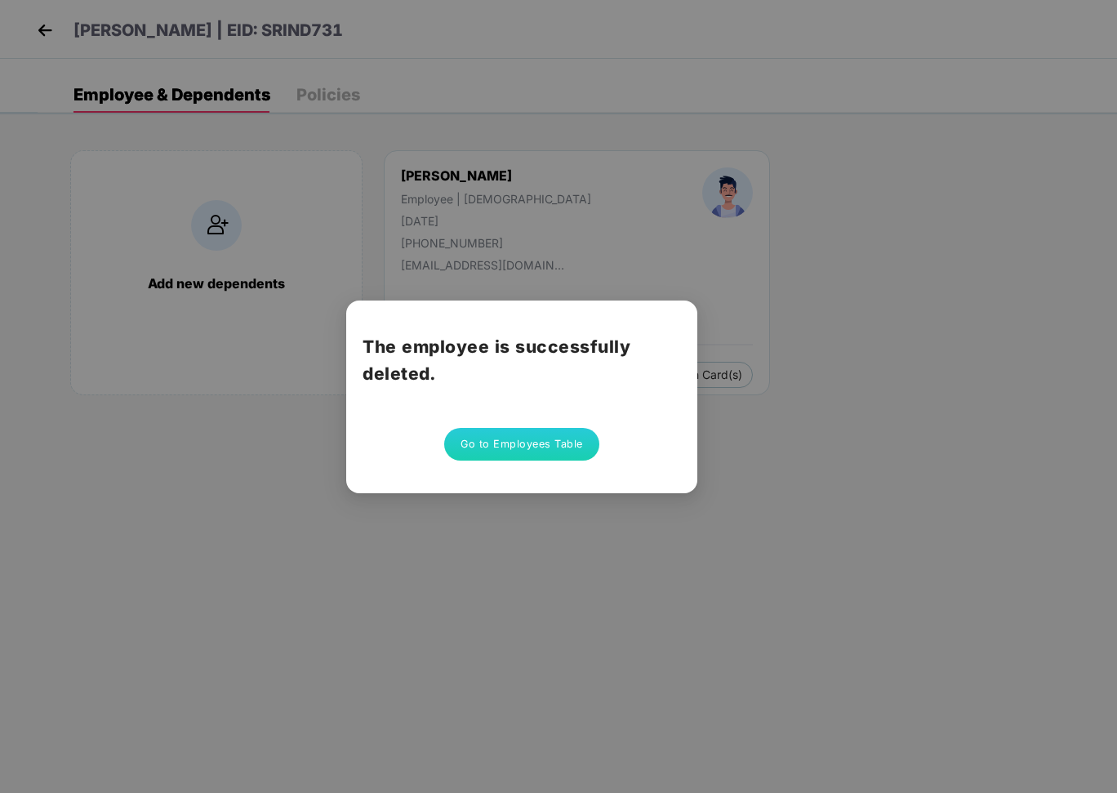
click at [549, 434] on button "Go to Employees Table" at bounding box center [521, 444] width 155 height 33
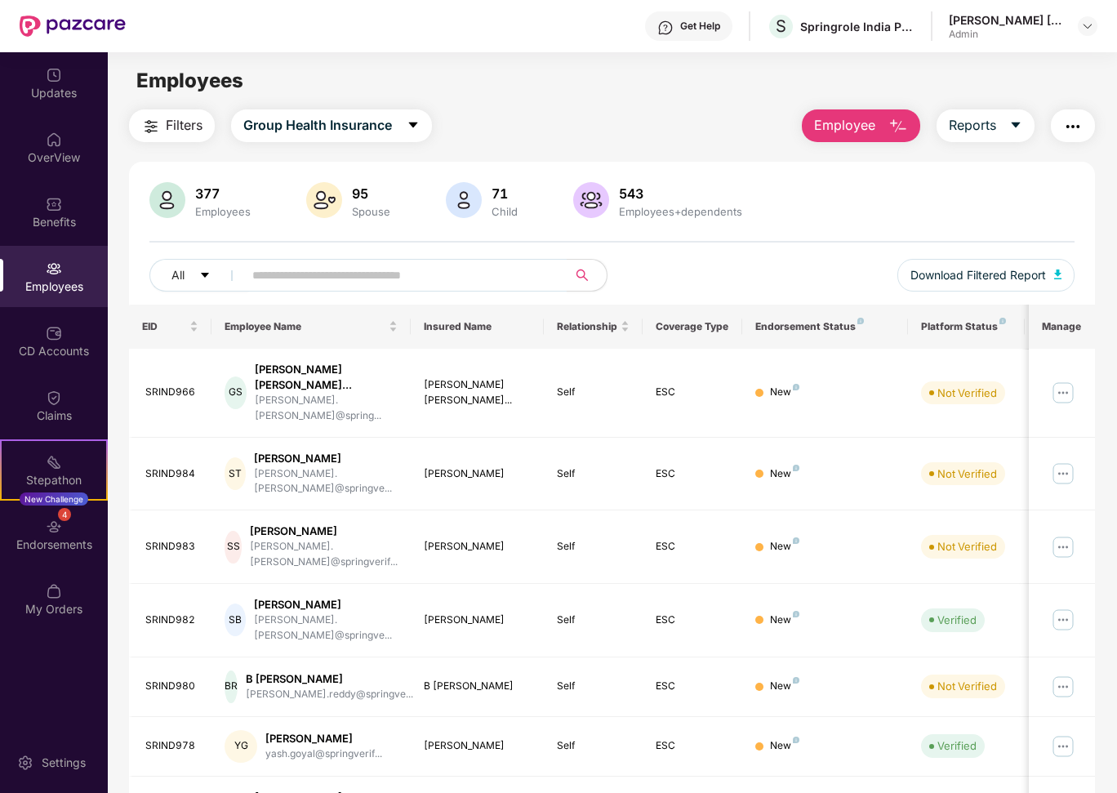
click at [541, 87] on div "Employees" at bounding box center [612, 80] width 1009 height 31
click at [200, 279] on icon "caret-down" at bounding box center [204, 274] width 11 height 11
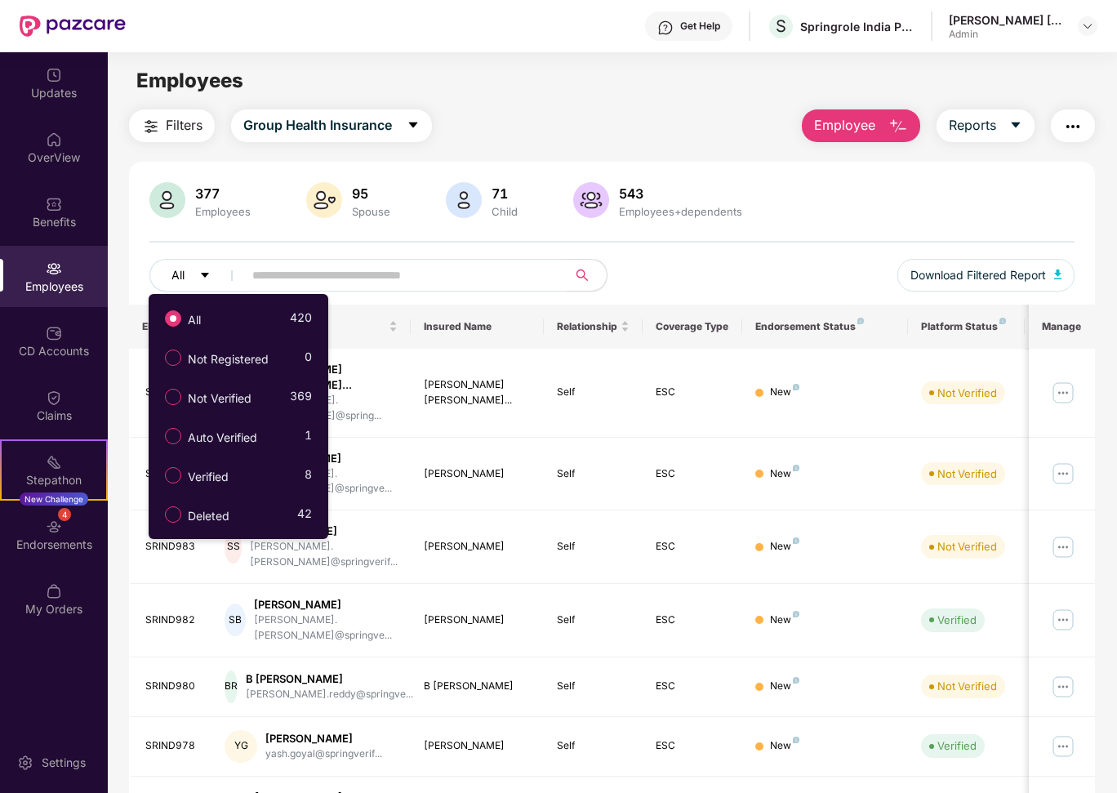
click at [200, 279] on icon "caret-down" at bounding box center [204, 274] width 11 height 11
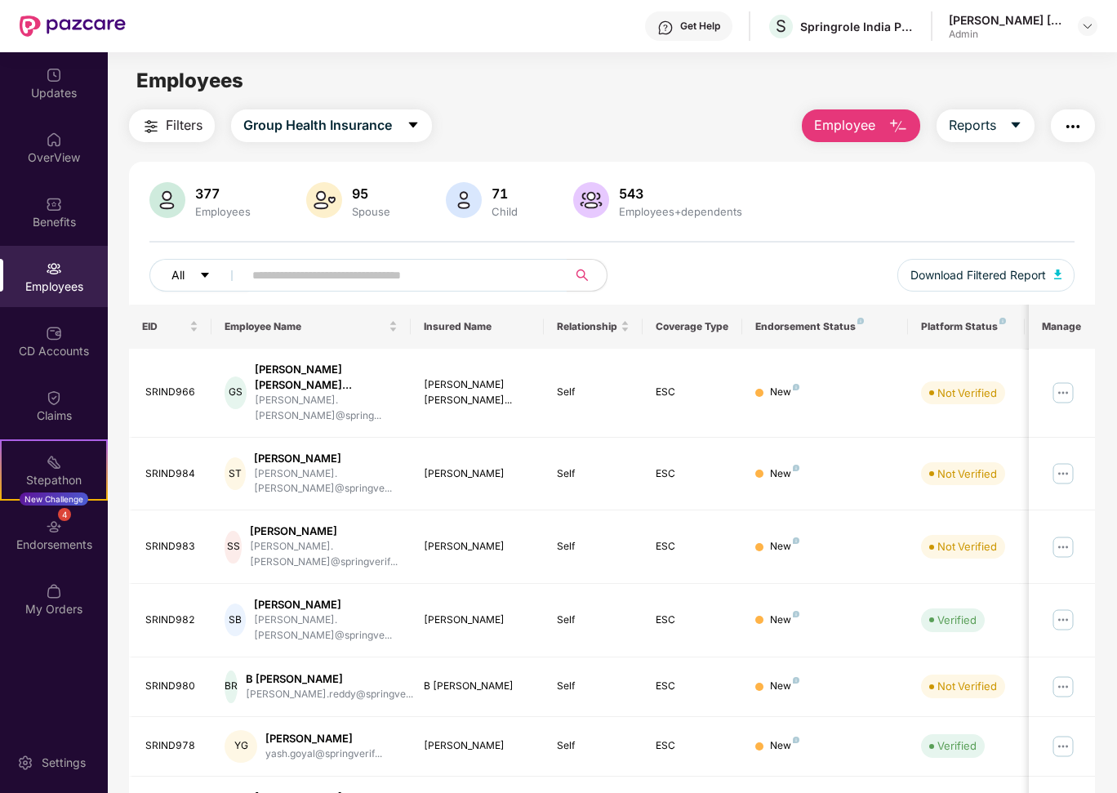
click at [188, 280] on button "All" at bounding box center [199, 275] width 100 height 33
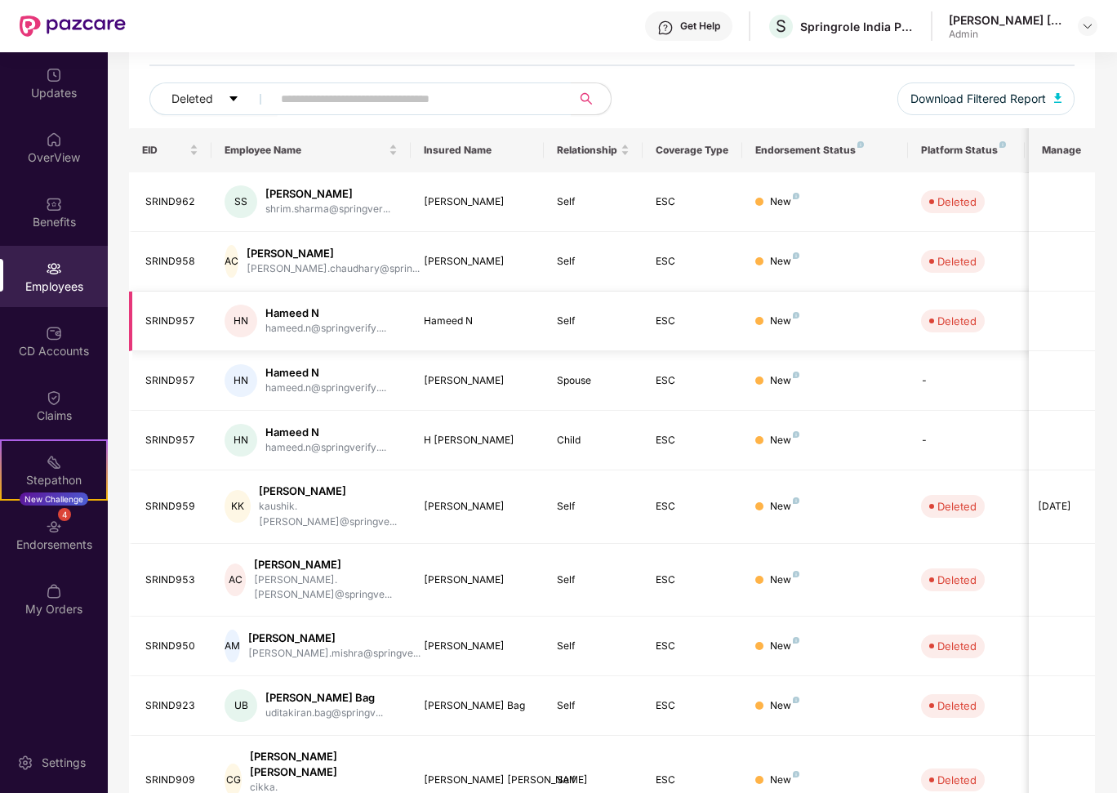
scroll to position [211, 0]
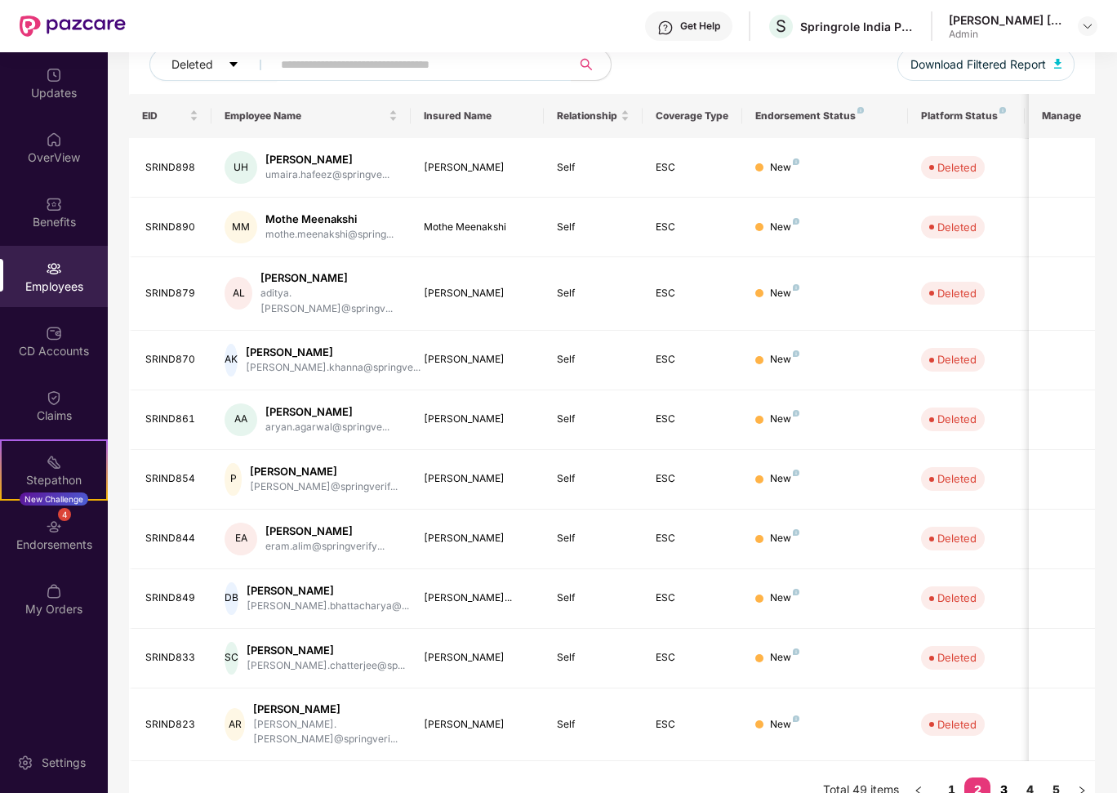
click at [1000, 777] on link "3" at bounding box center [1004, 789] width 26 height 24
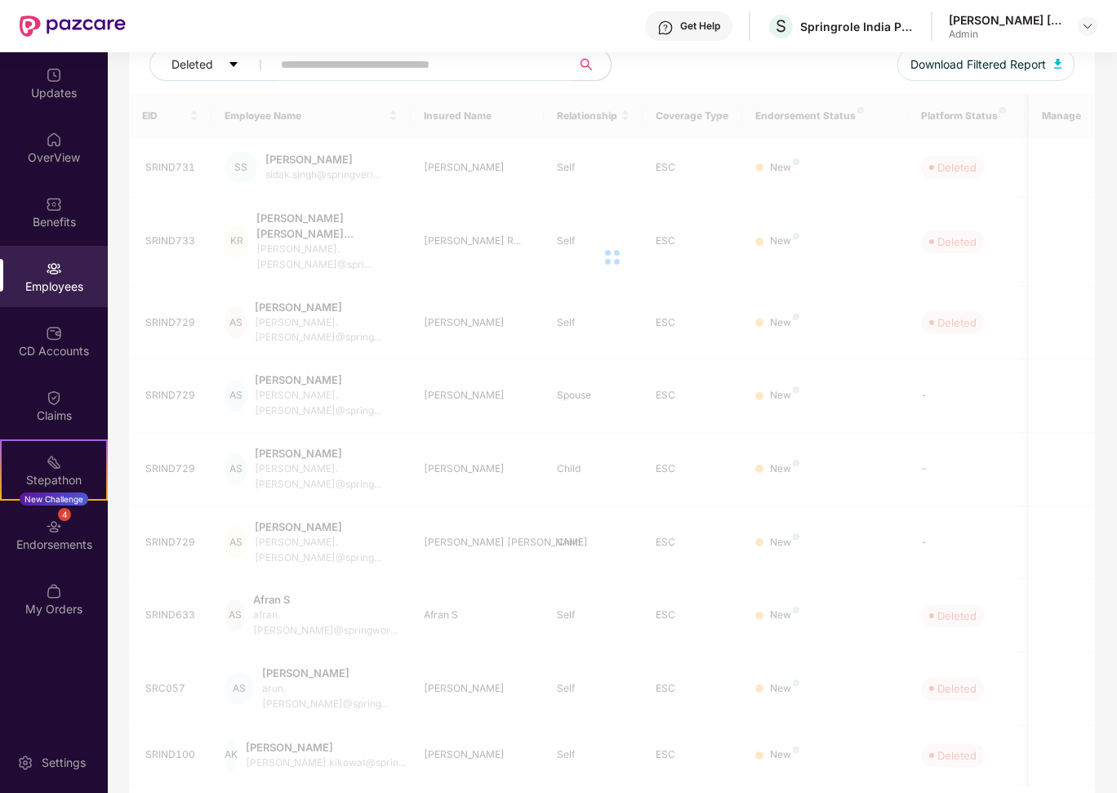
scroll to position [151, 0]
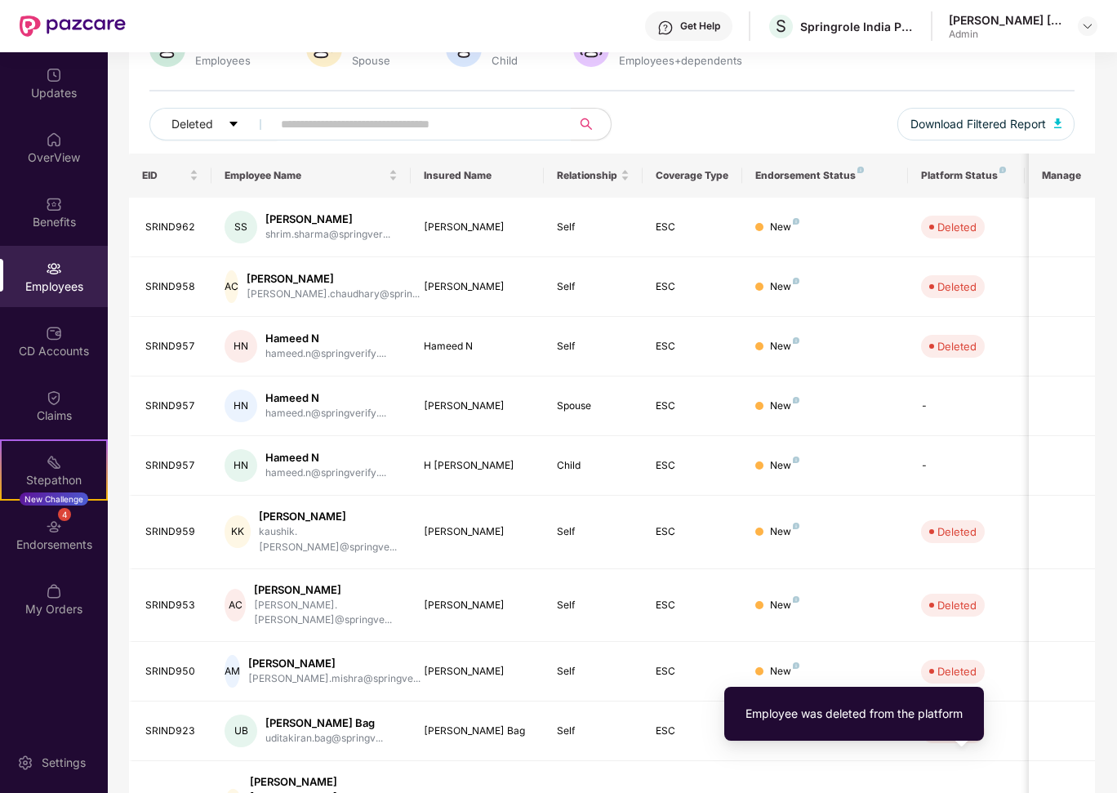
click at [951, 792] on div "Deleted" at bounding box center [957, 805] width 39 height 16
